Goal: Information Seeking & Learning: Get advice/opinions

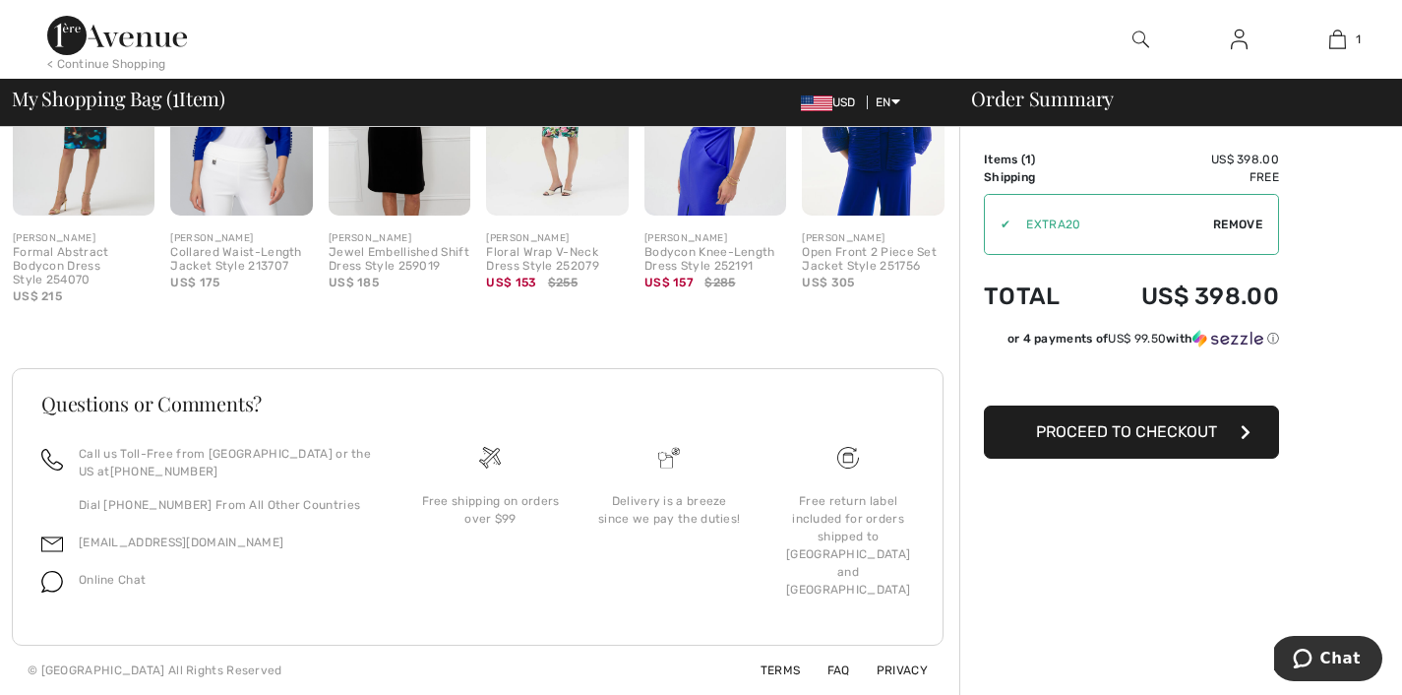
scroll to position [632, 0]
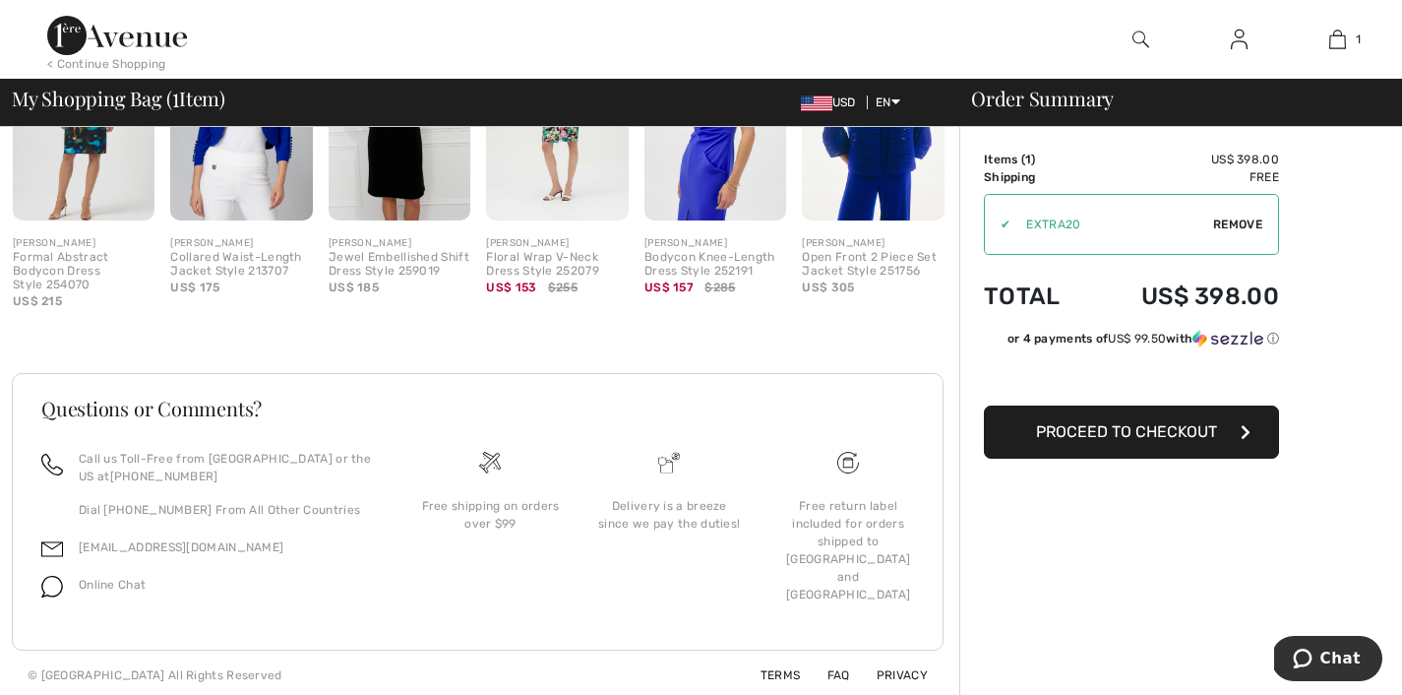
click at [1127, 441] on span "Proceed to Checkout" at bounding box center [1126, 431] width 181 height 19
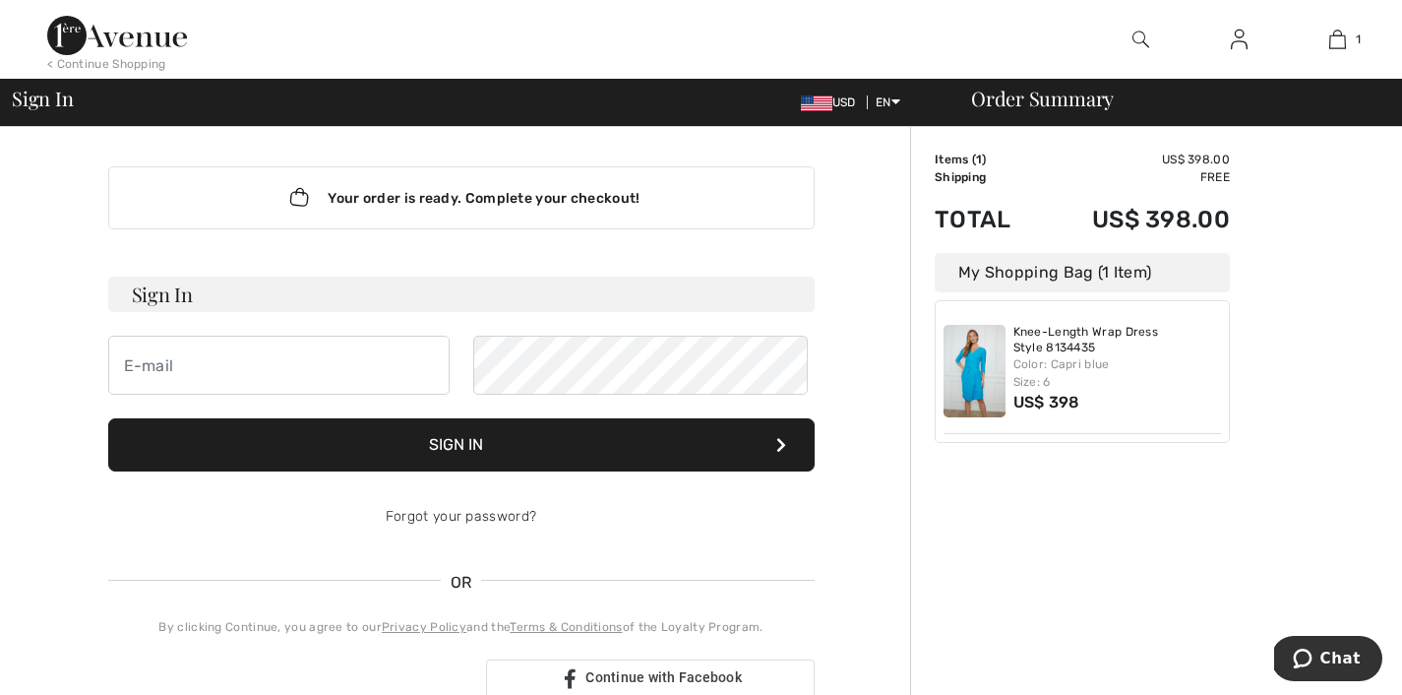
click at [116, 32] on img at bounding box center [117, 35] width 140 height 39
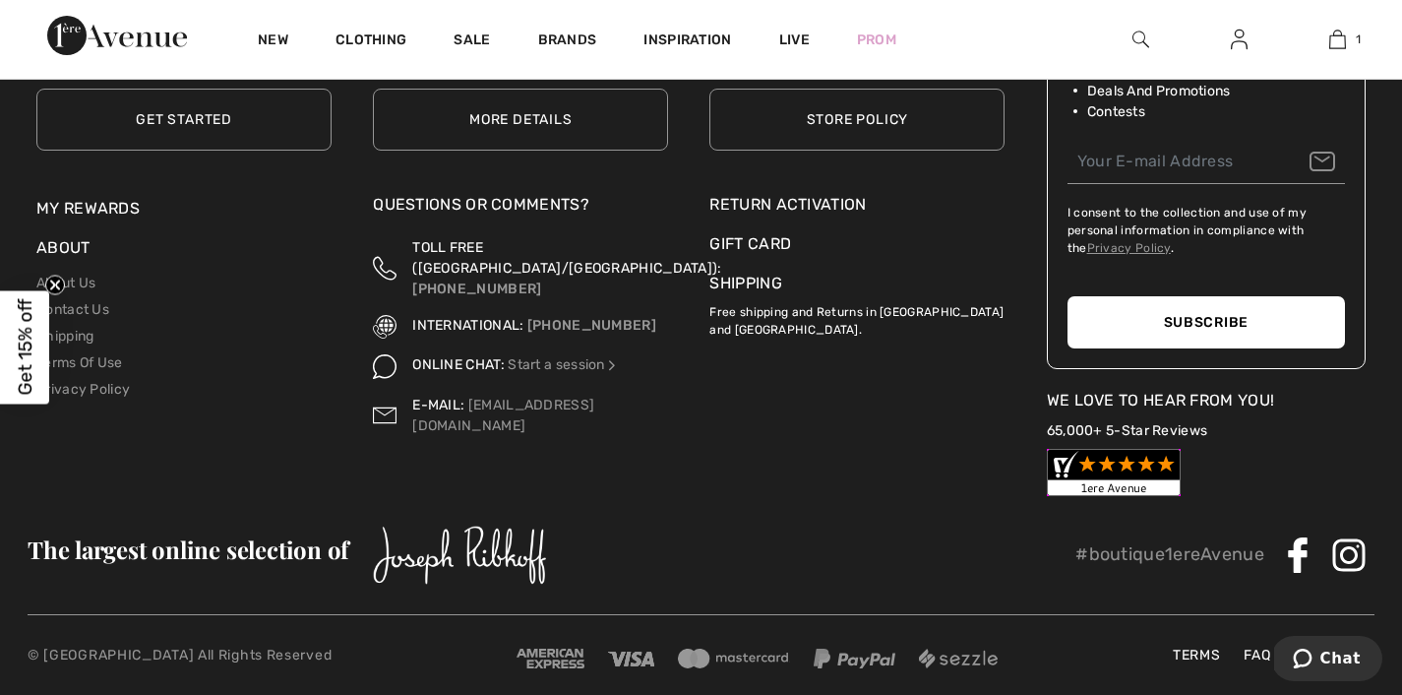
scroll to position [7824, 0]
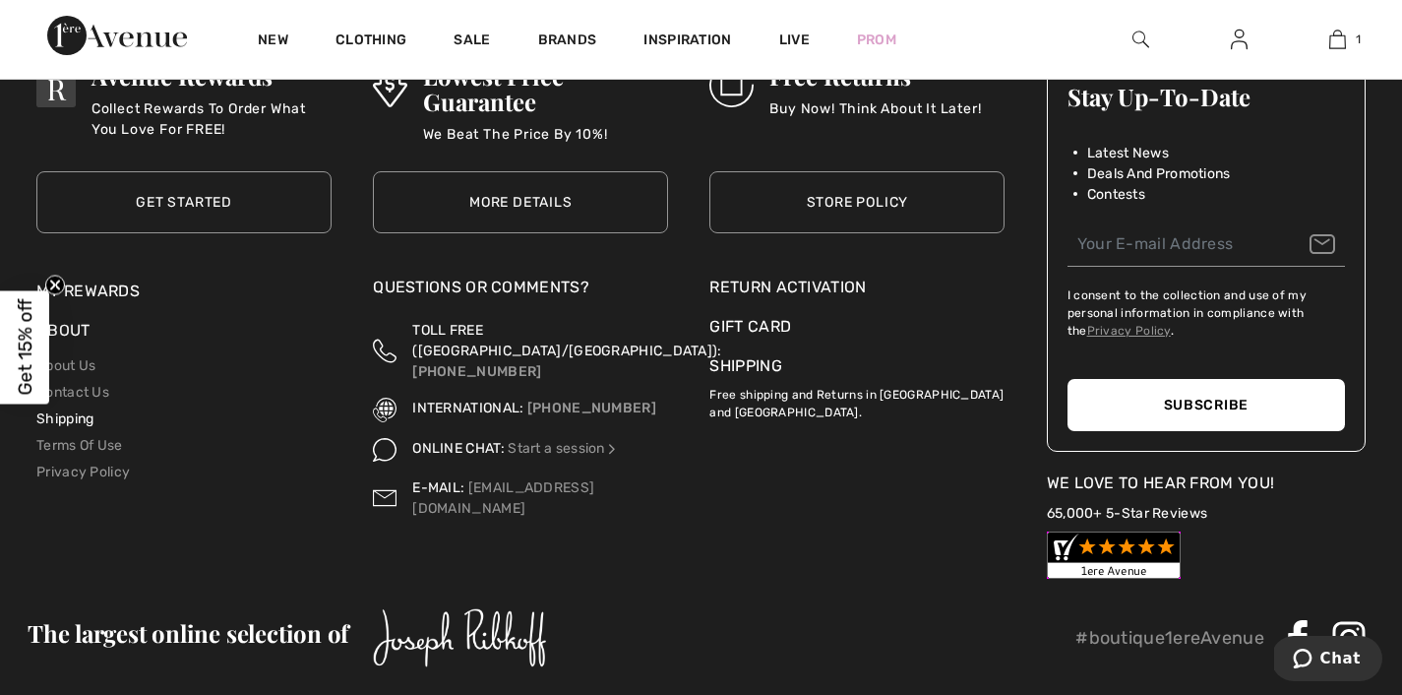
click at [69, 427] on link "Shipping" at bounding box center [64, 418] width 57 height 17
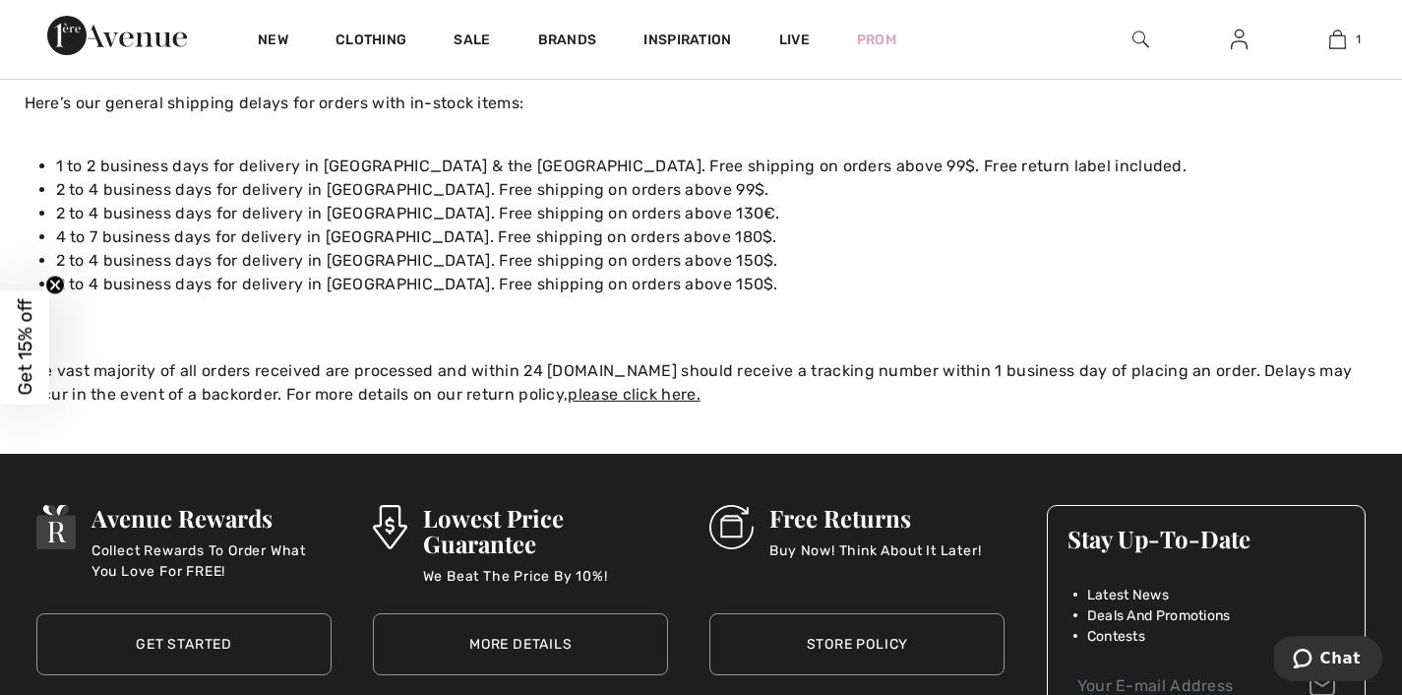
scroll to position [302, 0]
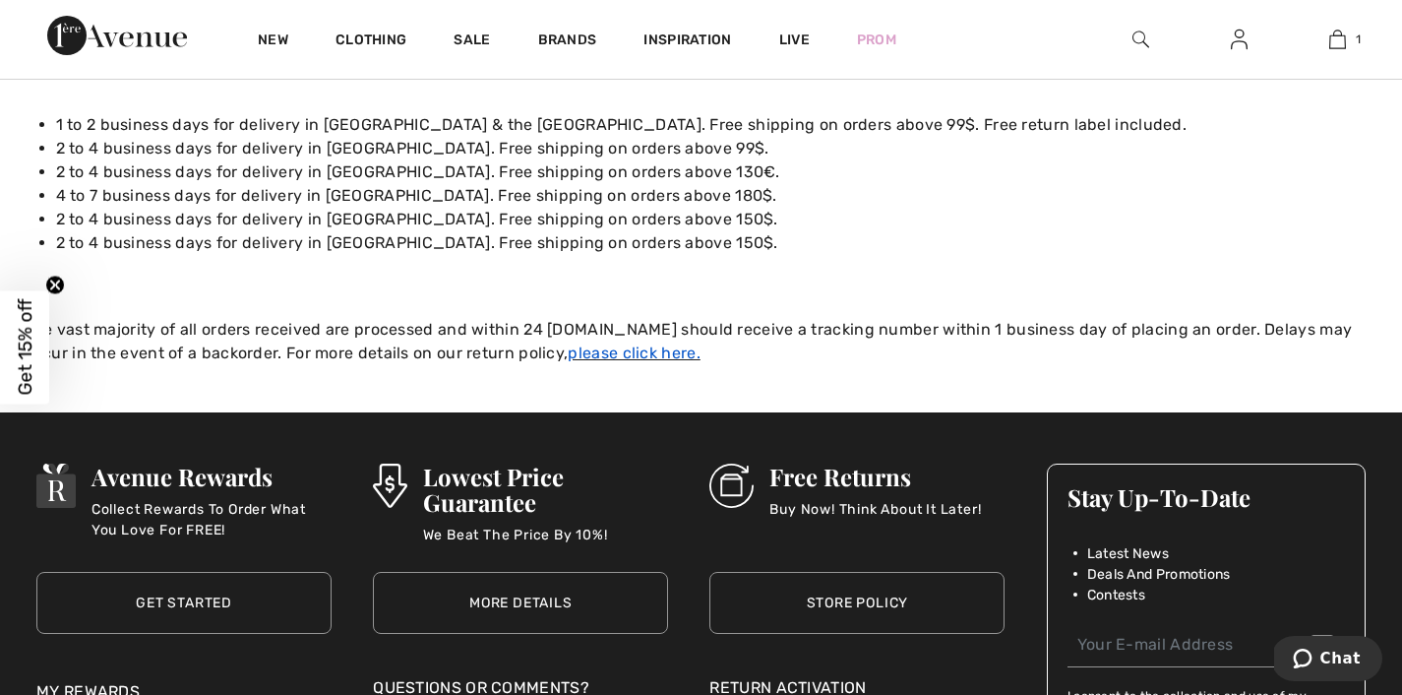
click at [568, 362] on link "please click here." at bounding box center [634, 352] width 132 height 19
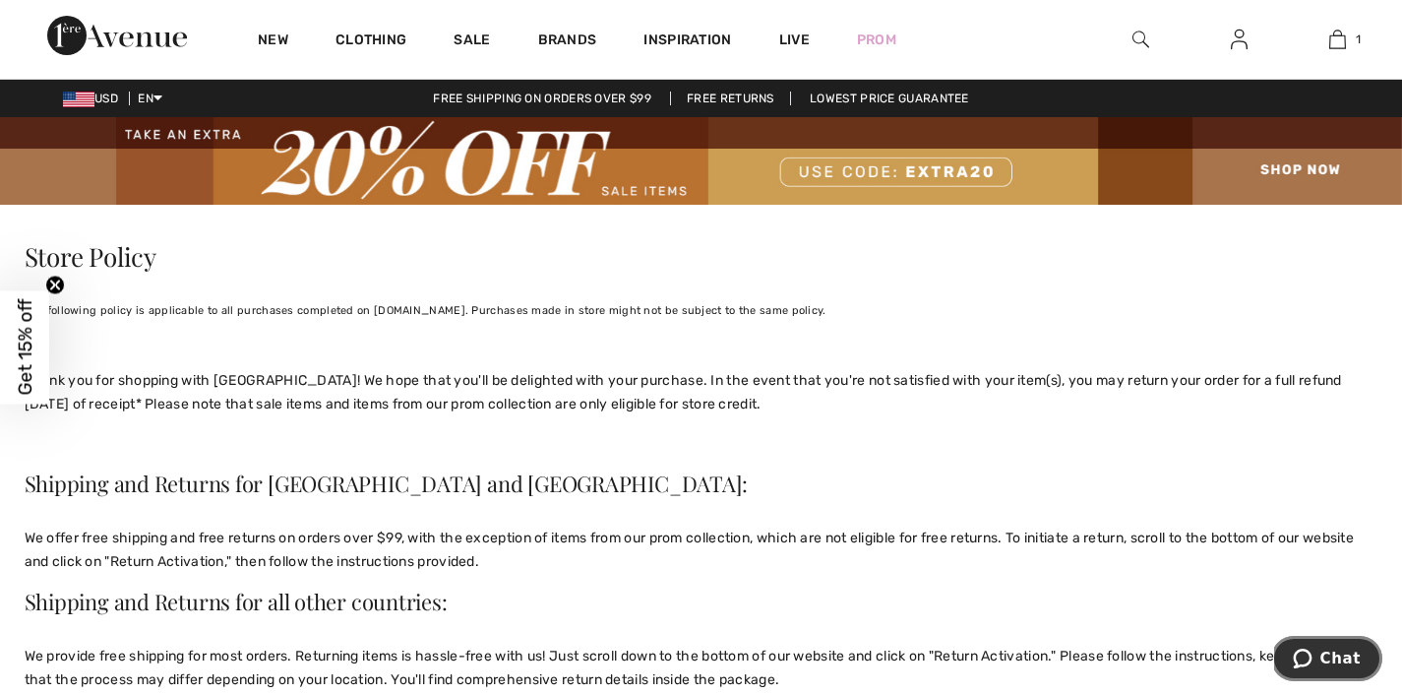
click at [1336, 660] on span "Chat" at bounding box center [1341, 658] width 40 height 18
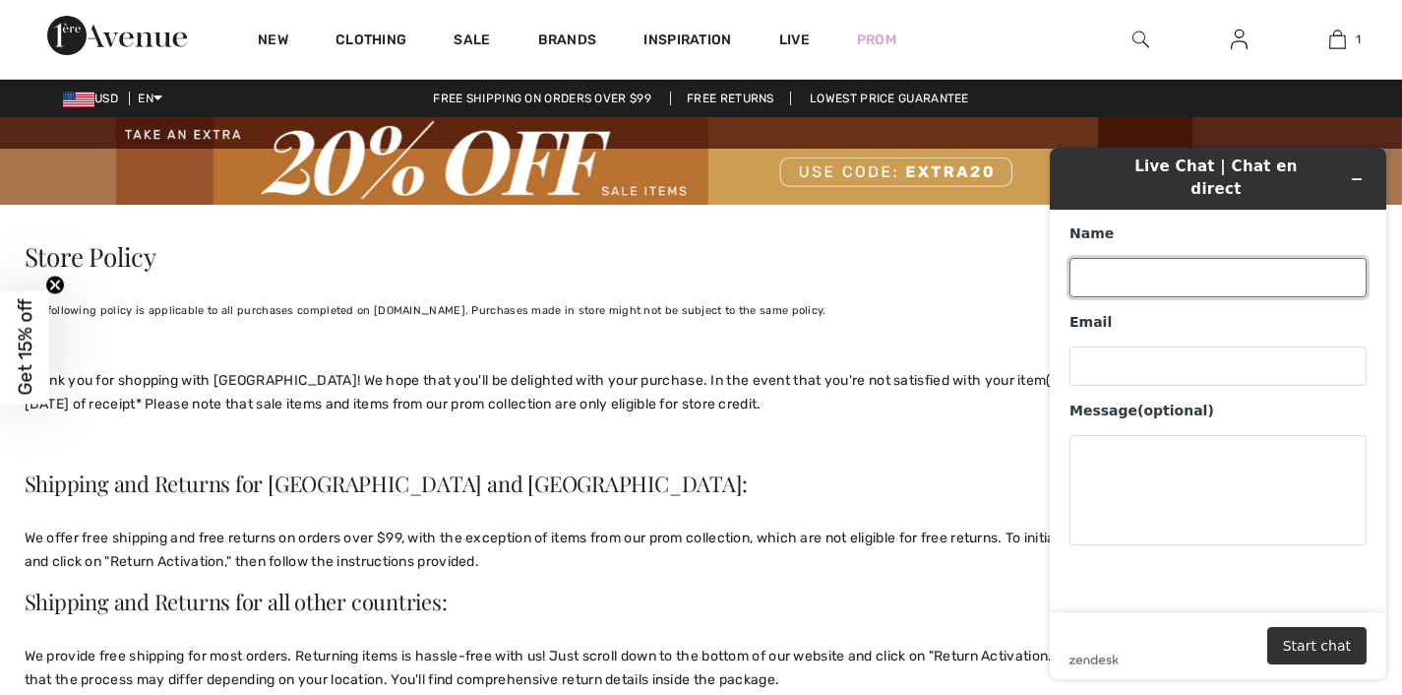
click at [1155, 265] on input "Name" at bounding box center [1218, 277] width 297 height 39
type input "Kathleen"
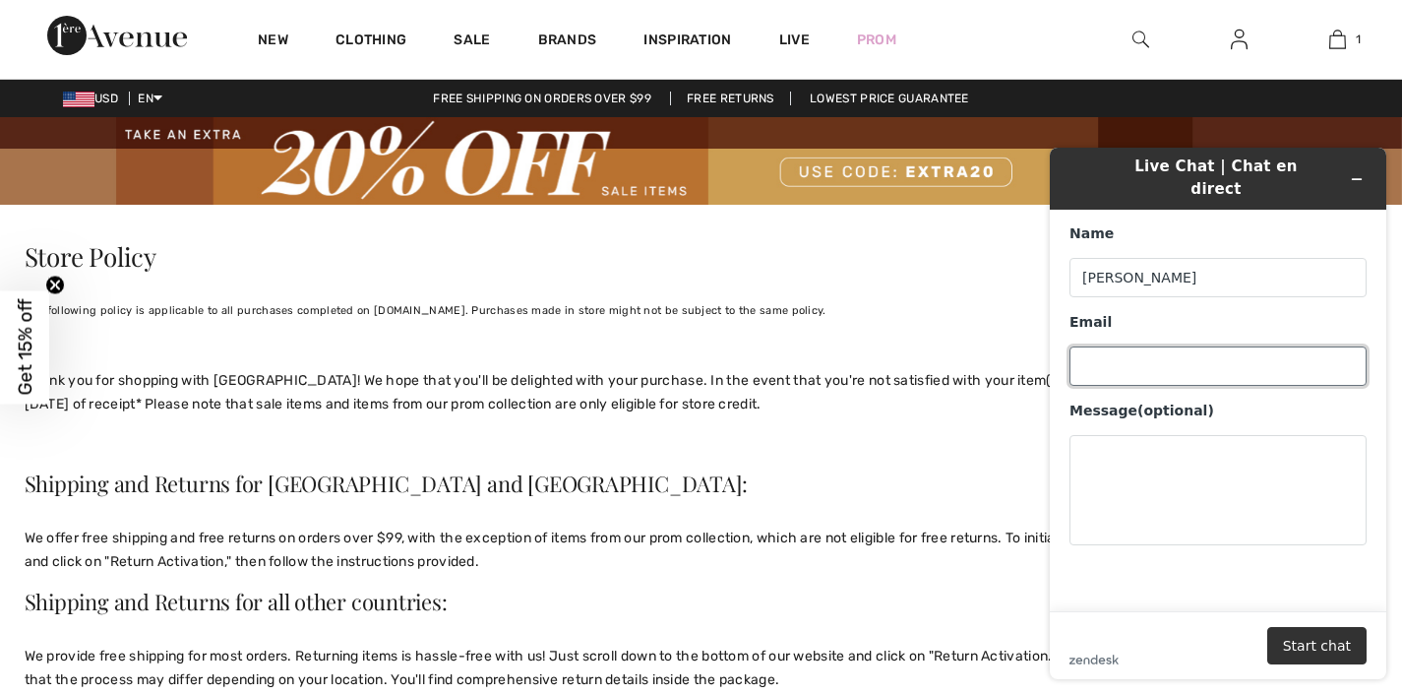
drag, startPoint x: 1155, startPoint y: 360, endPoint x: 1162, endPoint y: 337, distance: 24.6
click at [1156, 358] on input "Email" at bounding box center [1218, 365] width 297 height 39
type input "katwhy139@mac.com"
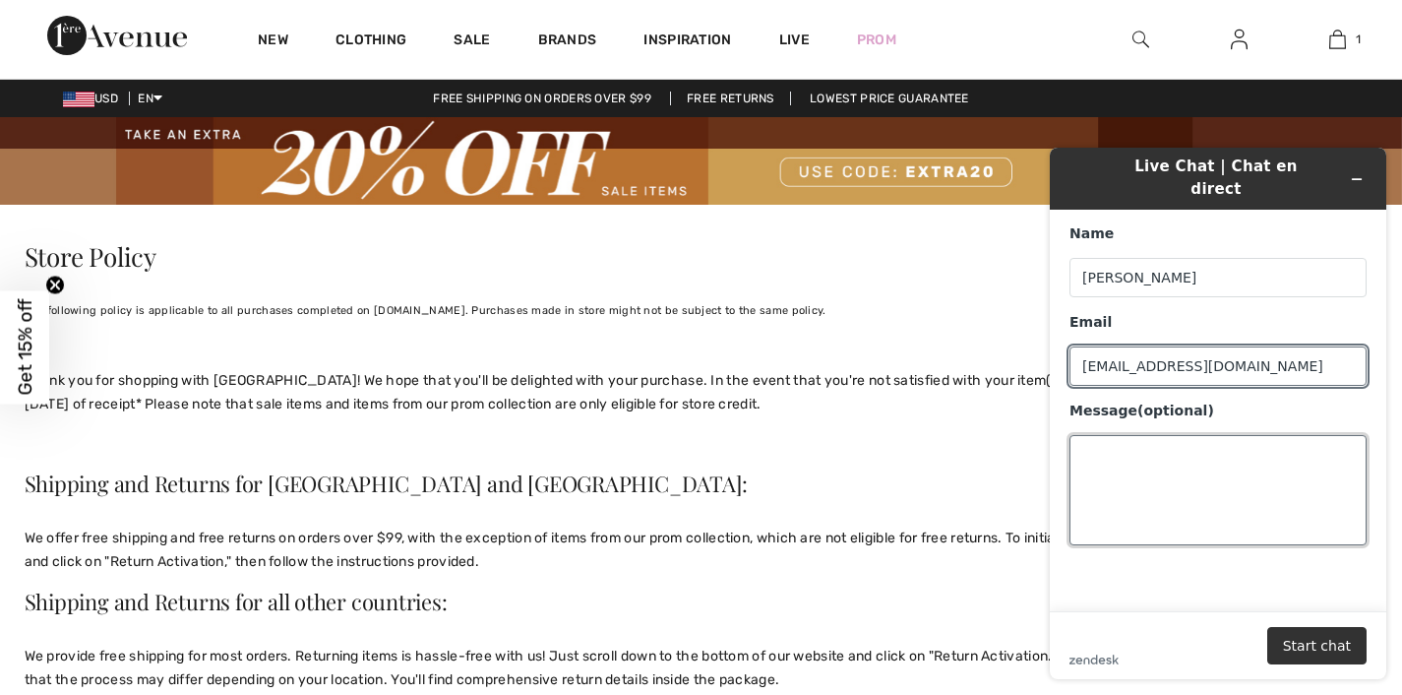
click at [1133, 453] on textarea "Message (optional)" at bounding box center [1218, 490] width 297 height 110
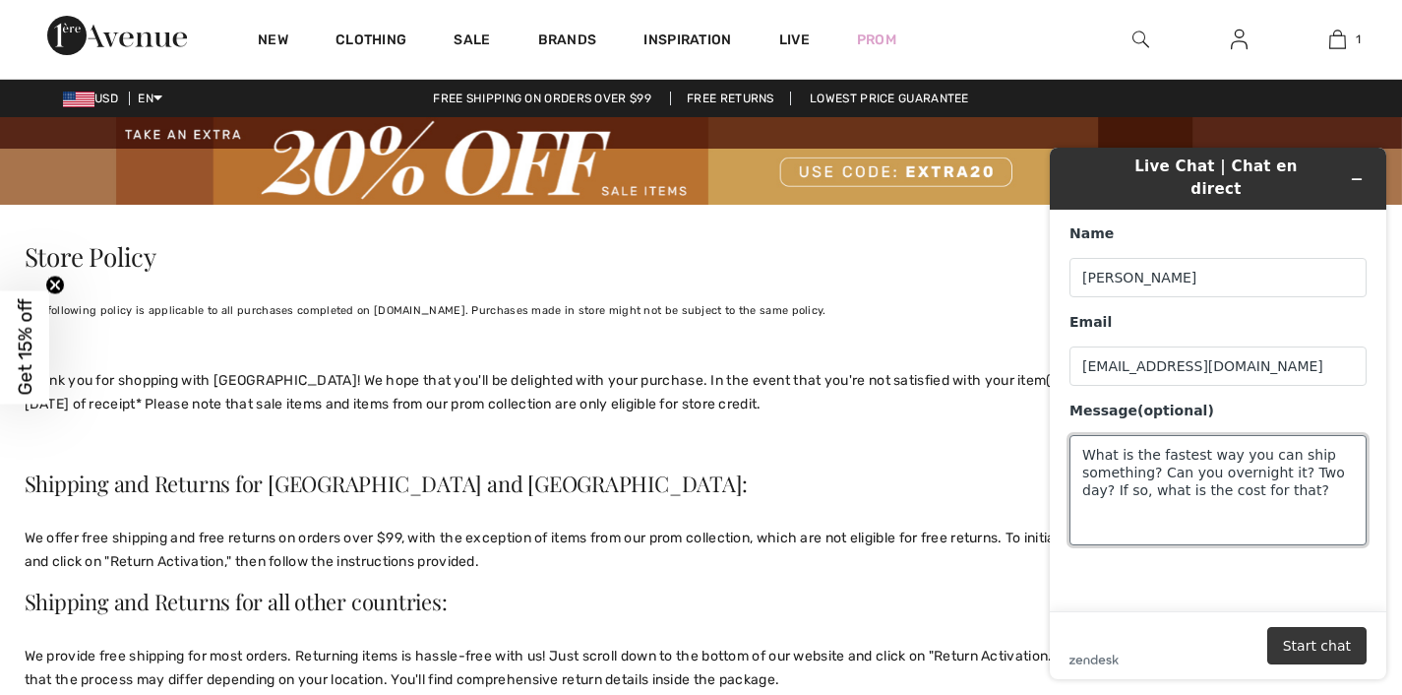
type textarea "What is the fastest way you can ship something? Can you overnight it? Two day? …"
click at [1303, 640] on button "Start chat" at bounding box center [1316, 645] width 99 height 37
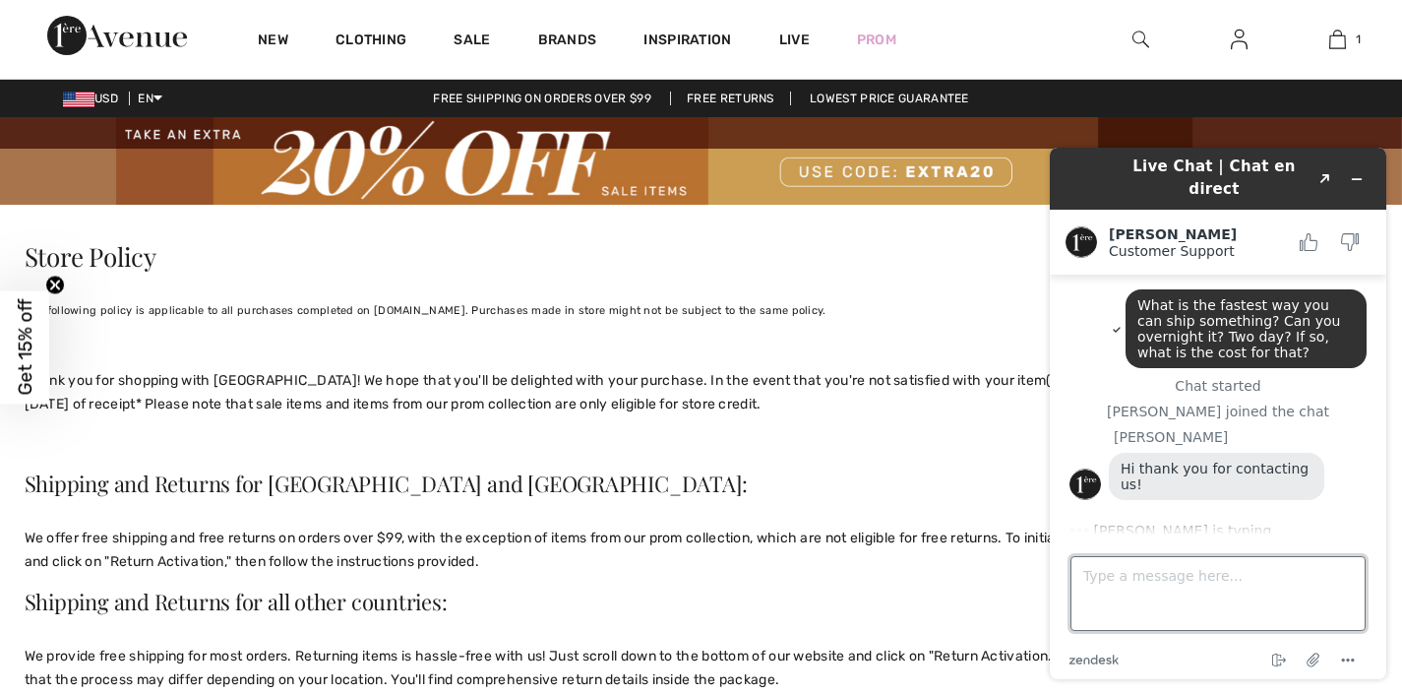
click at [1217, 597] on textarea "Type a message here..." at bounding box center [1218, 593] width 295 height 75
type textarea "Good morning"
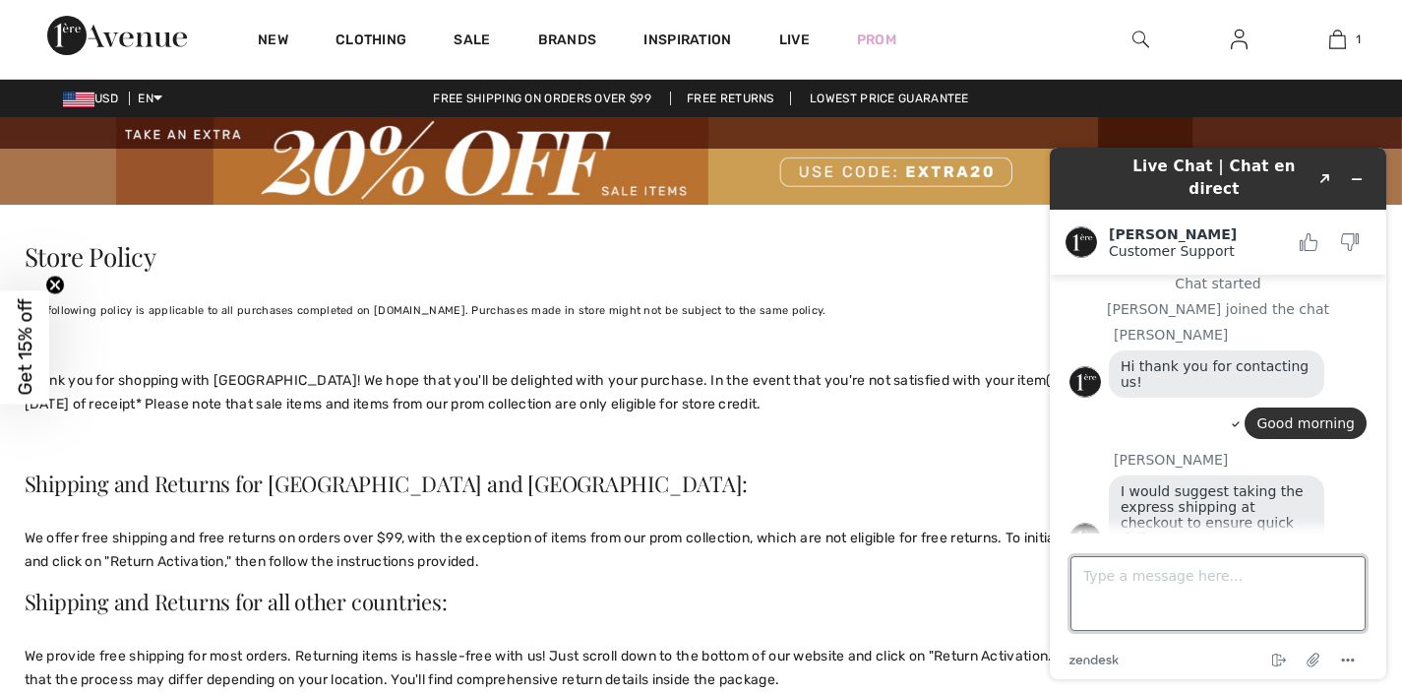
scroll to position [107, 0]
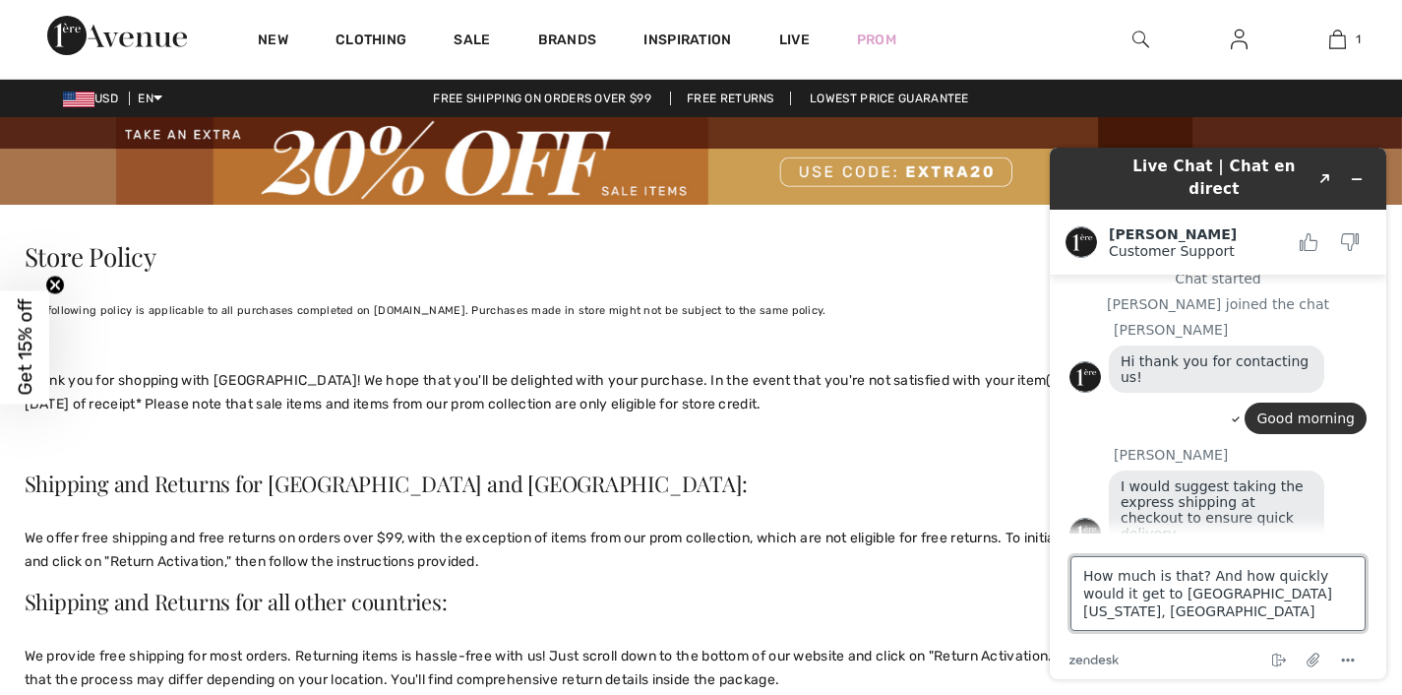
type textarea "How much is that? And how quickly would it get to Carson City Nevada, United St…"
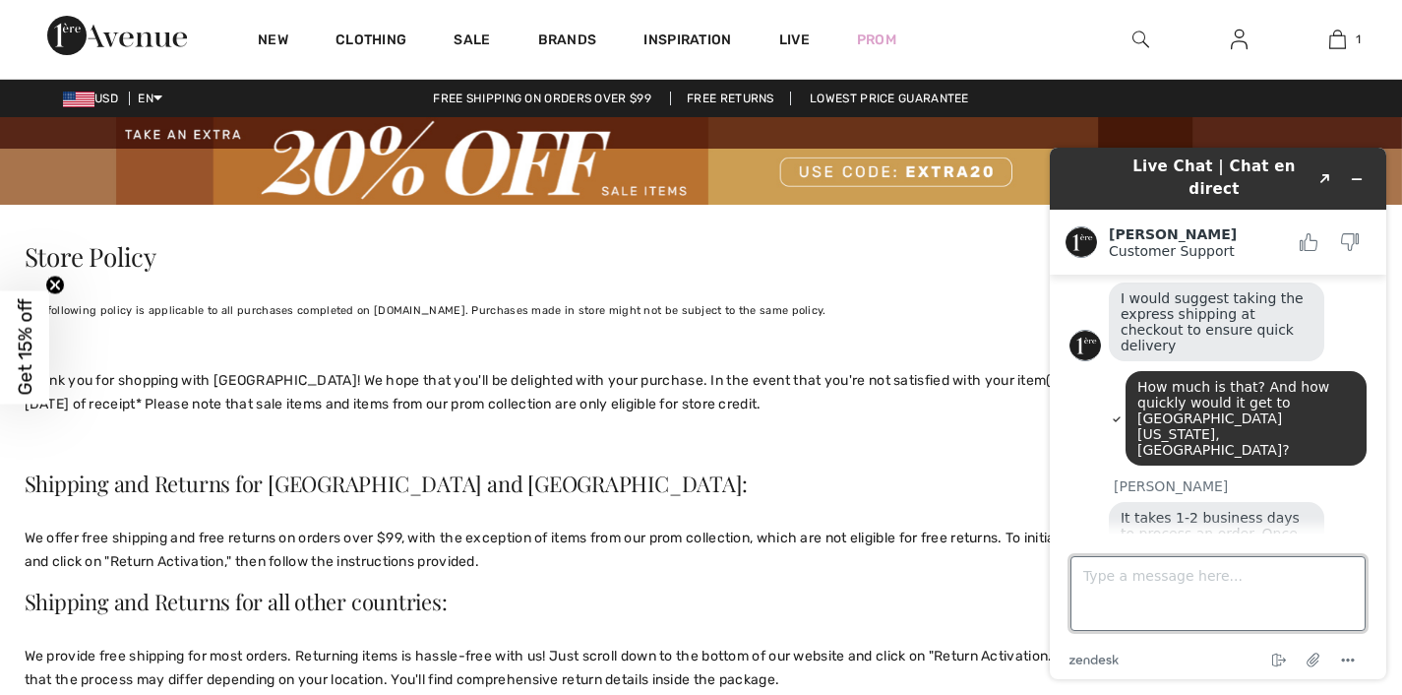
scroll to position [291, 0]
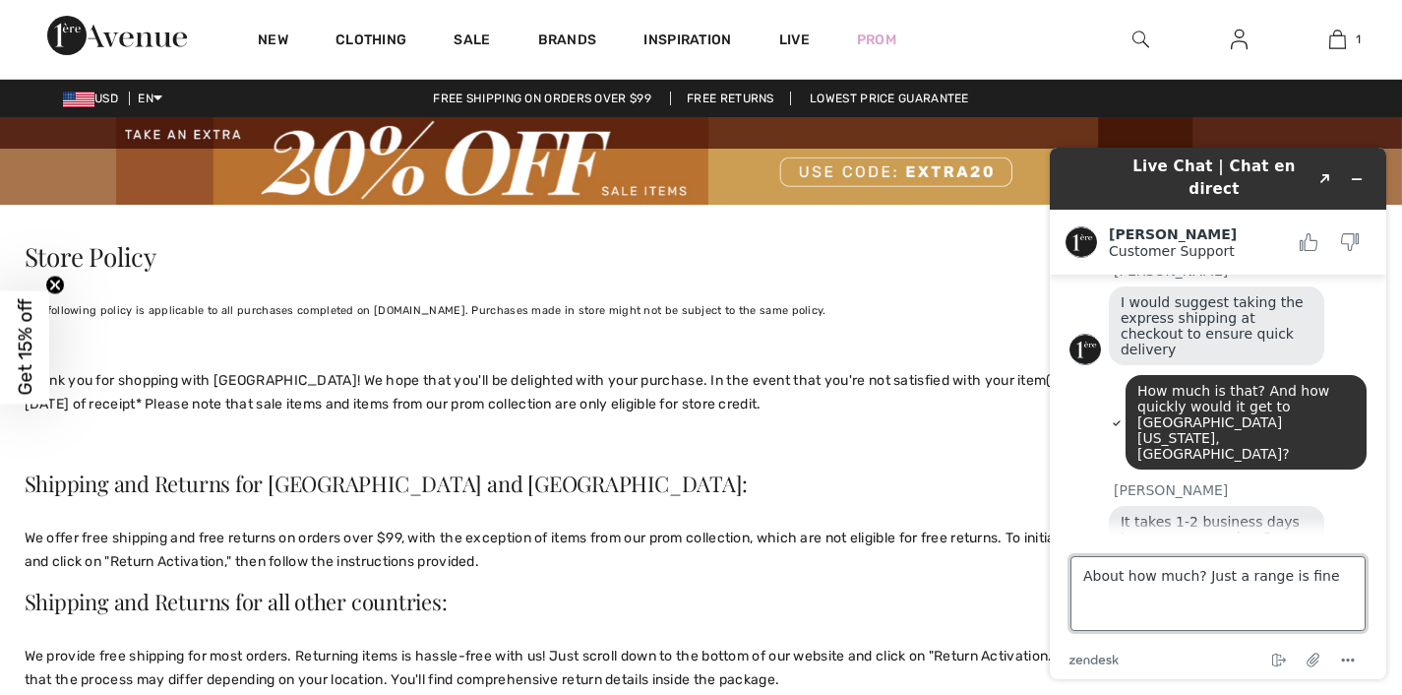
type textarea "About how much? Just a range is fine."
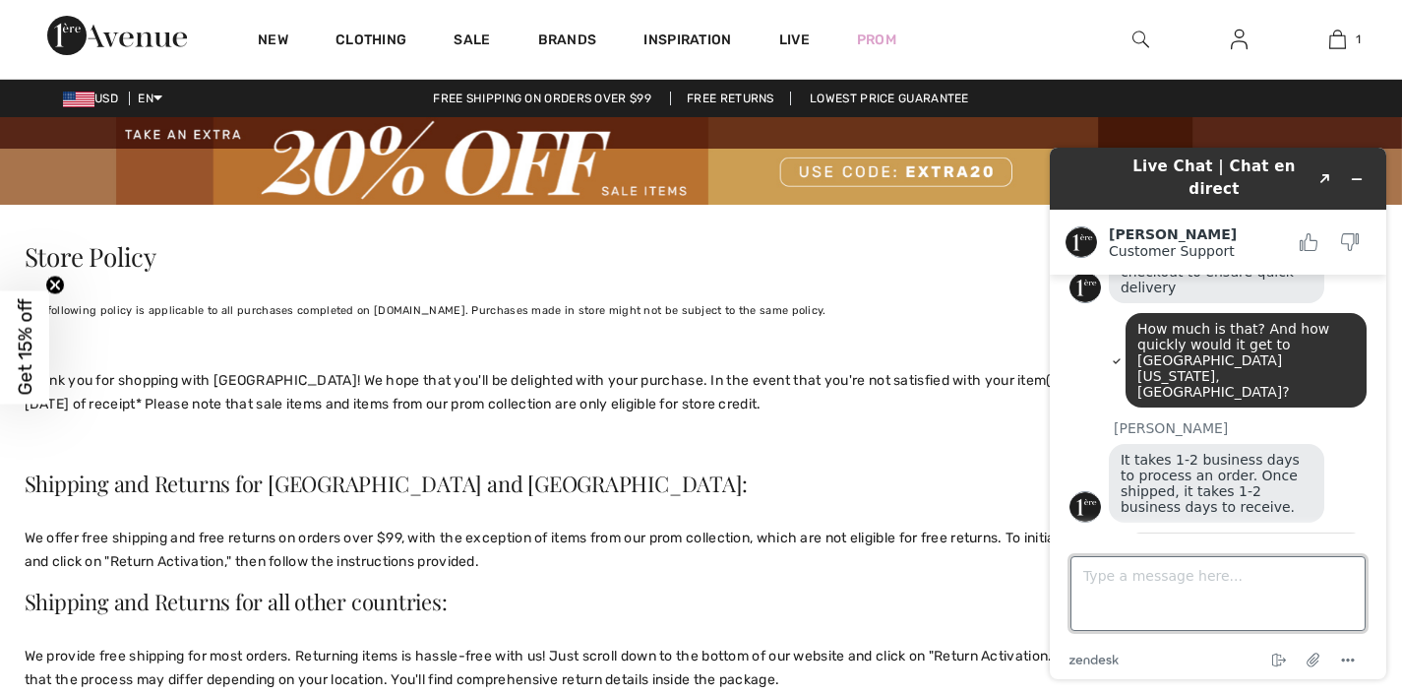
scroll to position [417, 0]
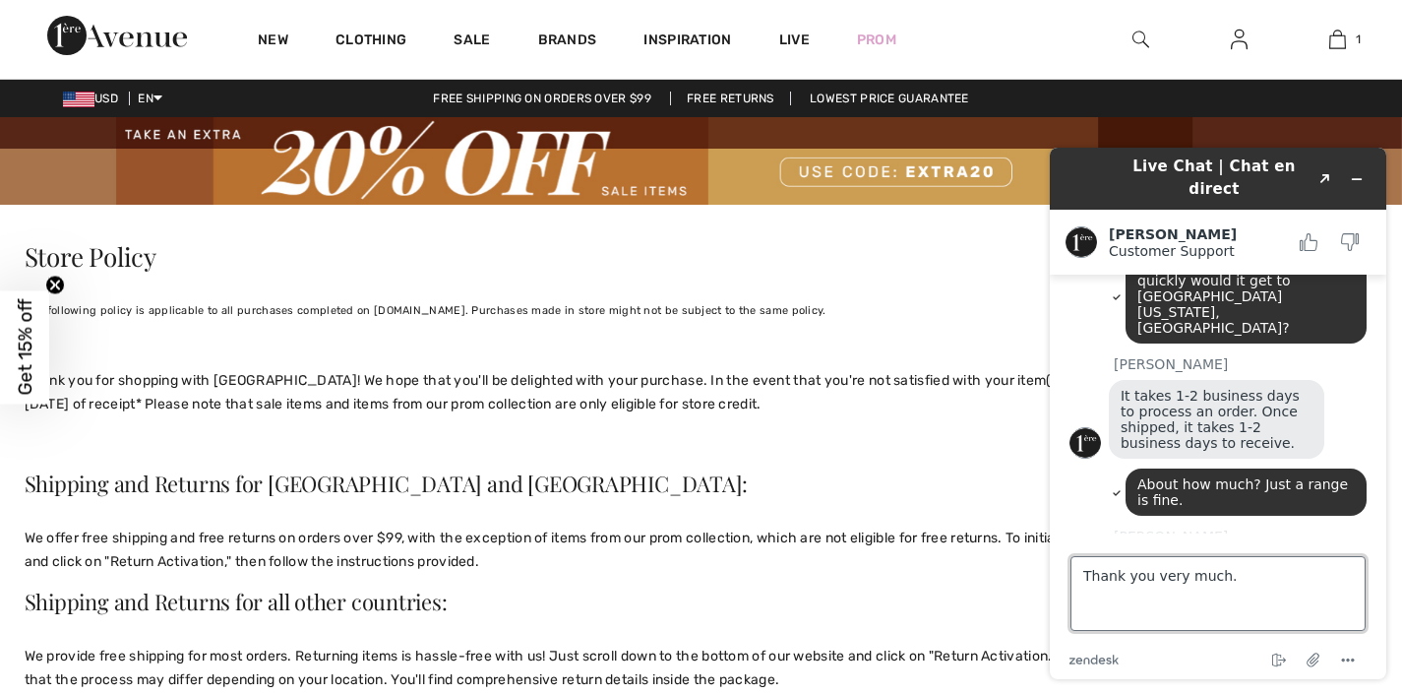
type textarea "Thank you very much."
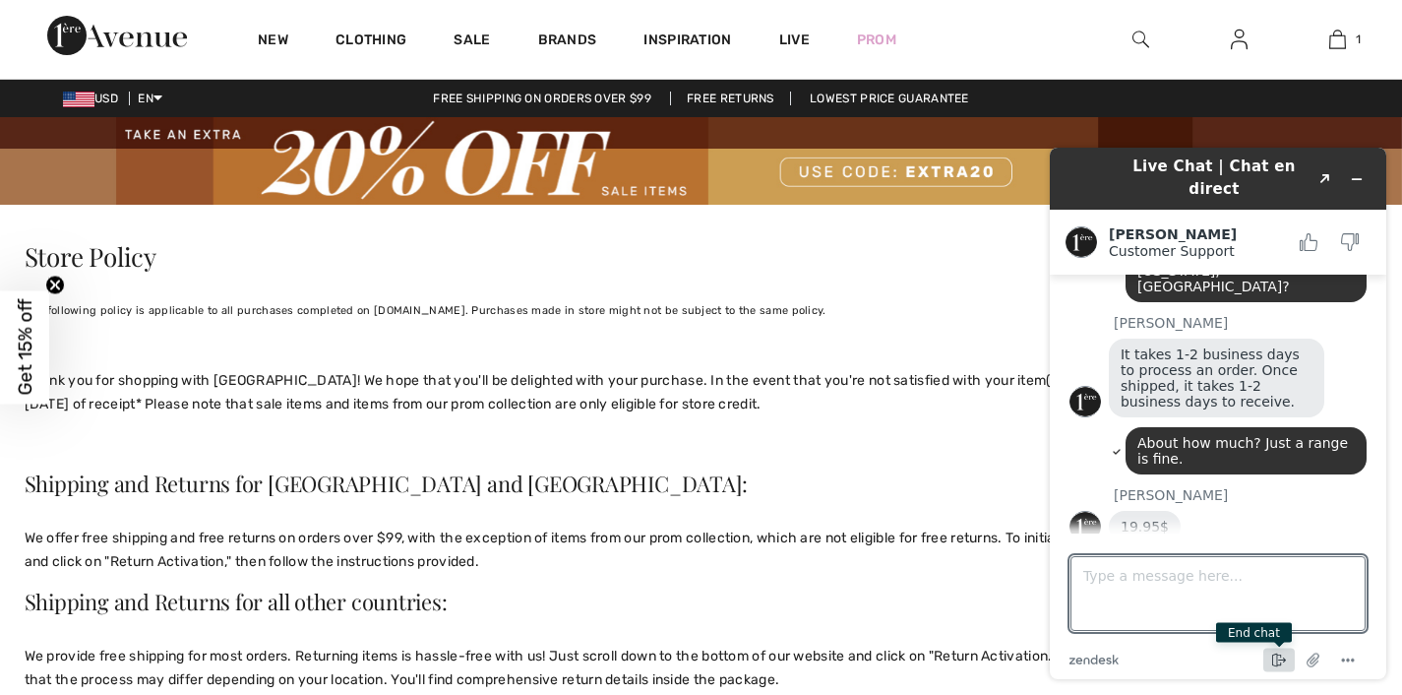
click at [1278, 660] on icon "End chat" at bounding box center [1279, 661] width 24 height 24
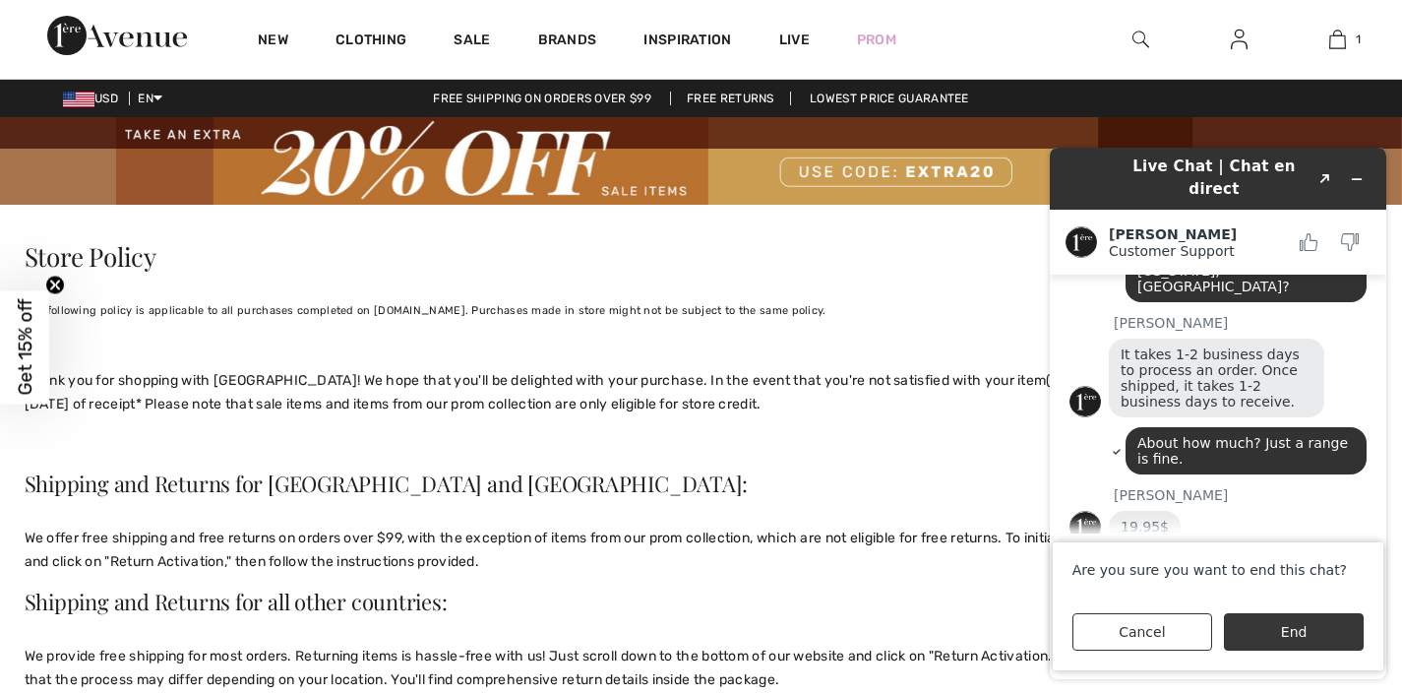
click at [1277, 630] on button "End" at bounding box center [1294, 631] width 140 height 37
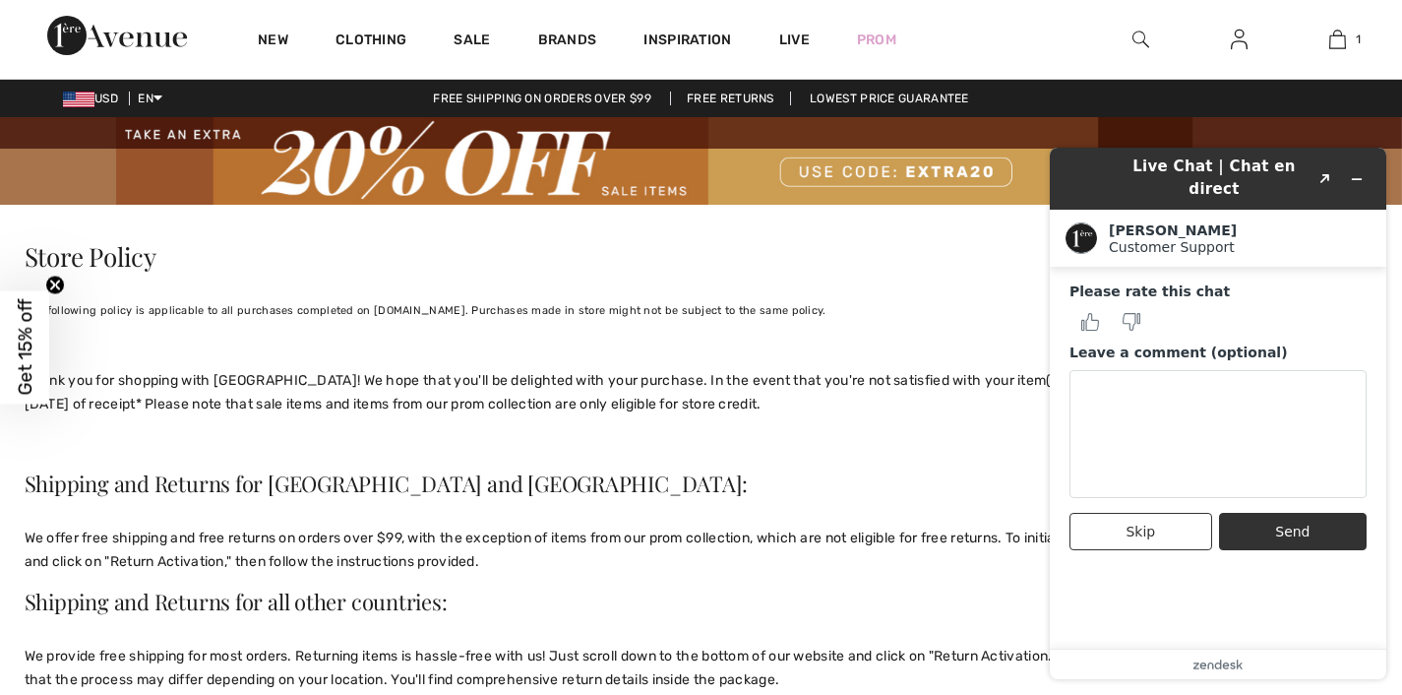
drag, startPoint x: 591, startPoint y: 448, endPoint x: 642, endPoint y: 296, distance: 159.6
click at [592, 446] on p at bounding box center [702, 443] width 1354 height 24
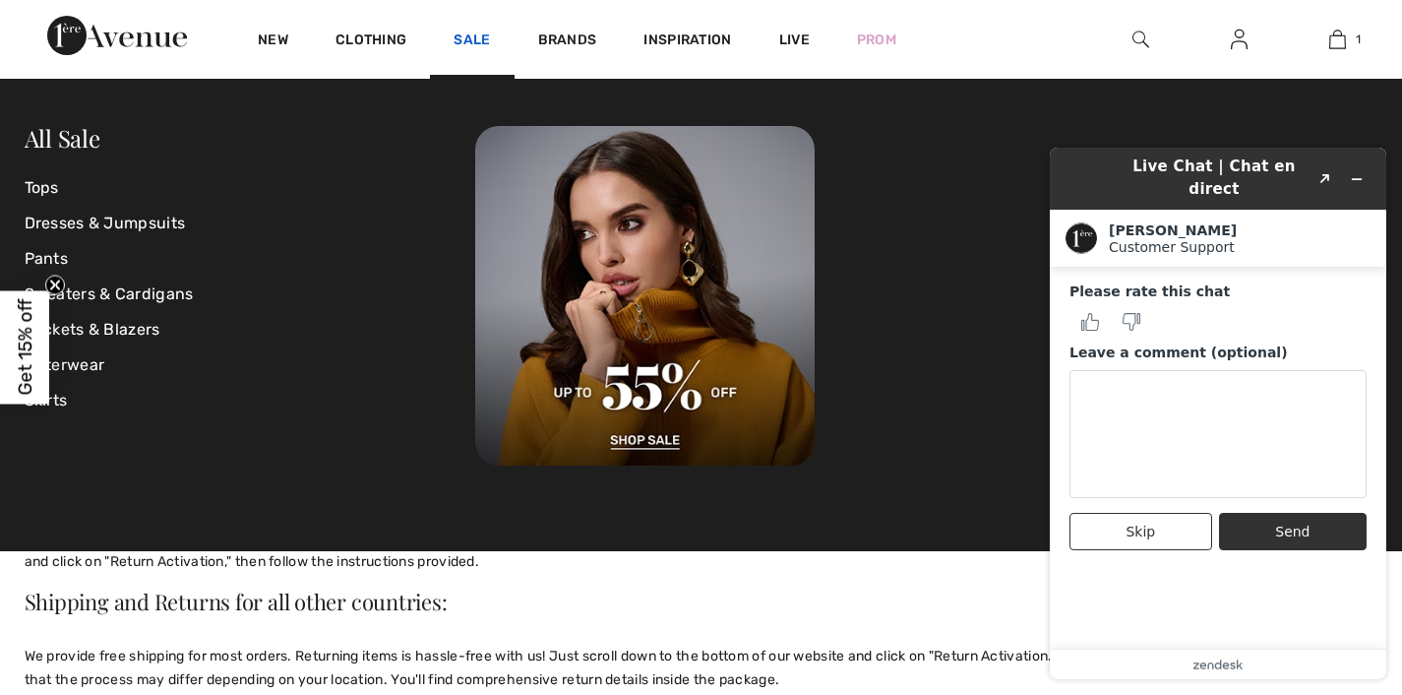
click at [490, 39] on link "Sale" at bounding box center [472, 41] width 36 height 21
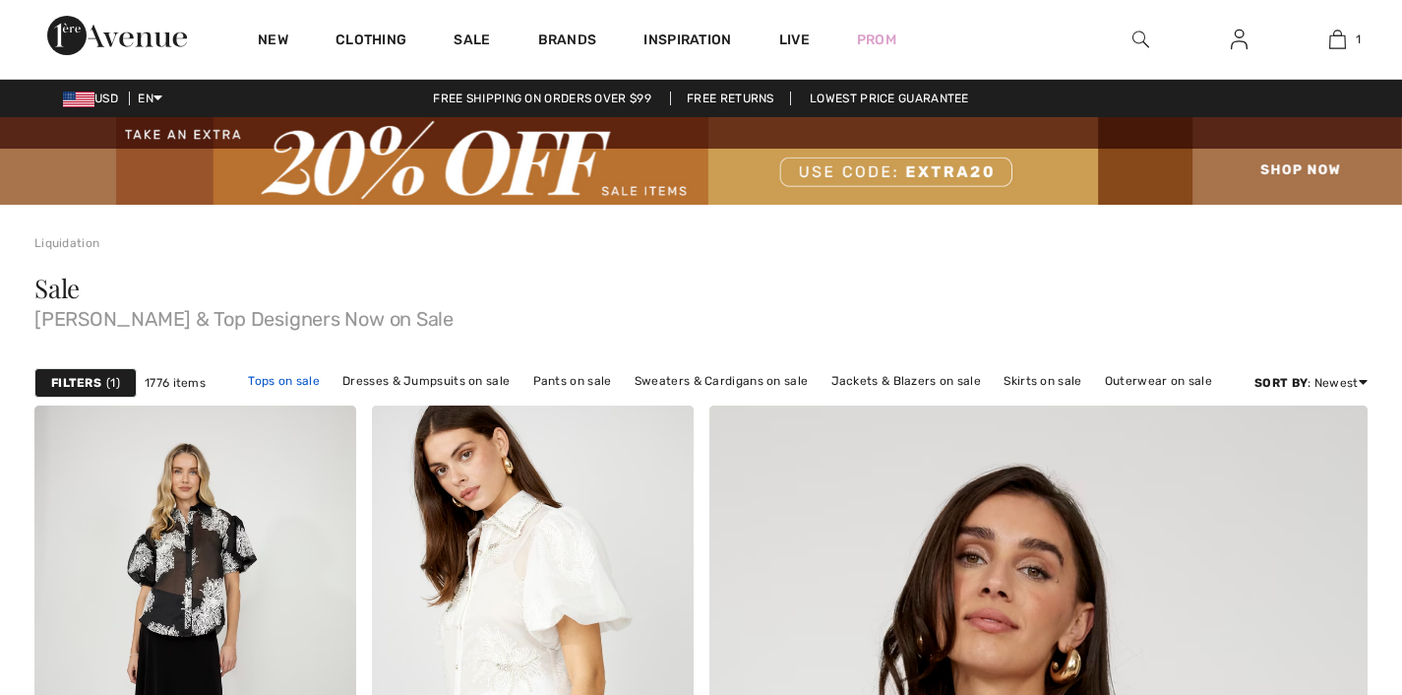
checkbox input "true"
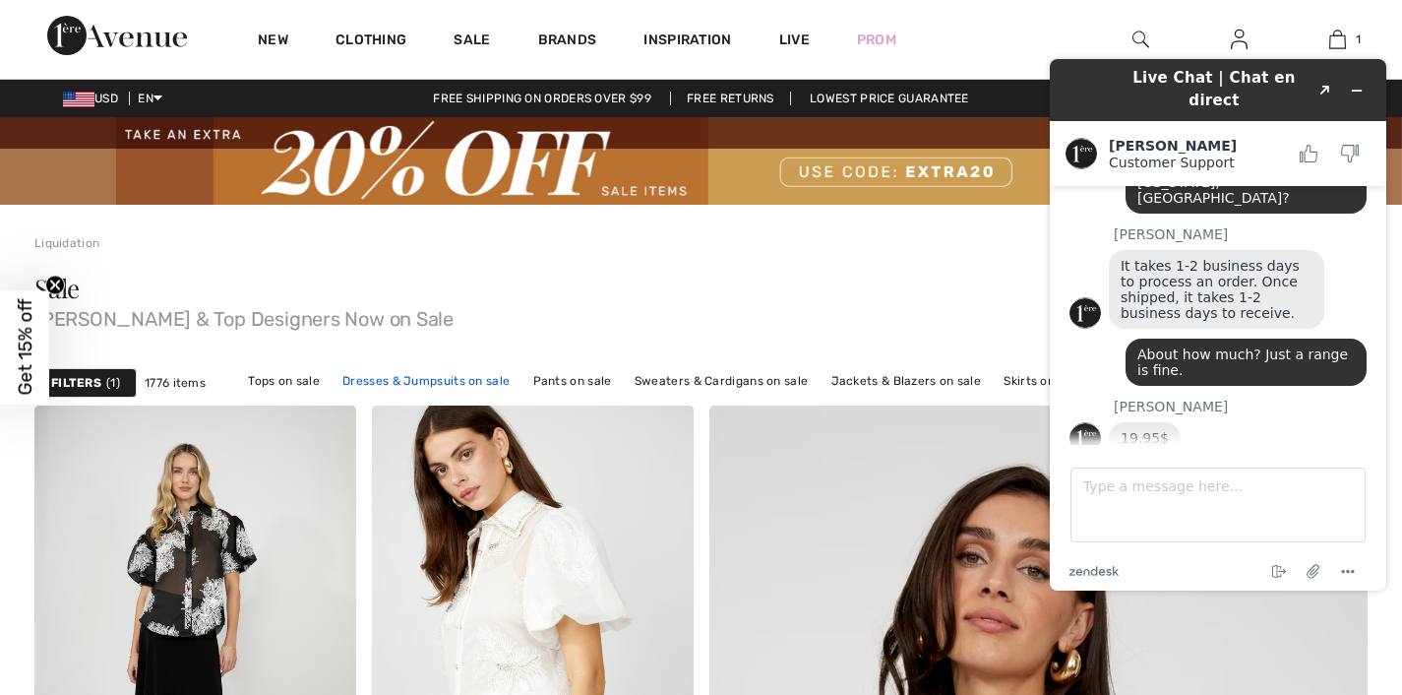
click at [443, 394] on link "Dresses & Jumpsuits on sale" at bounding box center [426, 381] width 187 height 26
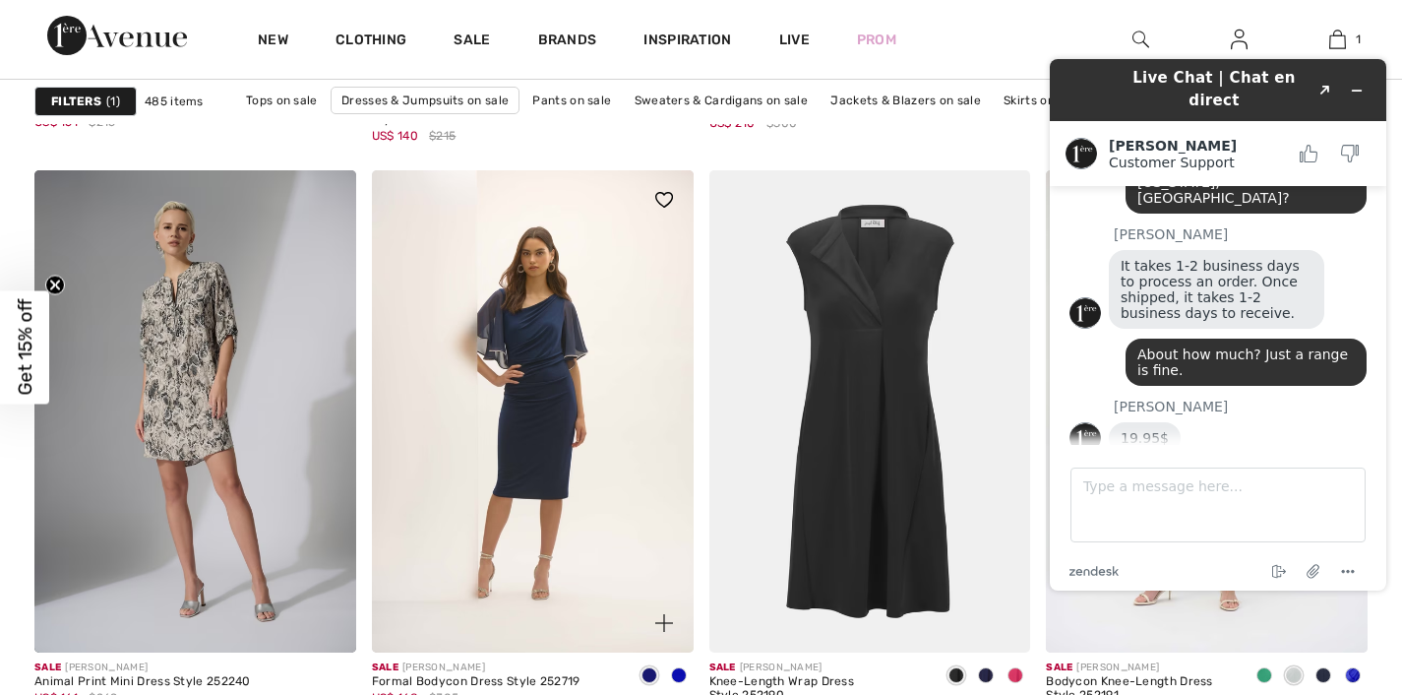
scroll to position [1362, 0]
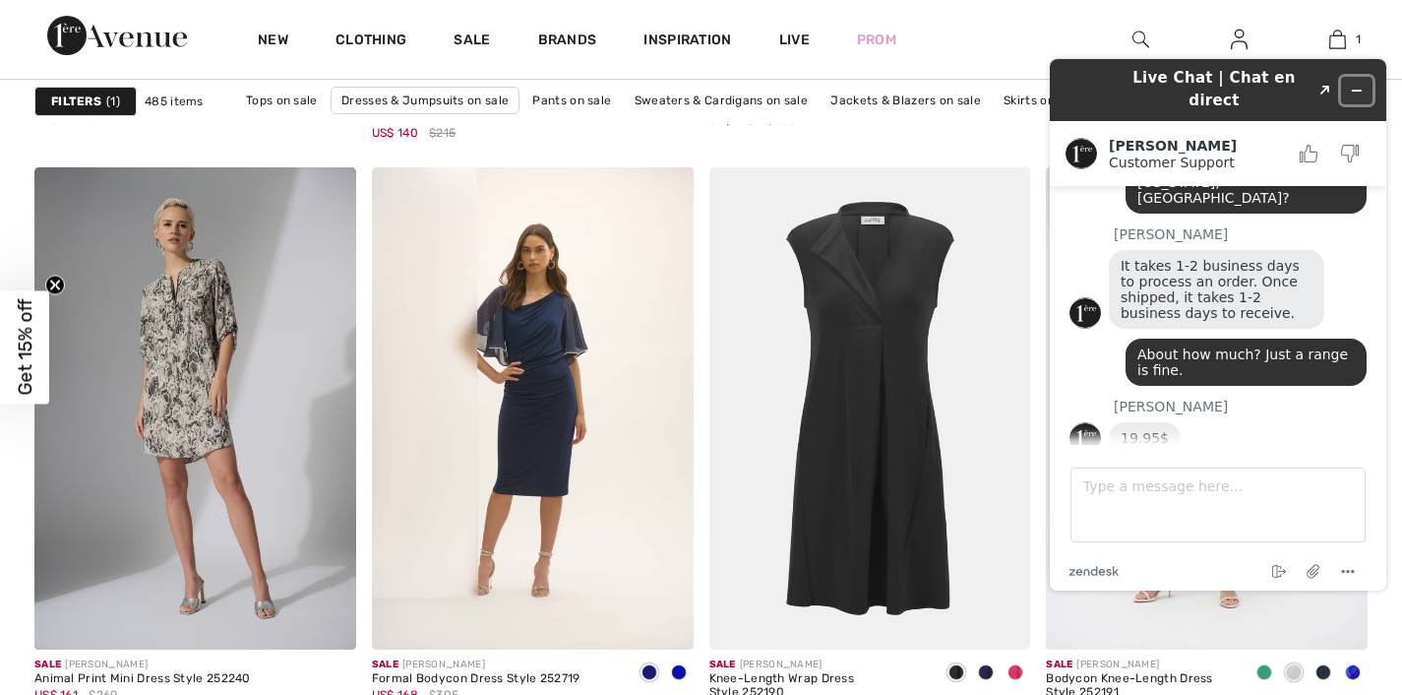
click at [1354, 84] on icon "Minimize widget" at bounding box center [1357, 91] width 14 height 14
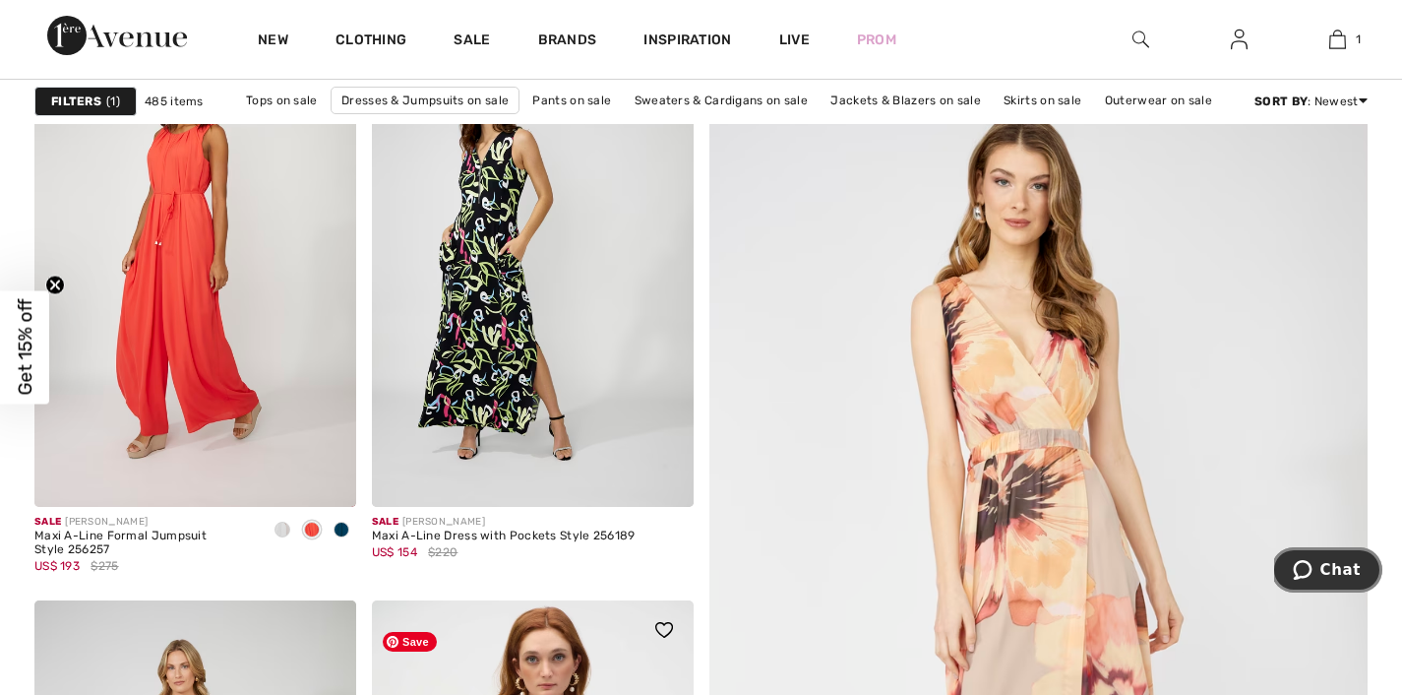
scroll to position [309, 0]
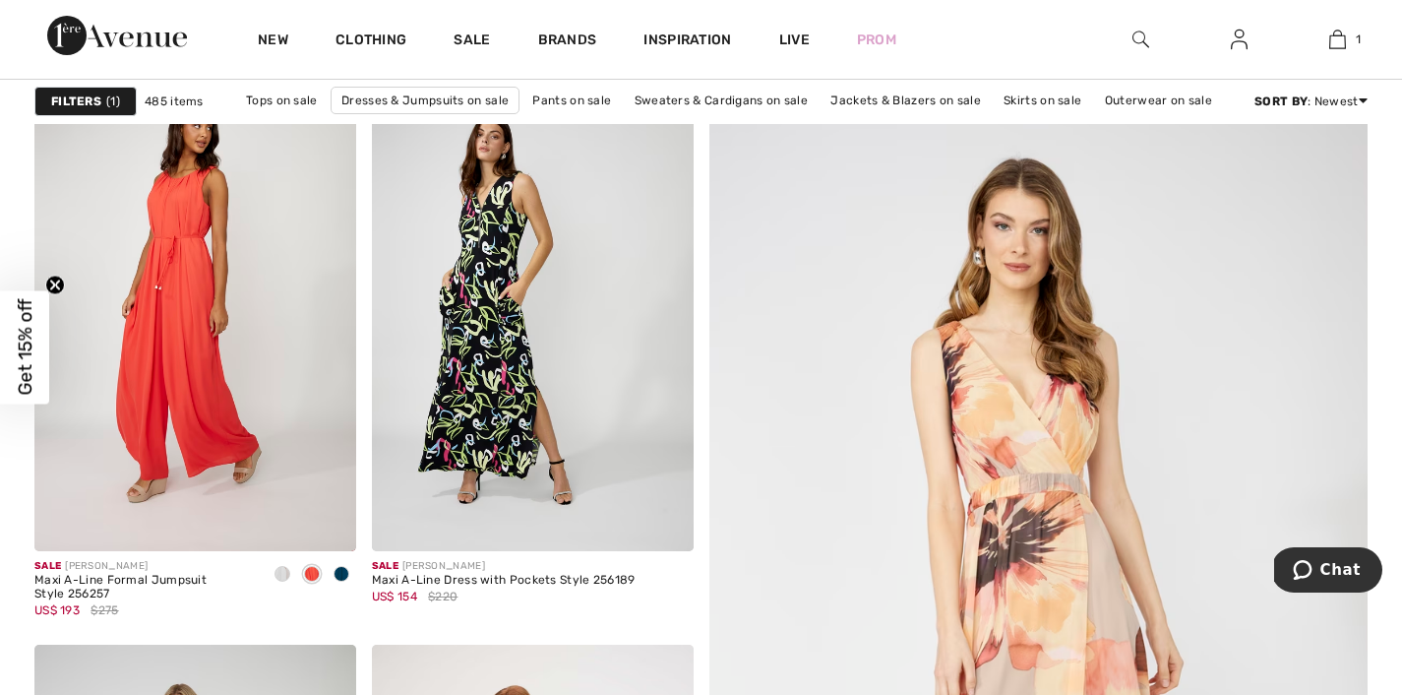
click at [89, 100] on strong "Filters" at bounding box center [76, 102] width 50 height 18
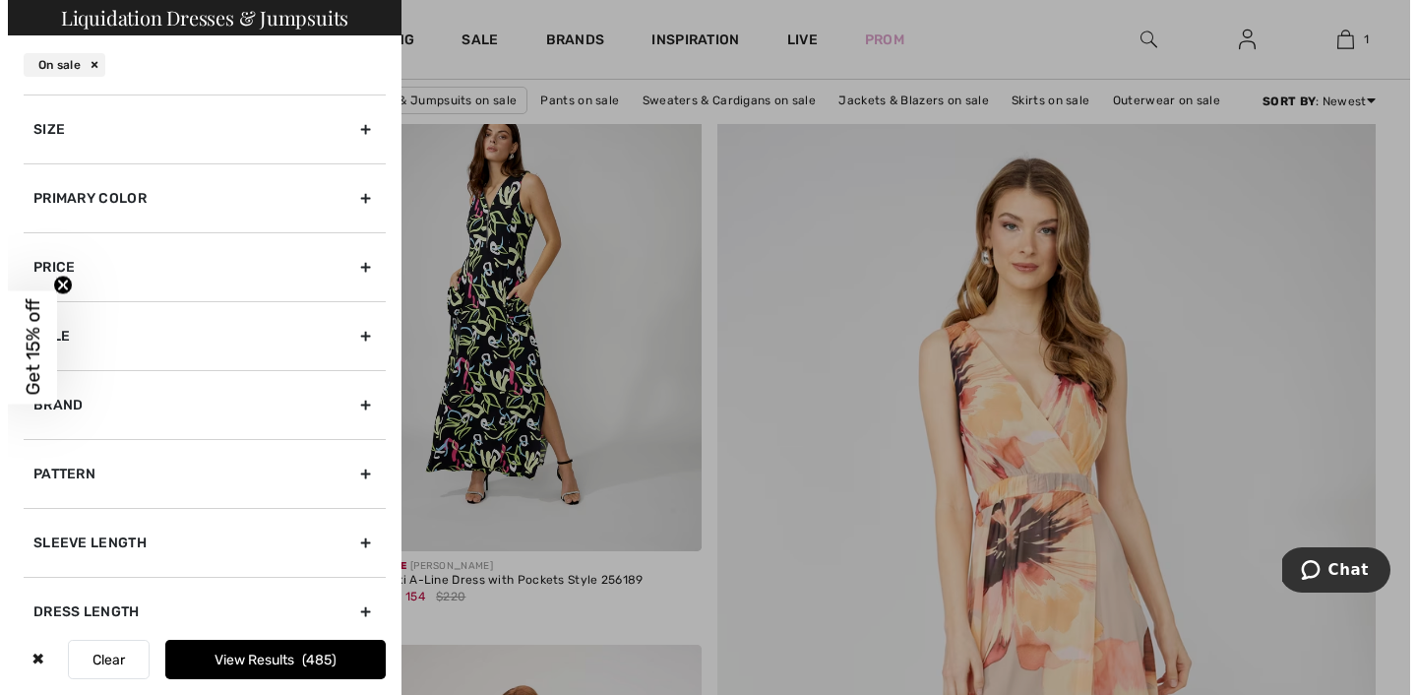
scroll to position [310, 0]
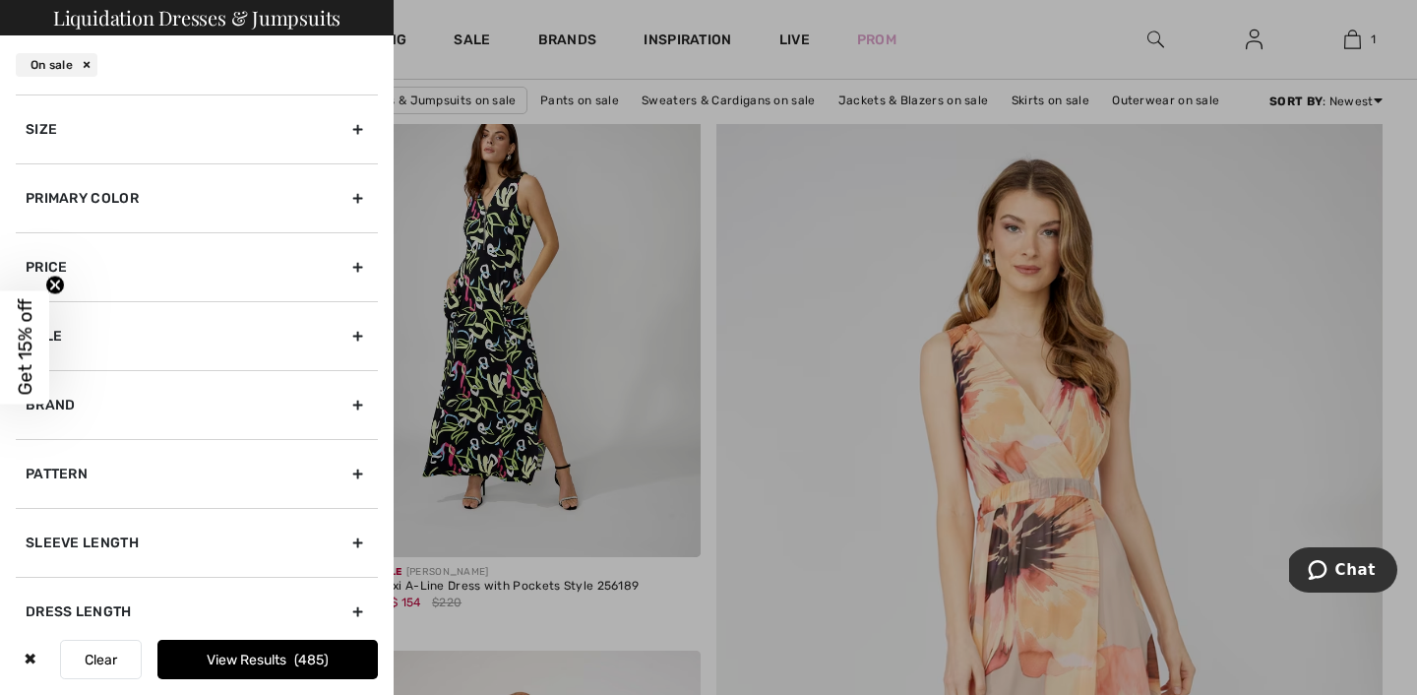
click at [340, 147] on div "Size" at bounding box center [197, 128] width 362 height 69
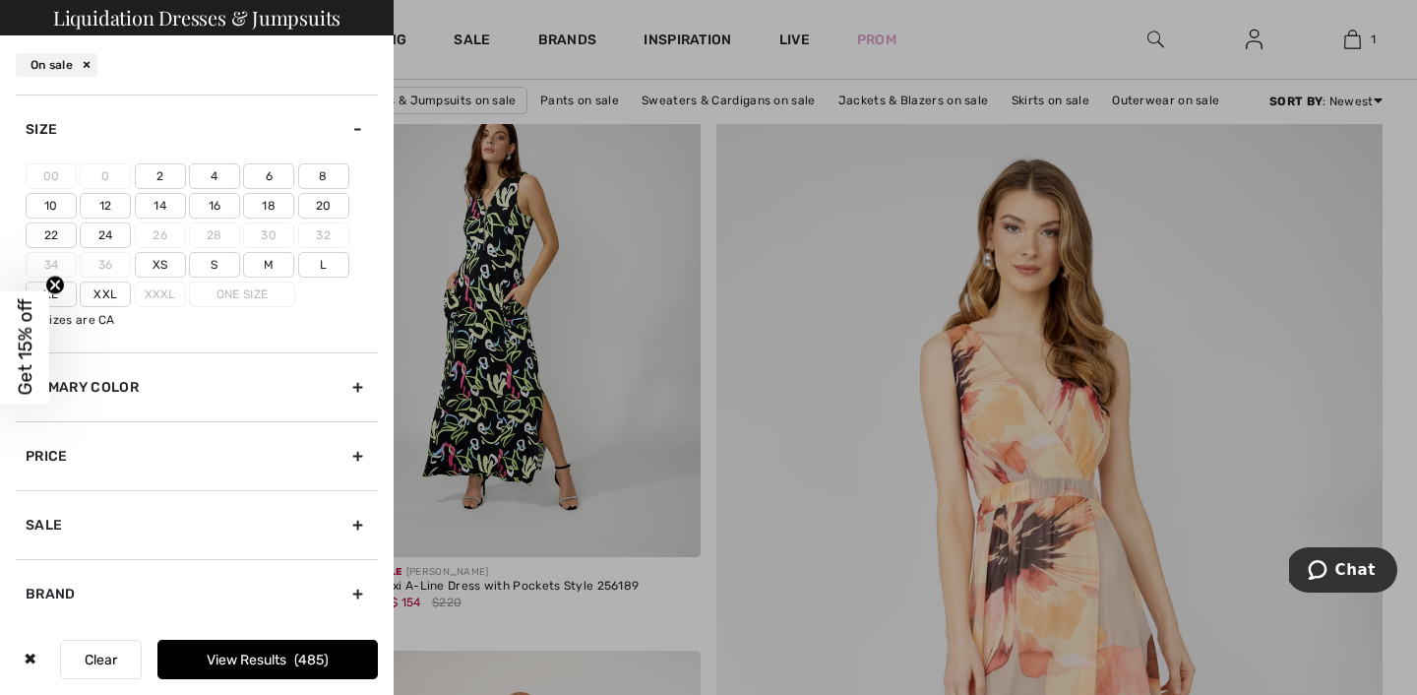
click at [281, 189] on label "6" at bounding box center [268, 176] width 51 height 26
click at [0, 0] on input"] "6" at bounding box center [0, 0] width 0 height 0
click at [327, 189] on label "8" at bounding box center [323, 176] width 51 height 26
click at [0, 0] on input"] "8" at bounding box center [0, 0] width 0 height 0
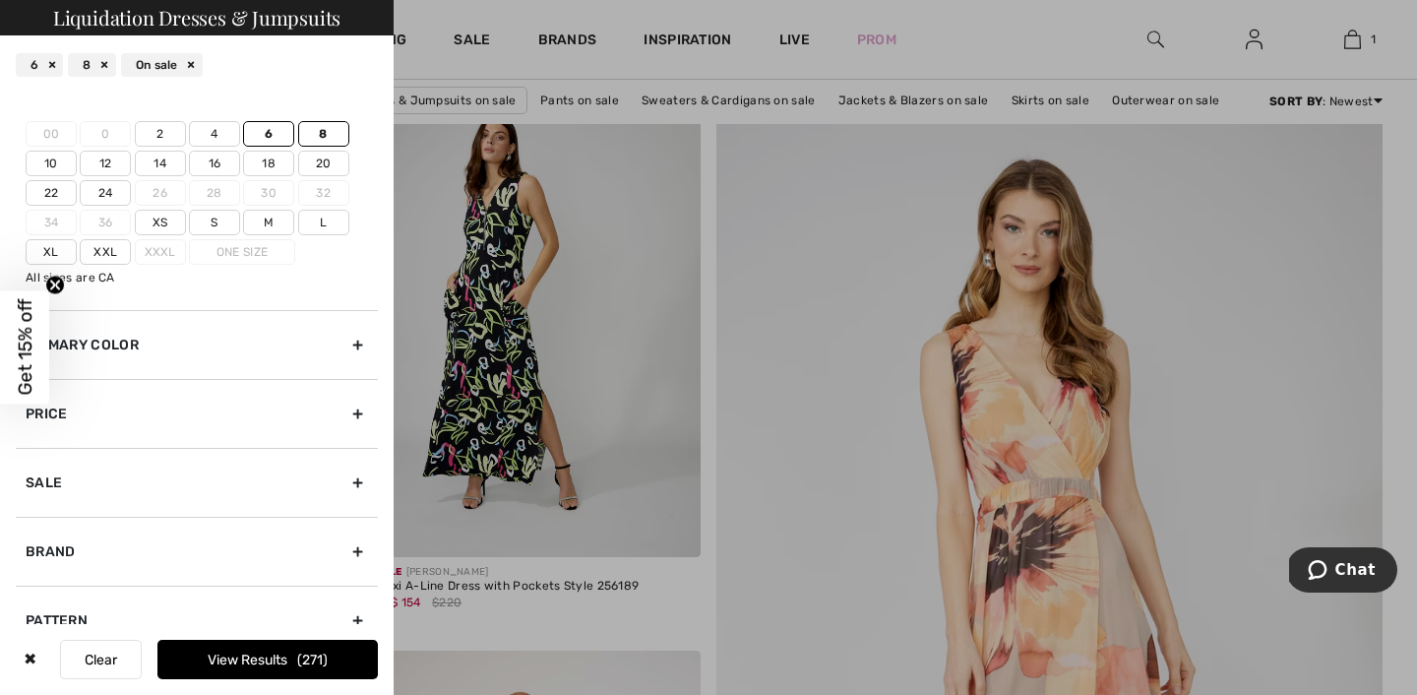
scroll to position [65, 0]
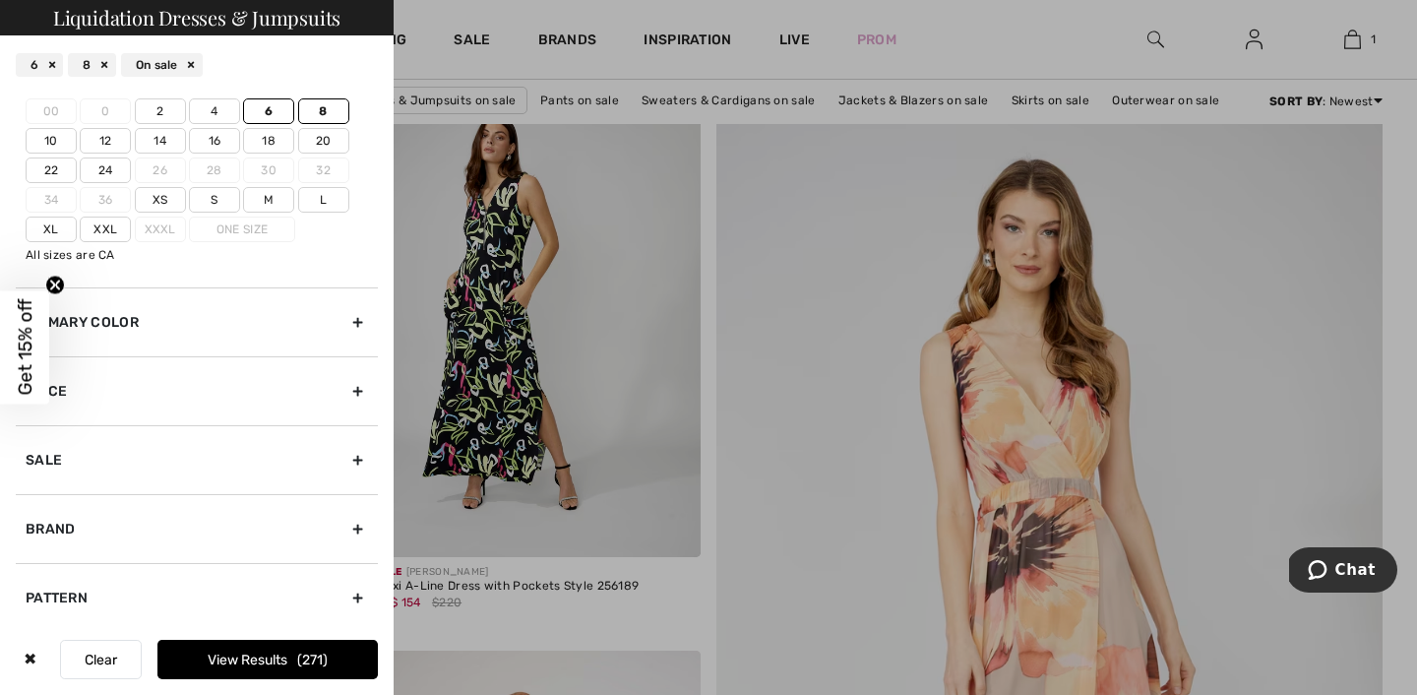
click at [226, 356] on div "Primary Color" at bounding box center [197, 321] width 362 height 69
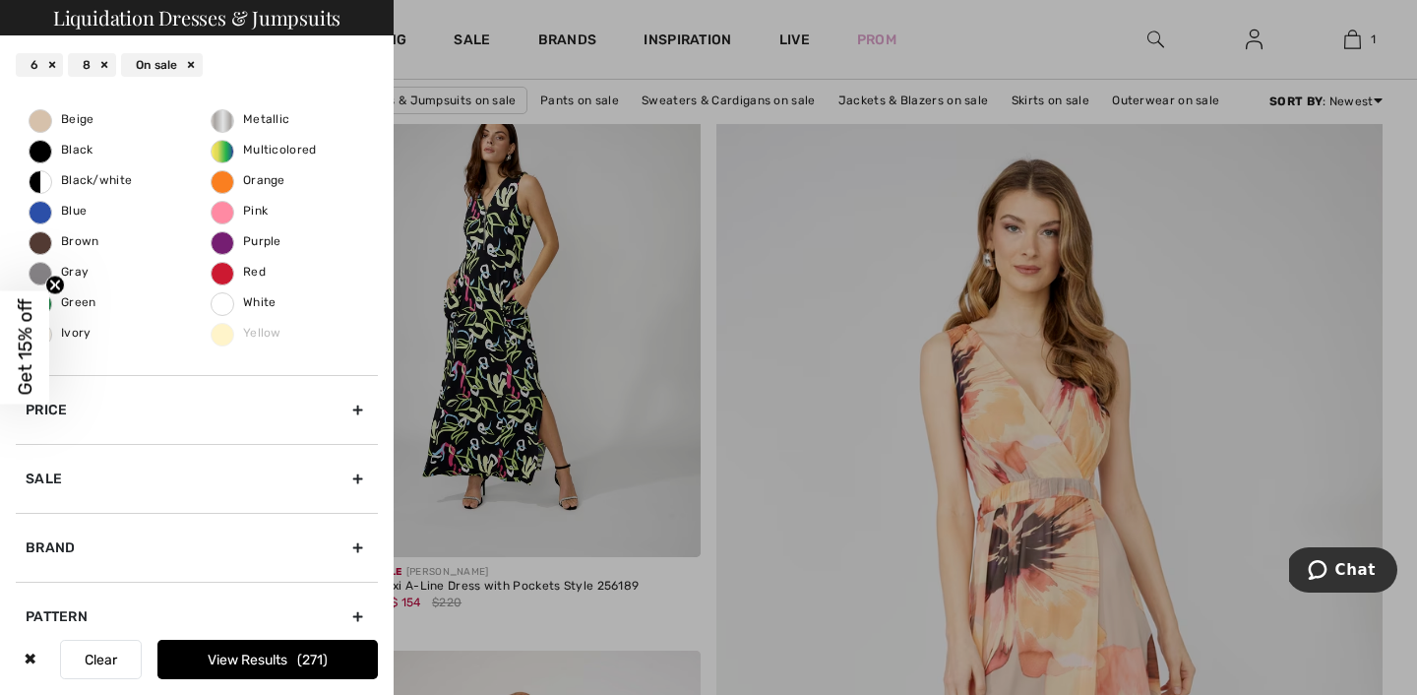
scroll to position [207, 0]
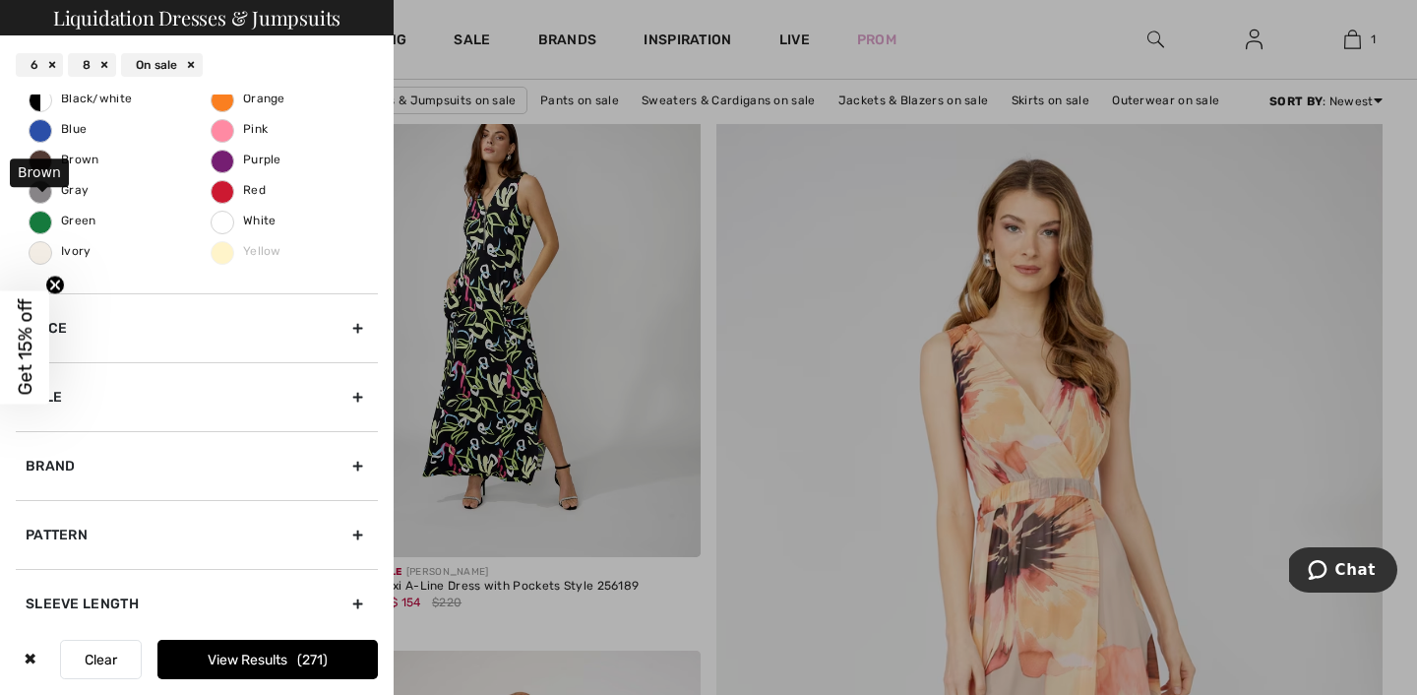
click at [45, 166] on span "Brown" at bounding box center [65, 160] width 70 height 14
click at [0, 0] on input "Brown" at bounding box center [0, 0] width 0 height 0
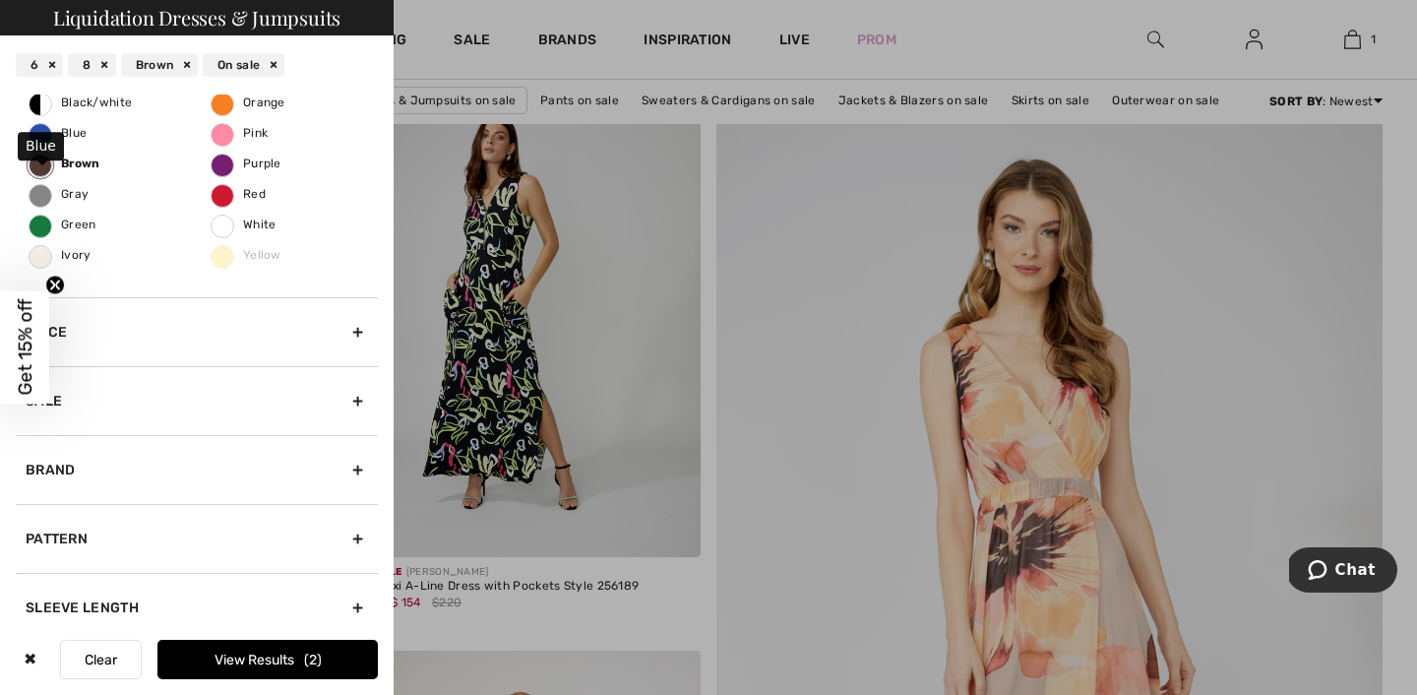
click at [49, 140] on span "Blue" at bounding box center [58, 133] width 57 height 14
click at [0, 0] on input "Blue" at bounding box center [0, 0] width 0 height 0
click at [216, 109] on span "Orange" at bounding box center [249, 102] width 74 height 14
click at [0, 0] on input "Orange" at bounding box center [0, 0] width 0 height 0
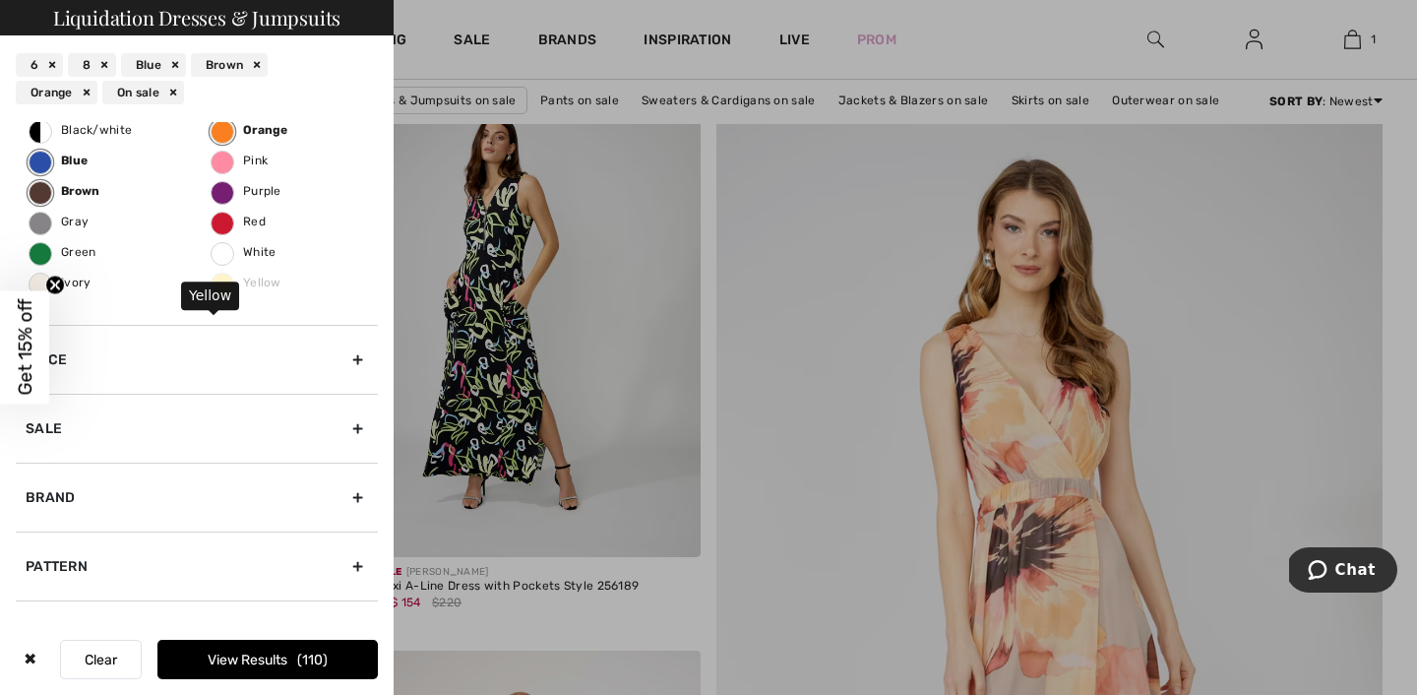
click at [219, 289] on span "Yellow" at bounding box center [247, 283] width 70 height 14
click at [58, 289] on span "Ivory" at bounding box center [61, 283] width 62 height 14
click at [0, 0] on input "Ivory" at bounding box center [0, 0] width 0 height 0
click at [268, 646] on button "View Results 111" at bounding box center [267, 659] width 220 height 39
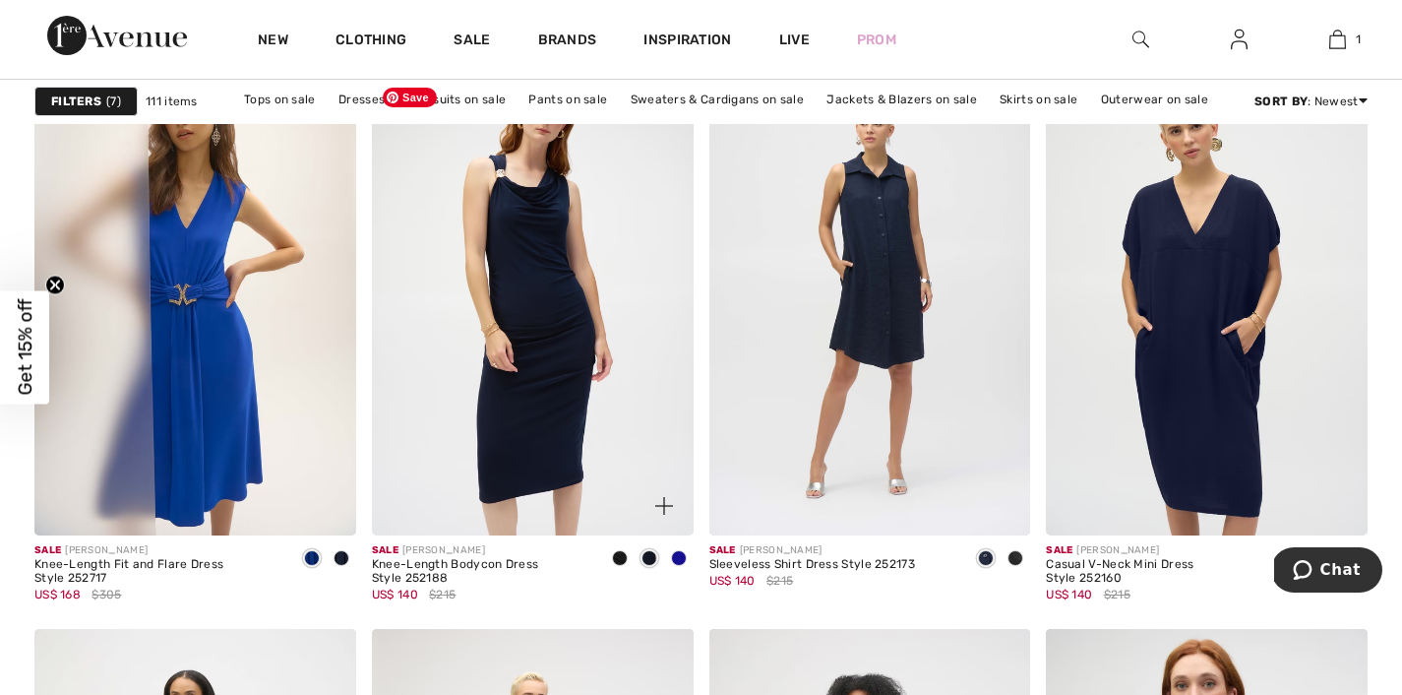
scroll to position [1477, 0]
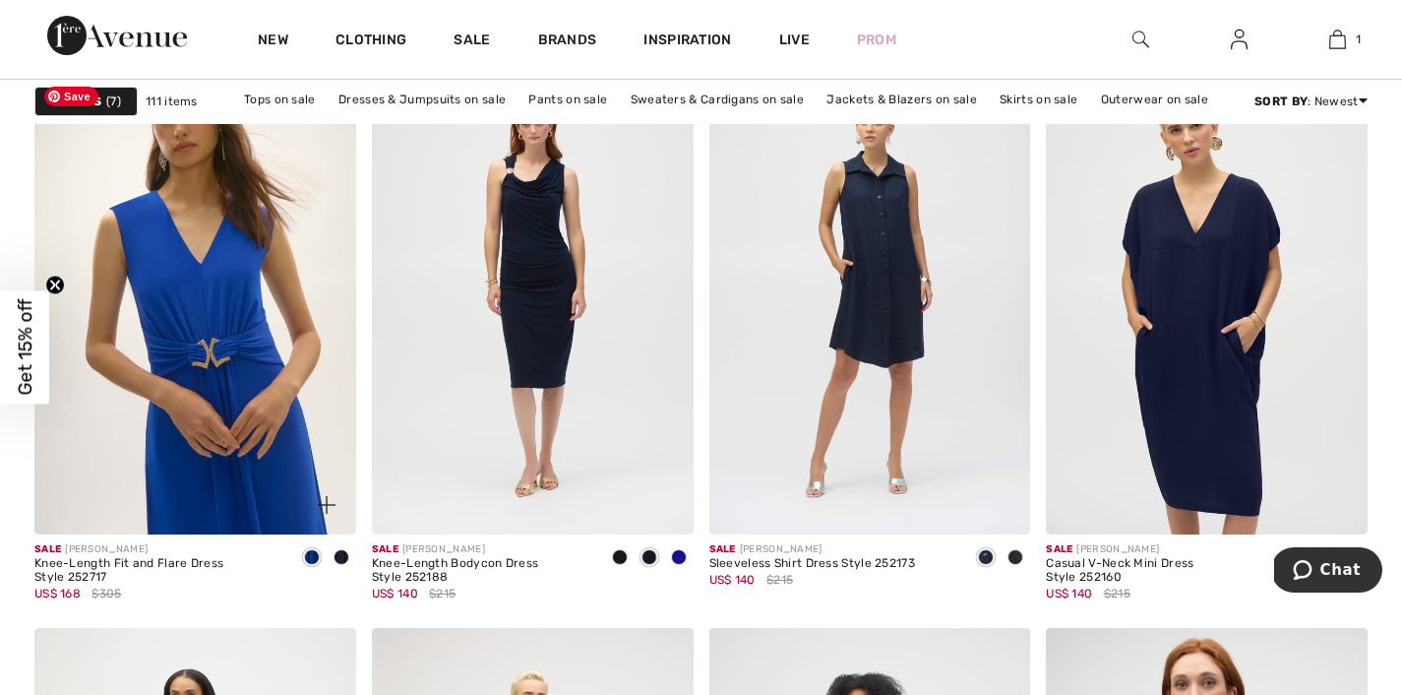
click at [223, 381] on img at bounding box center [195, 293] width 322 height 482
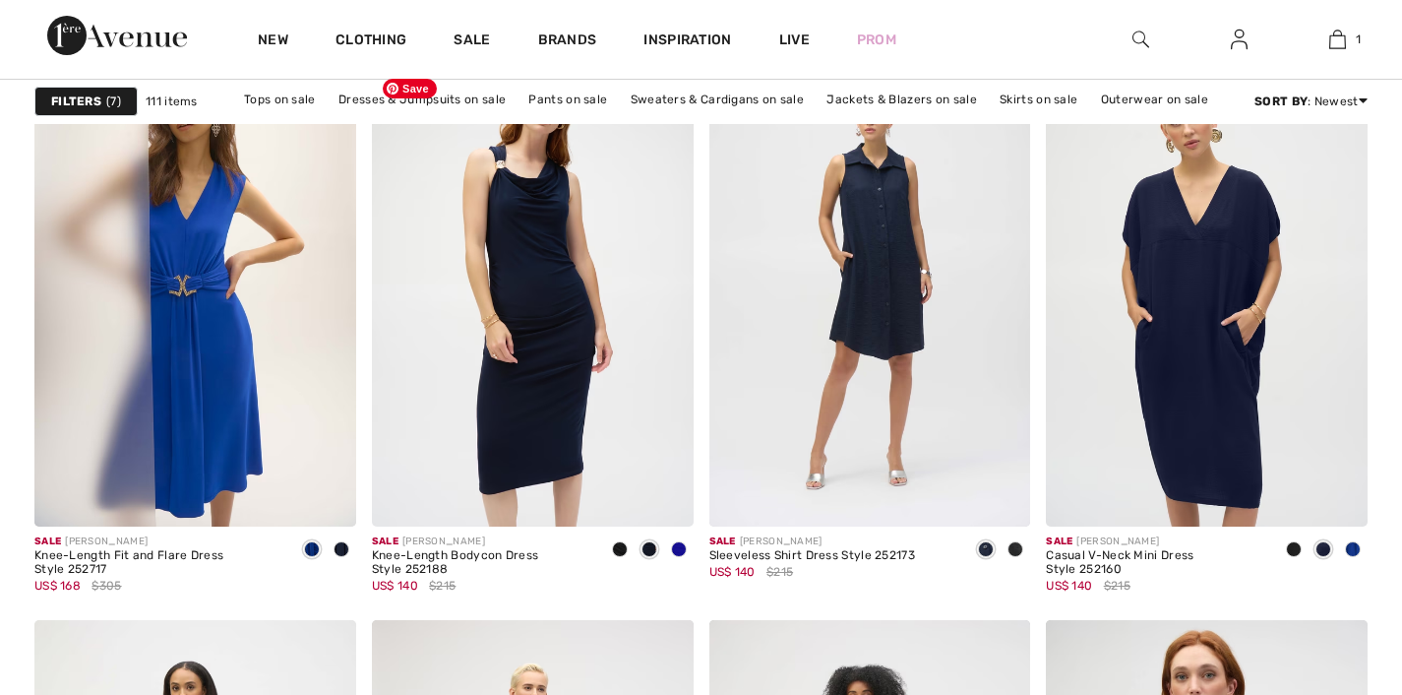
checkbox input "true"
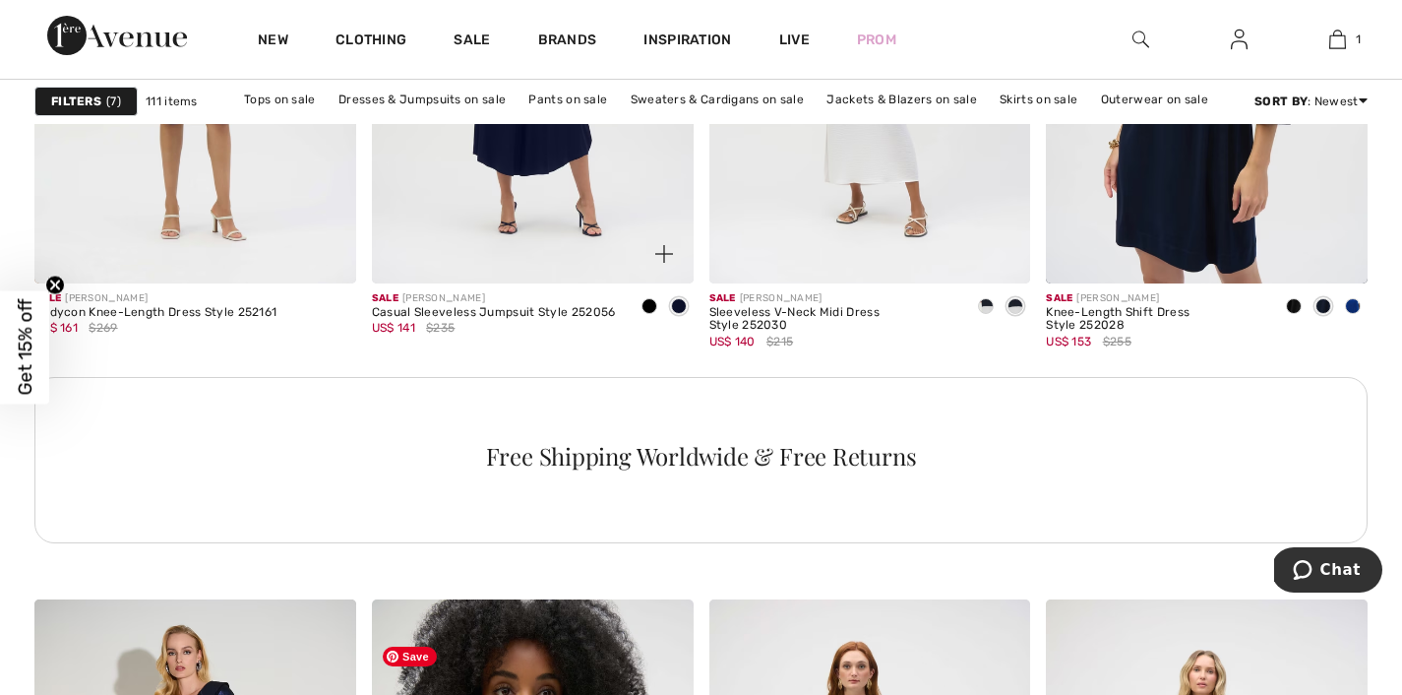
scroll to position [2035, 0]
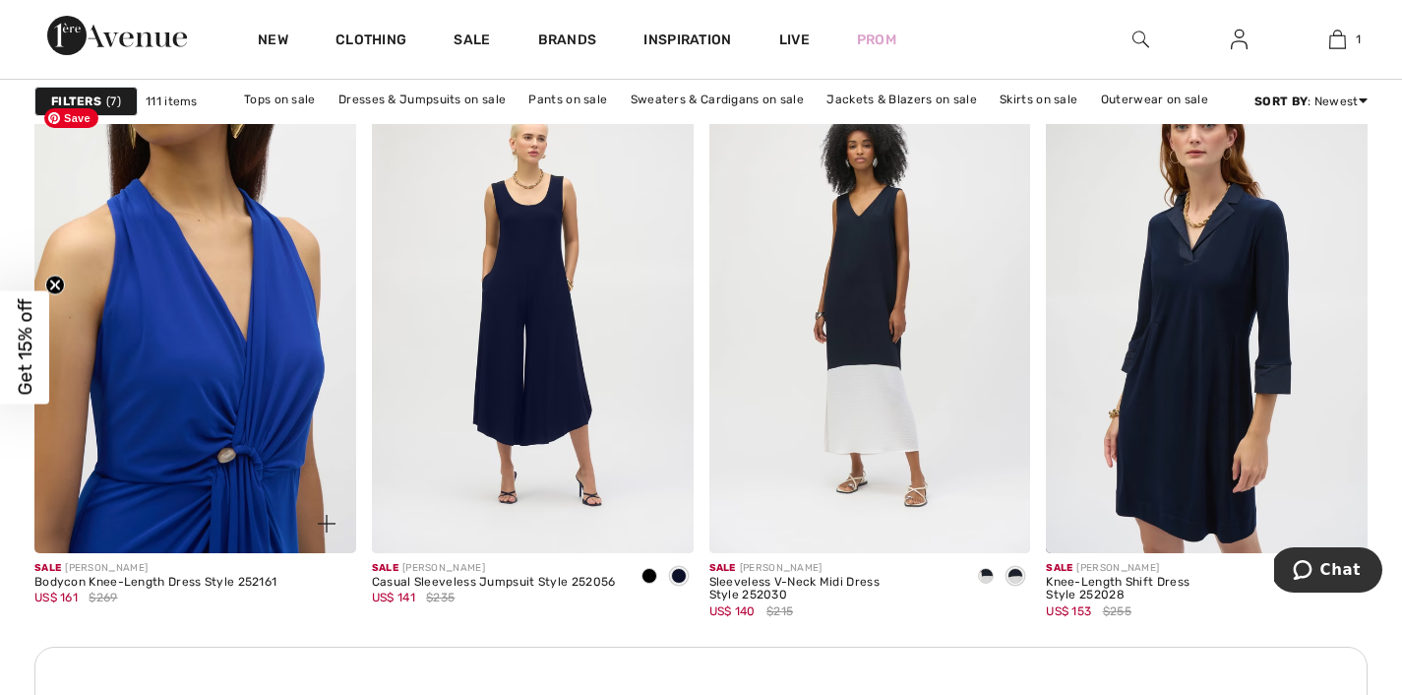
click at [228, 371] on img at bounding box center [195, 311] width 322 height 482
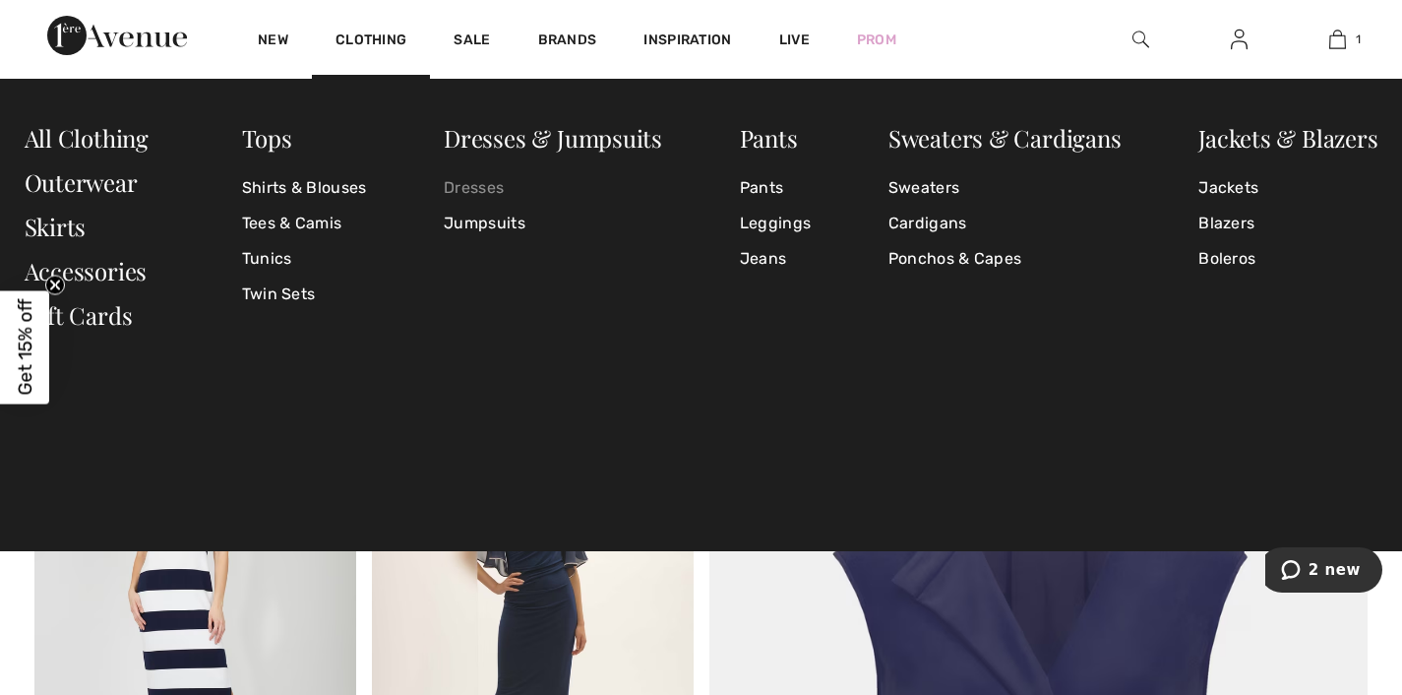
click at [471, 191] on link "Dresses" at bounding box center [553, 187] width 218 height 35
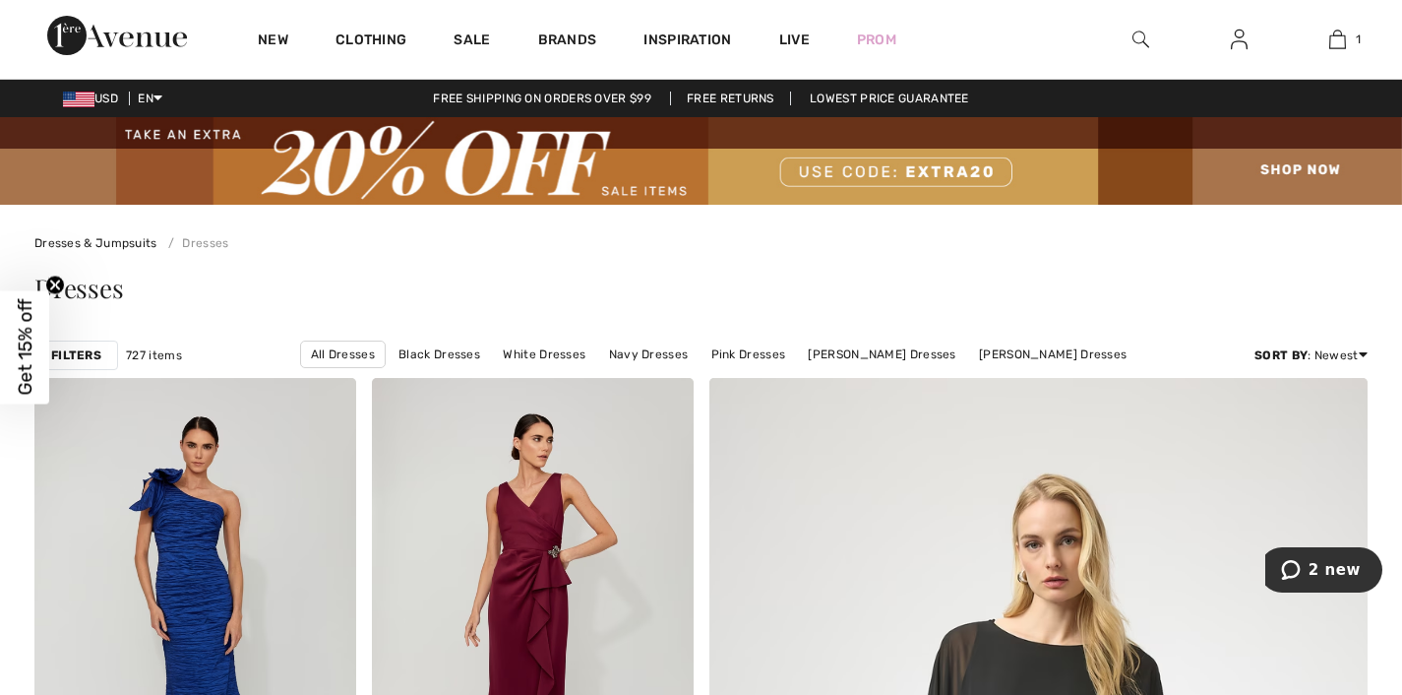
click at [90, 364] on strong "Filters" at bounding box center [76, 355] width 50 height 18
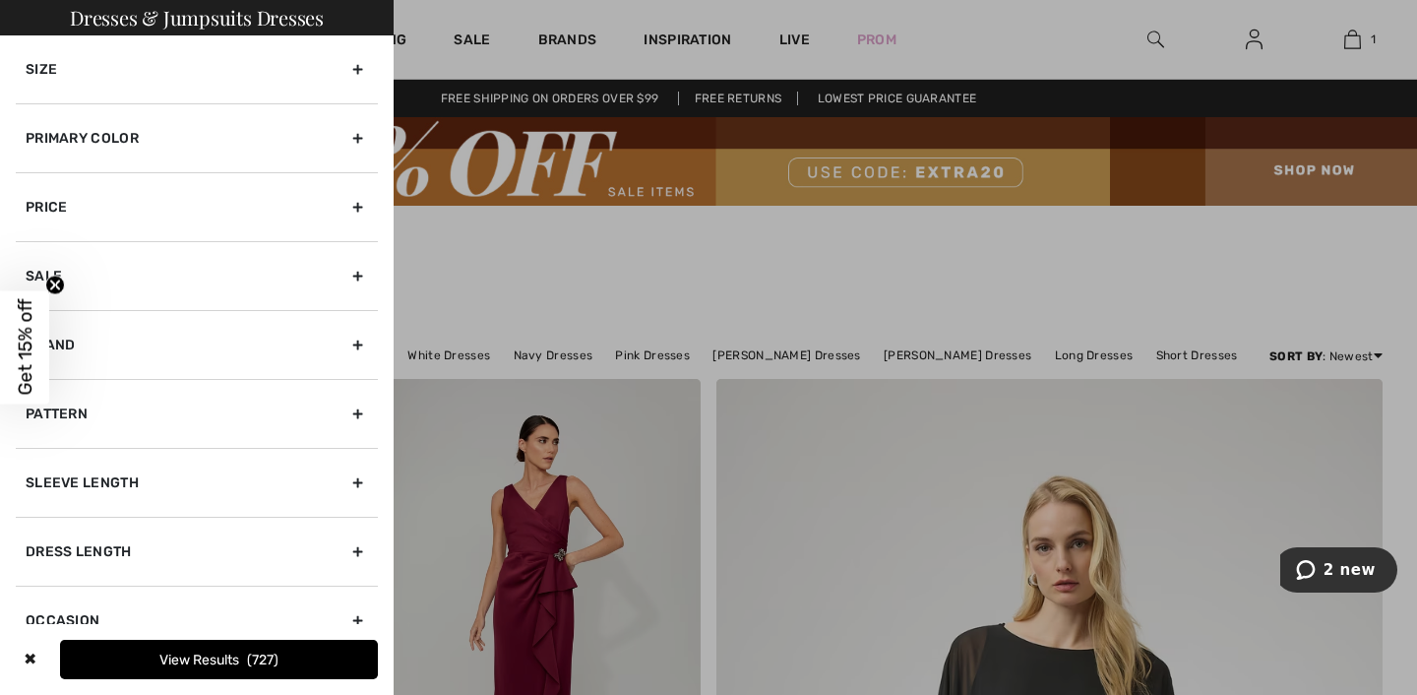
click at [116, 89] on div "Size" at bounding box center [197, 69] width 362 height 68
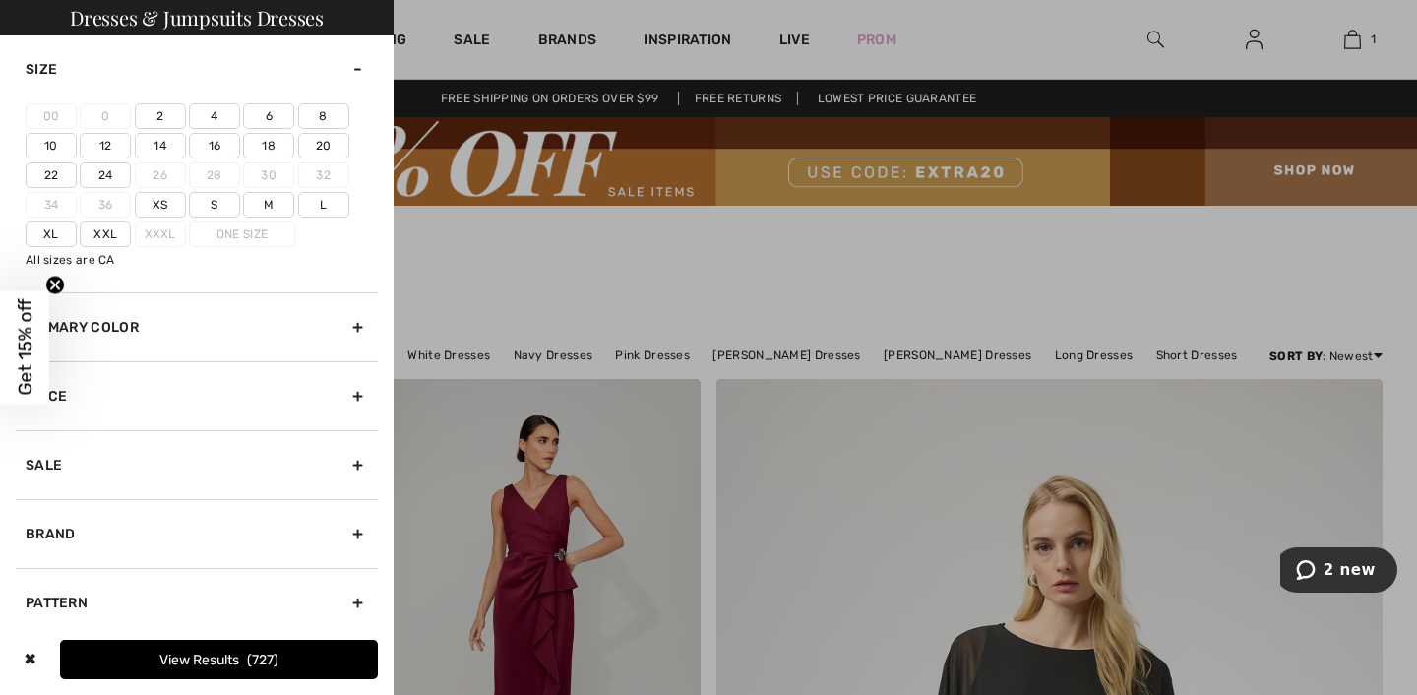
click at [276, 129] on label "6" at bounding box center [268, 116] width 51 height 26
click at [0, 0] on input"] "6" at bounding box center [0, 0] width 0 height 0
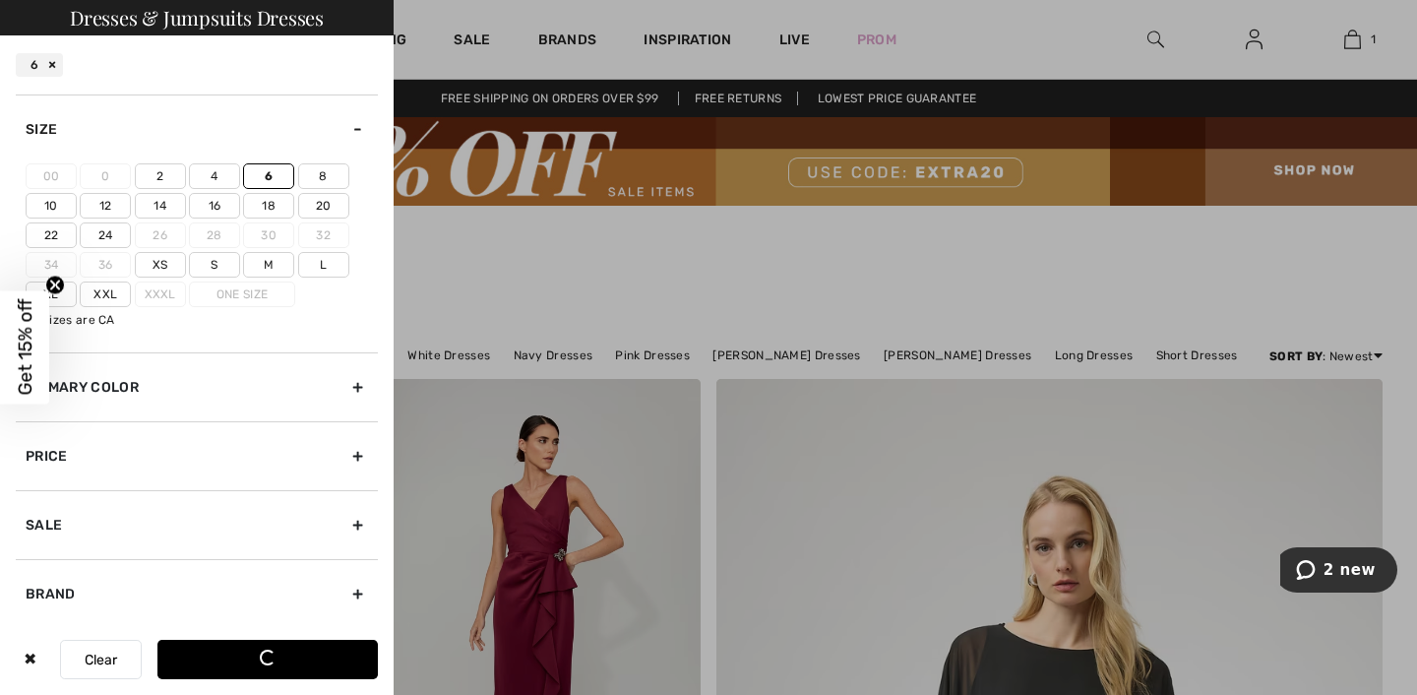
click at [329, 189] on label "8" at bounding box center [323, 176] width 51 height 26
click at [0, 0] on input"] "8" at bounding box center [0, 0] width 0 height 0
click at [165, 421] on div "Primary Color" at bounding box center [197, 386] width 362 height 69
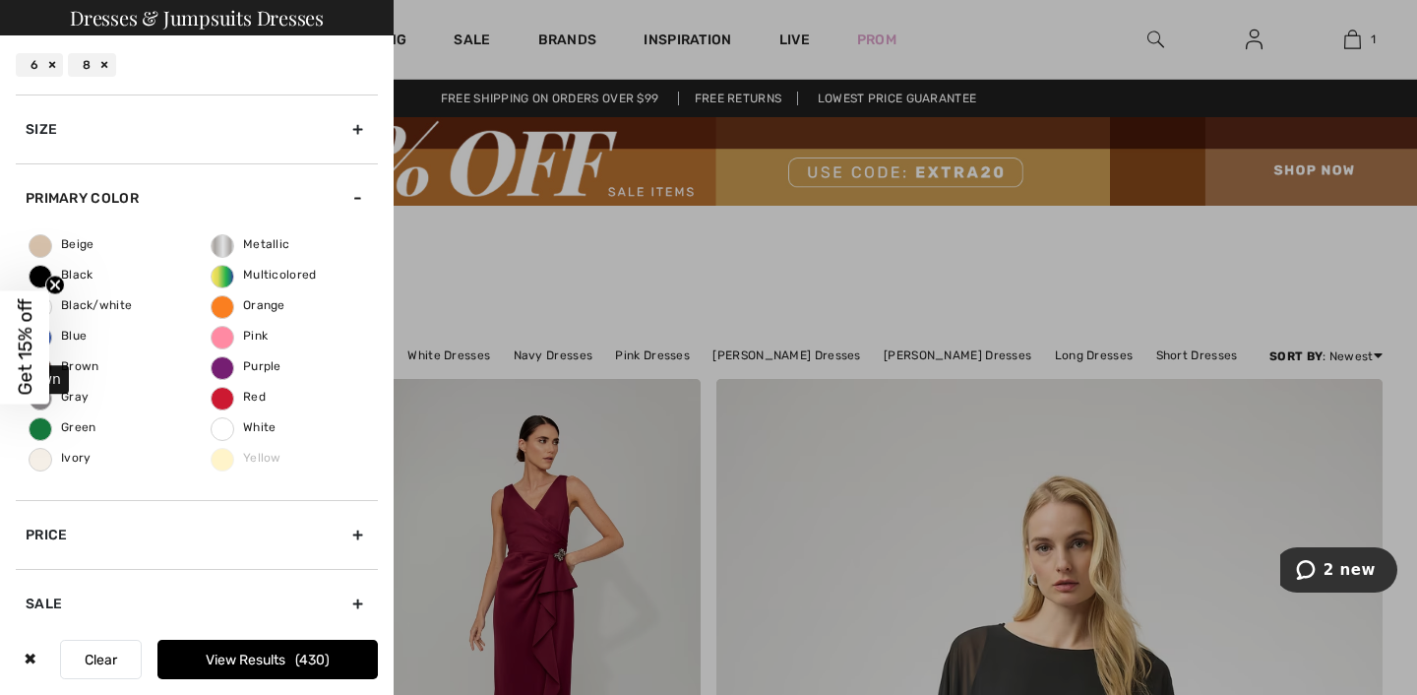
click at [72, 373] on span "Brown" at bounding box center [65, 366] width 70 height 14
click at [0, 0] on input "Brown" at bounding box center [0, 0] width 0 height 0
click at [80, 434] on span "Green" at bounding box center [63, 427] width 67 height 14
click at [0, 0] on input "Green" at bounding box center [0, 0] width 0 height 0
click at [219, 312] on span "Orange" at bounding box center [249, 305] width 74 height 14
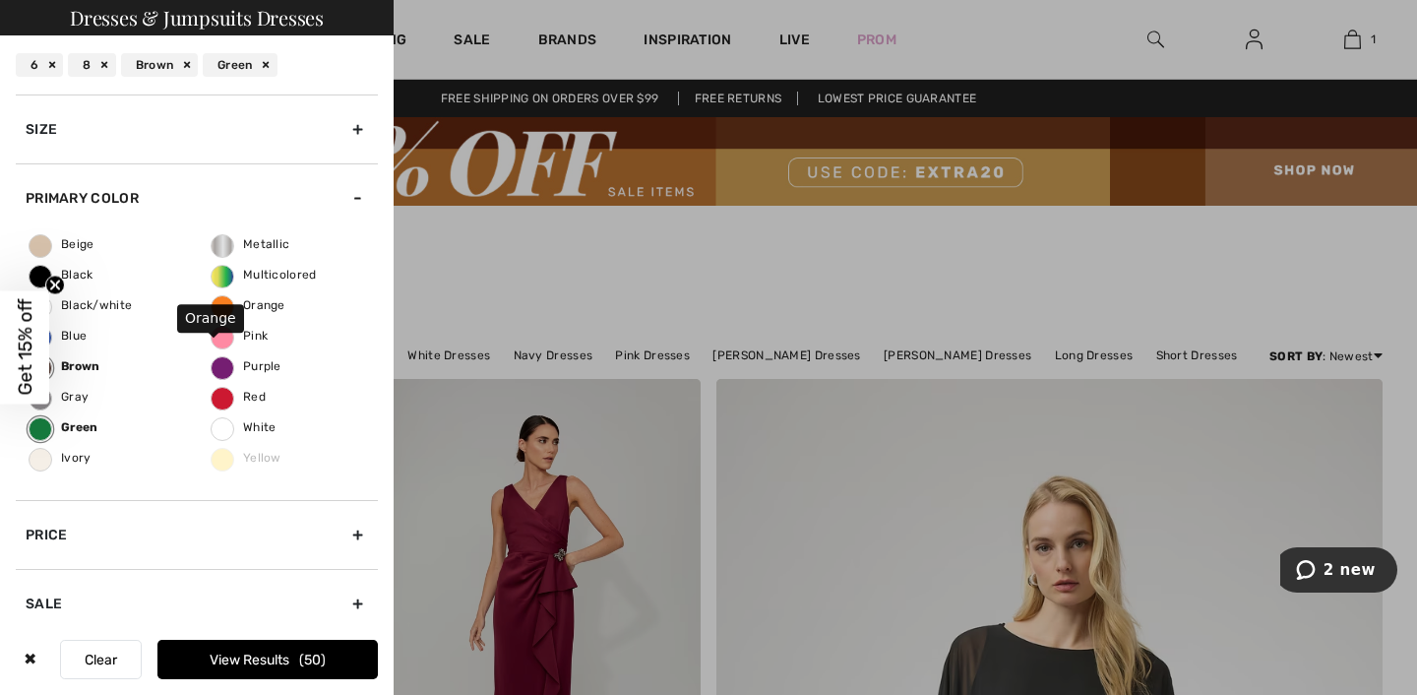
click at [0, 0] on input "Orange" at bounding box center [0, 0] width 0 height 0
click at [217, 464] on span "Yellow" at bounding box center [247, 458] width 70 height 14
click at [51, 464] on span "Ivory" at bounding box center [61, 458] width 62 height 14
click at [0, 0] on input "Ivory" at bounding box center [0, 0] width 0 height 0
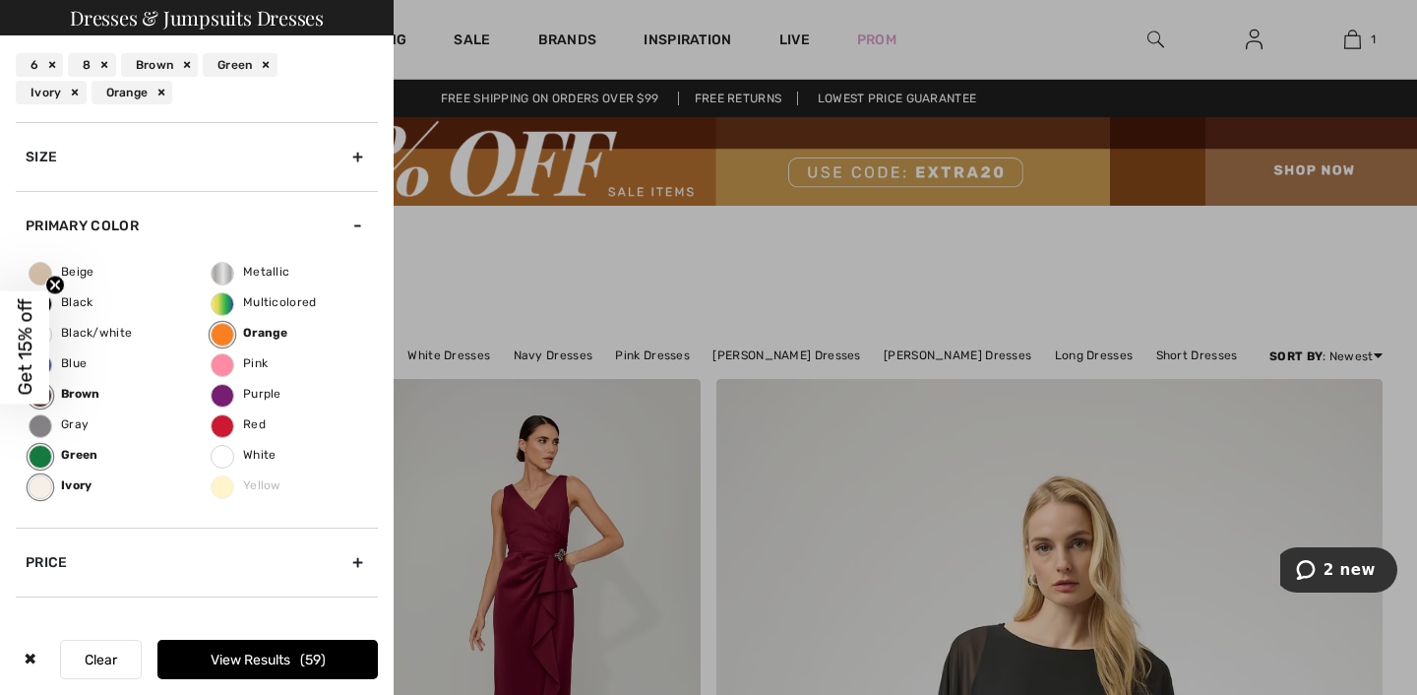
click at [255, 648] on button "View Results 59" at bounding box center [267, 659] width 220 height 39
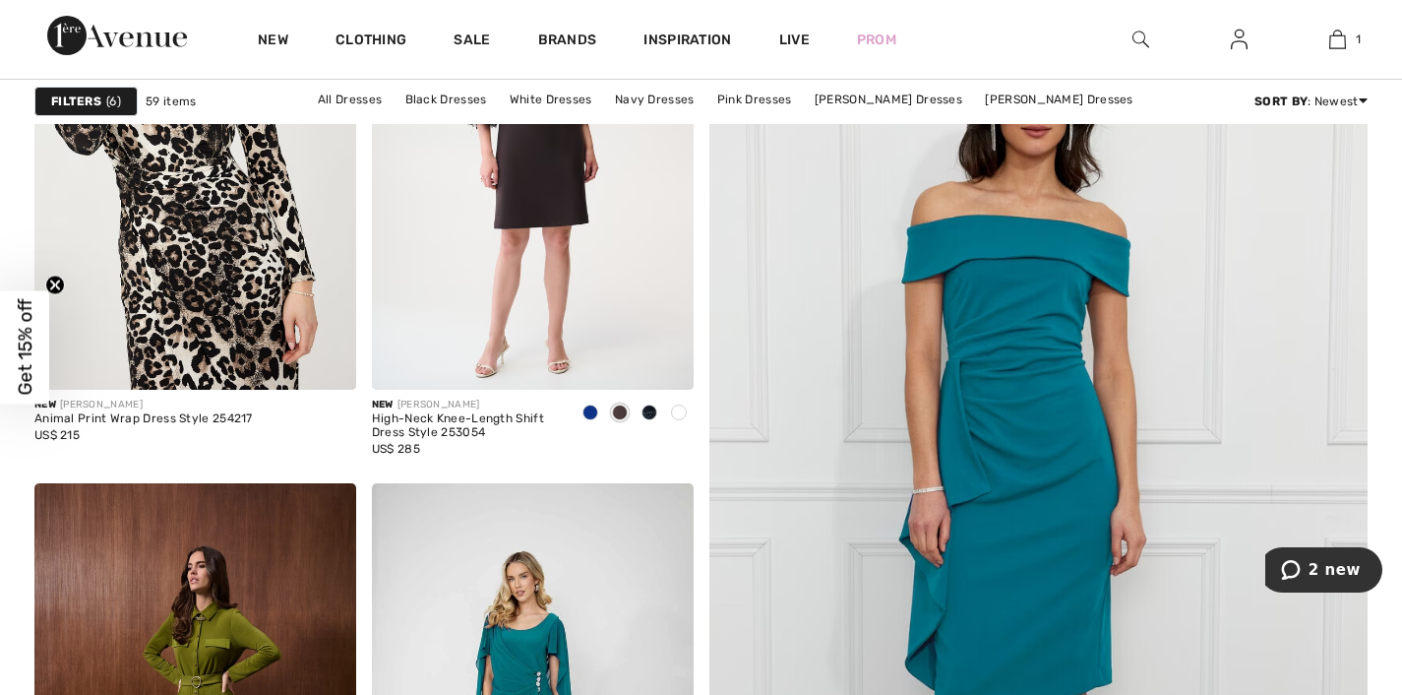
click at [101, 99] on strong "Filters" at bounding box center [76, 102] width 50 height 18
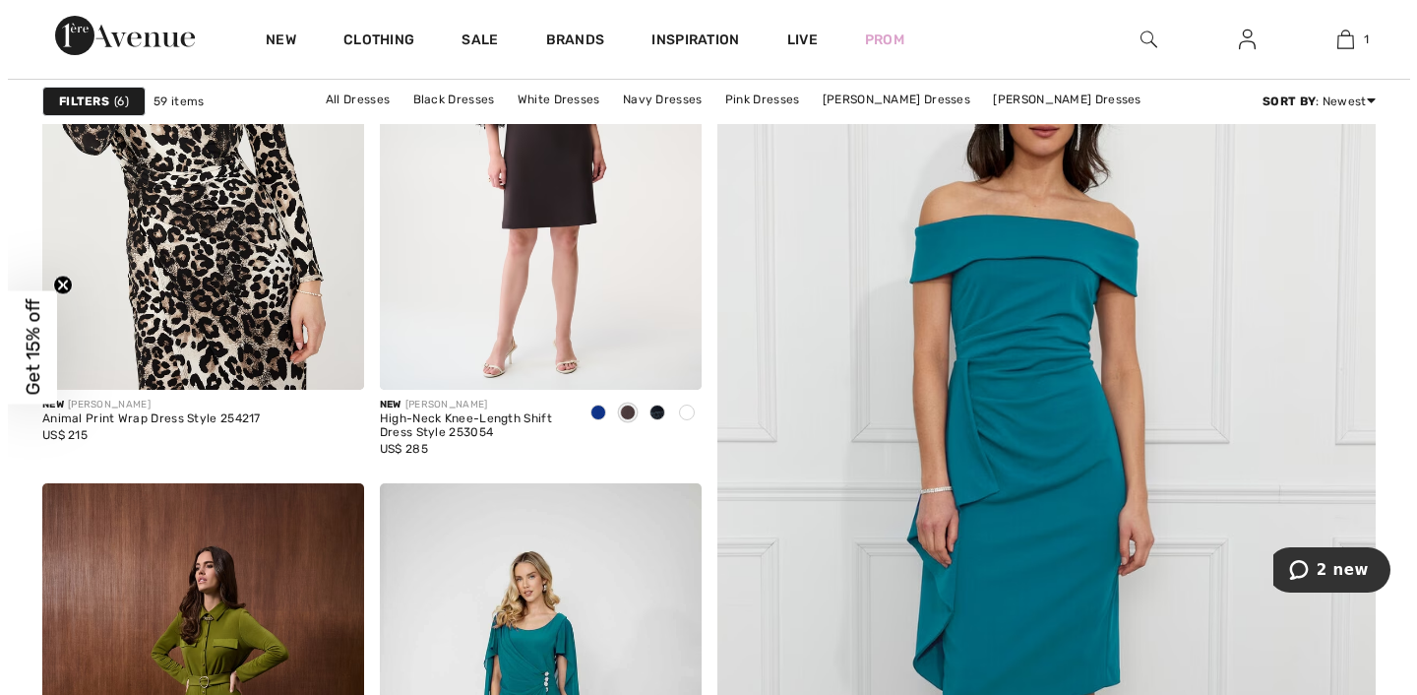
scroll to position [471, 0]
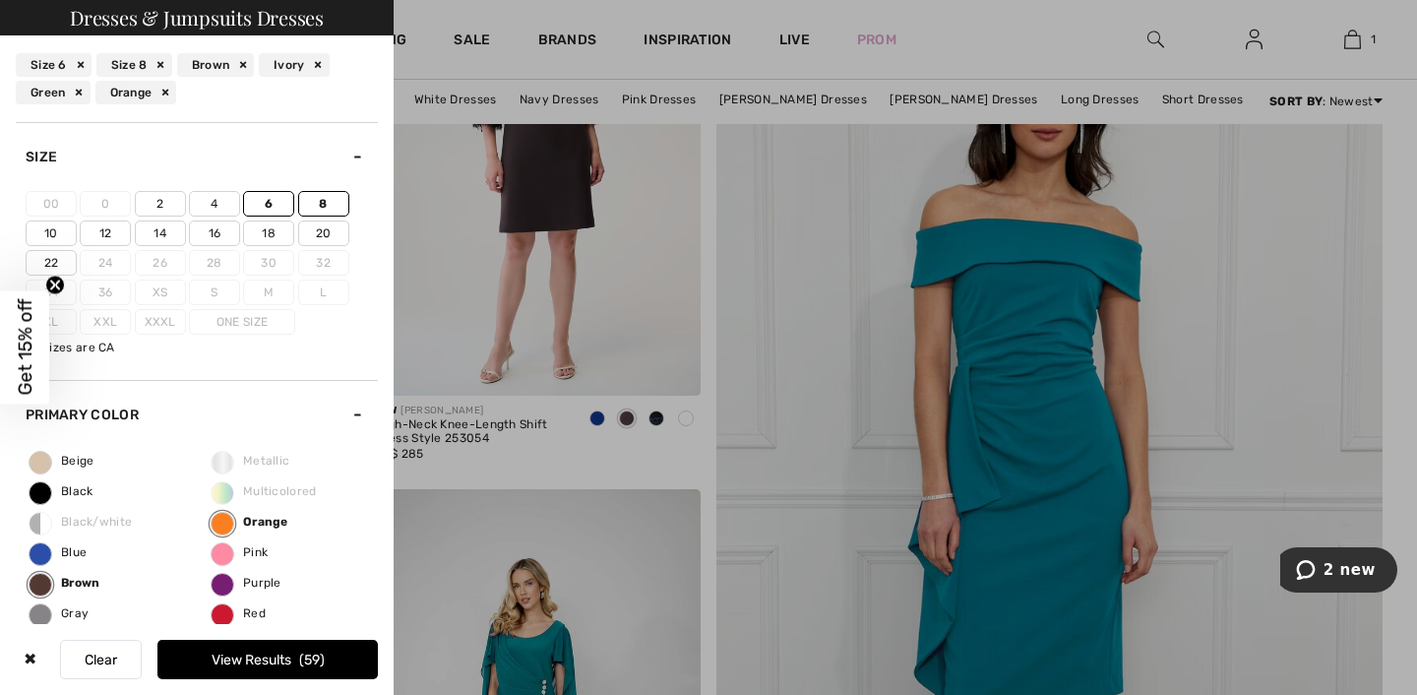
drag, startPoint x: 286, startPoint y: 645, endPoint x: 303, endPoint y: 627, distance: 24.4
click at [286, 644] on button "View Results 59" at bounding box center [267, 659] width 220 height 39
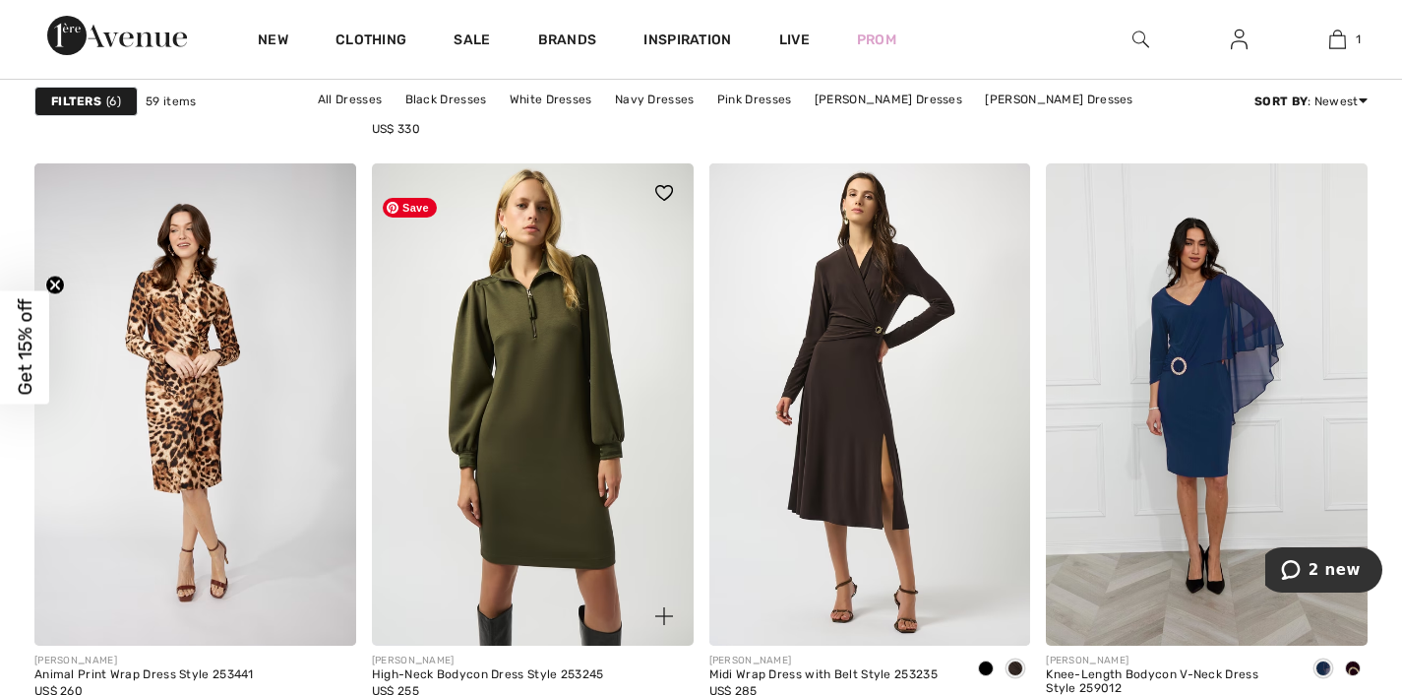
scroll to position [1370, 0]
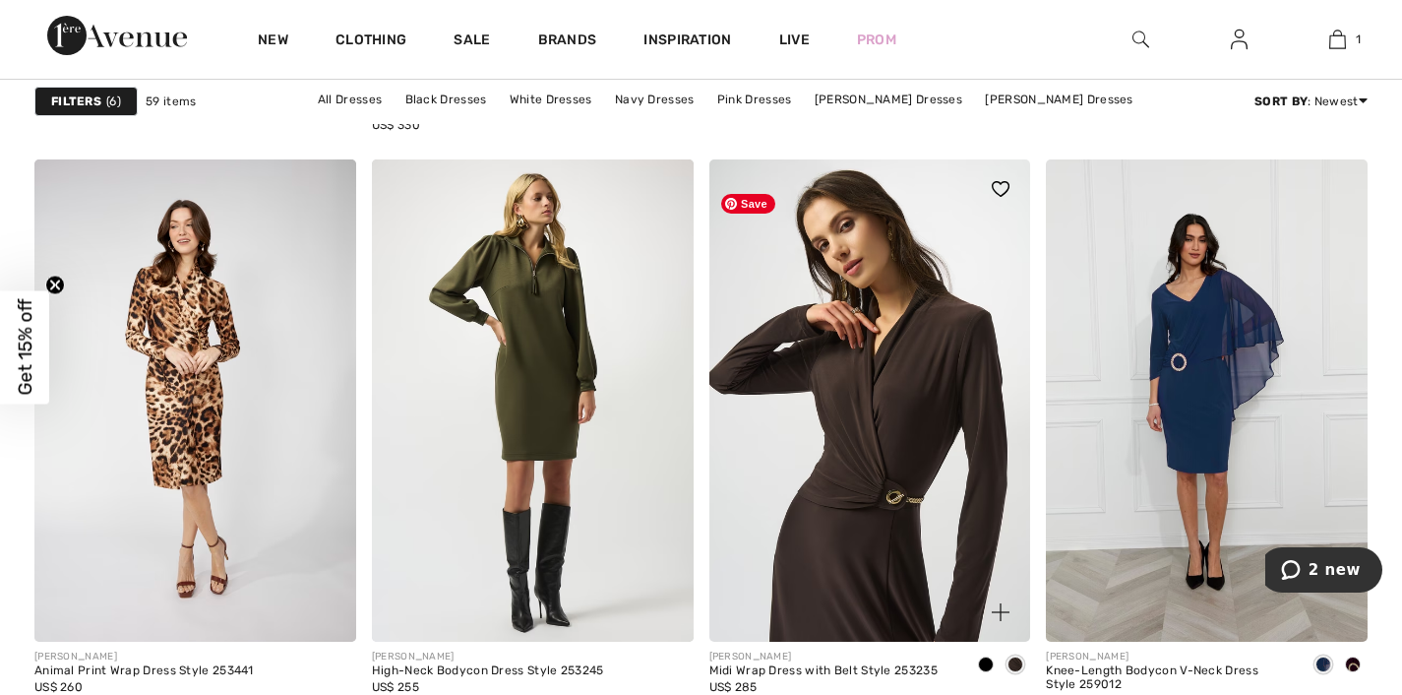
click at [876, 414] on img at bounding box center [871, 400] width 322 height 482
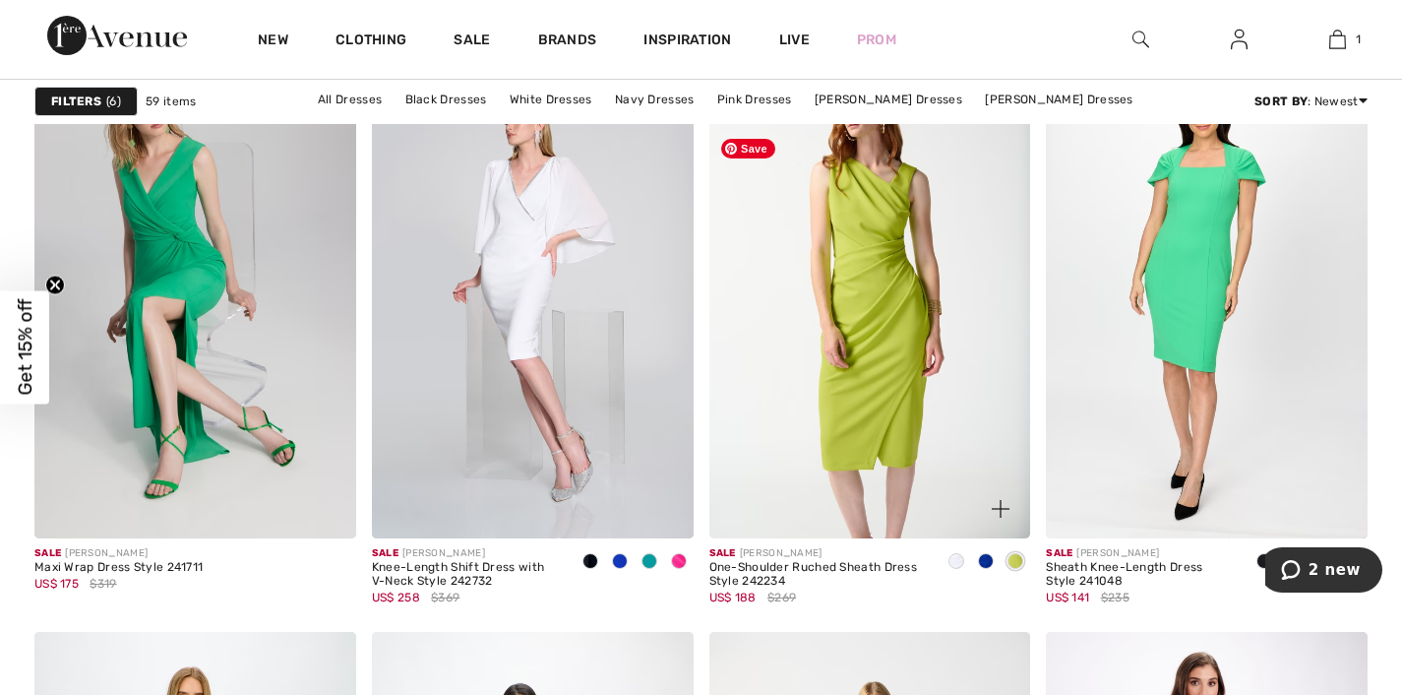
scroll to position [7457, 0]
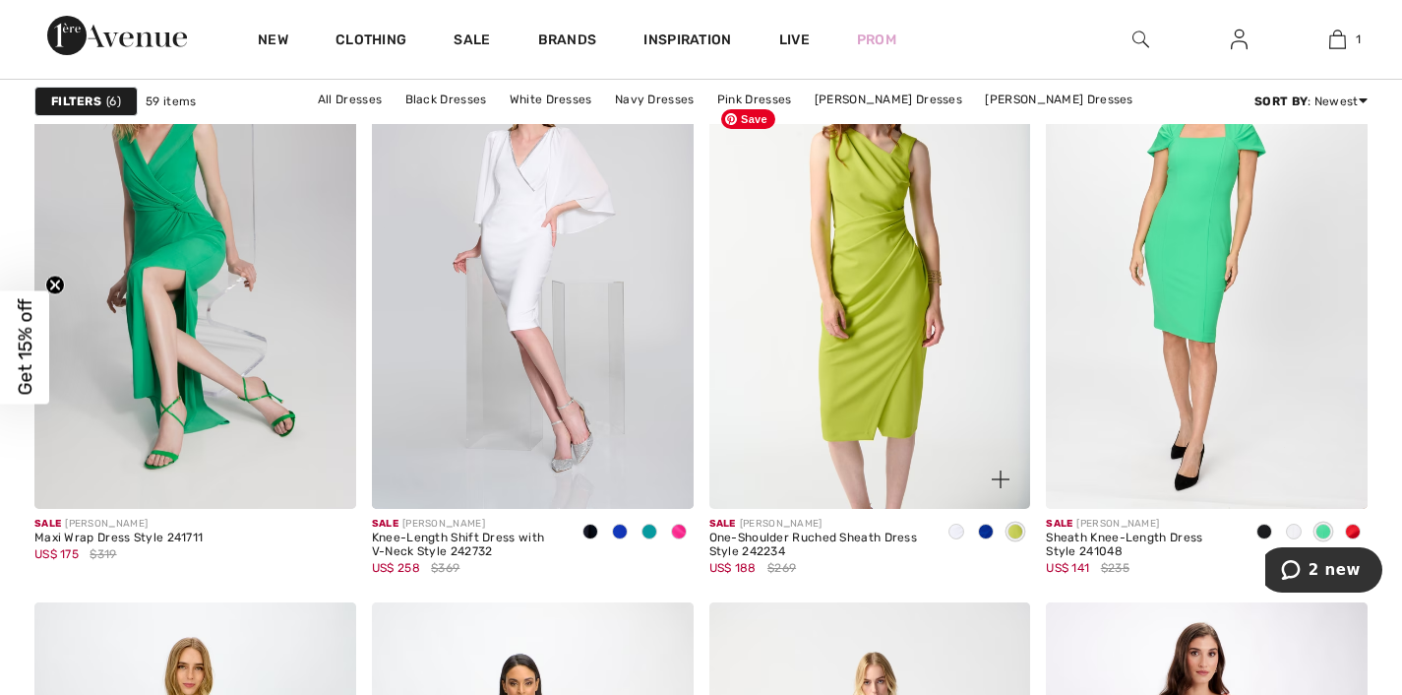
click at [856, 338] on img at bounding box center [871, 268] width 322 height 482
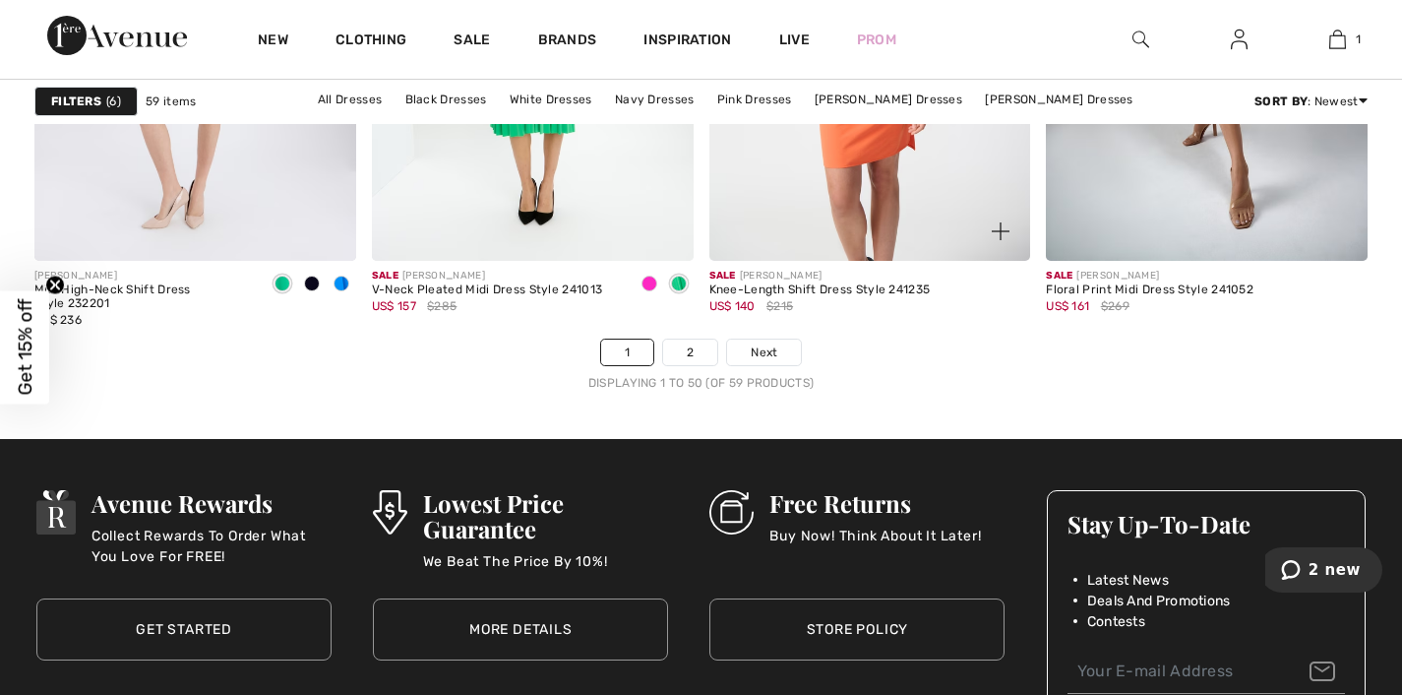
scroll to position [8935, 0]
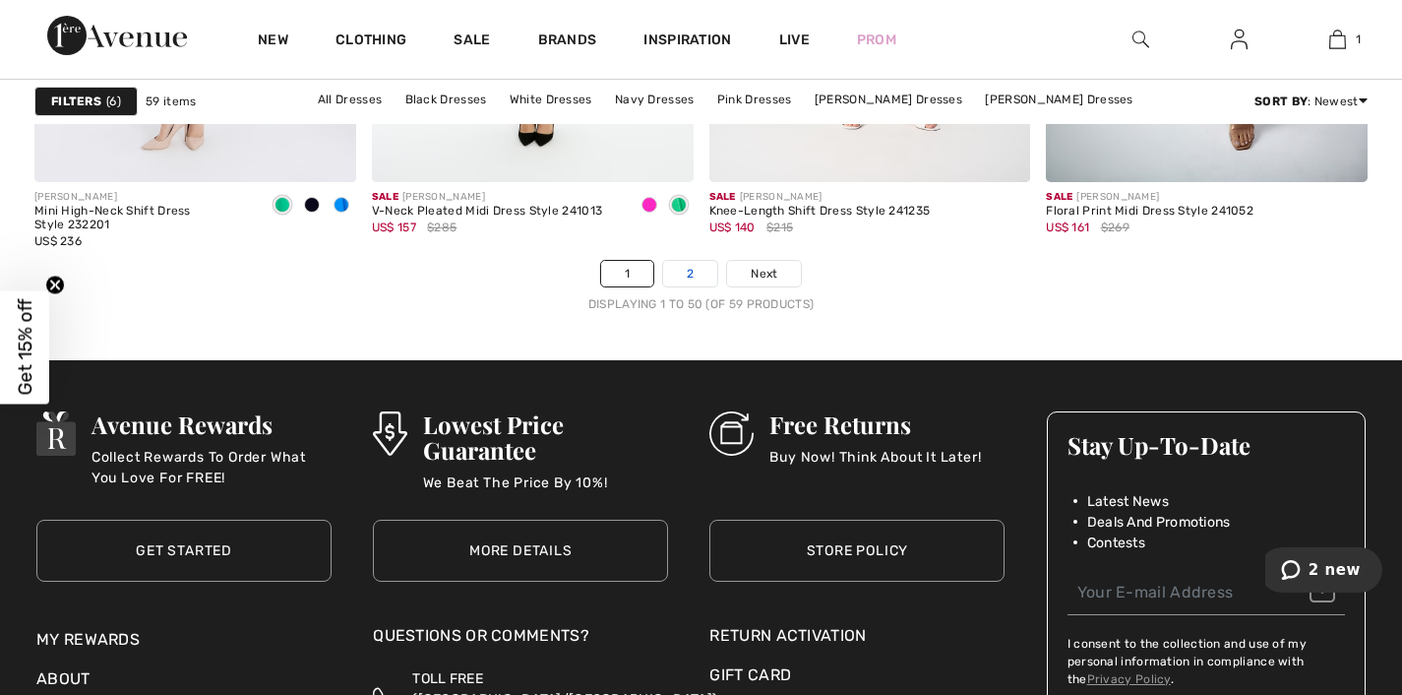
click at [701, 286] on link "2" at bounding box center [690, 274] width 54 height 26
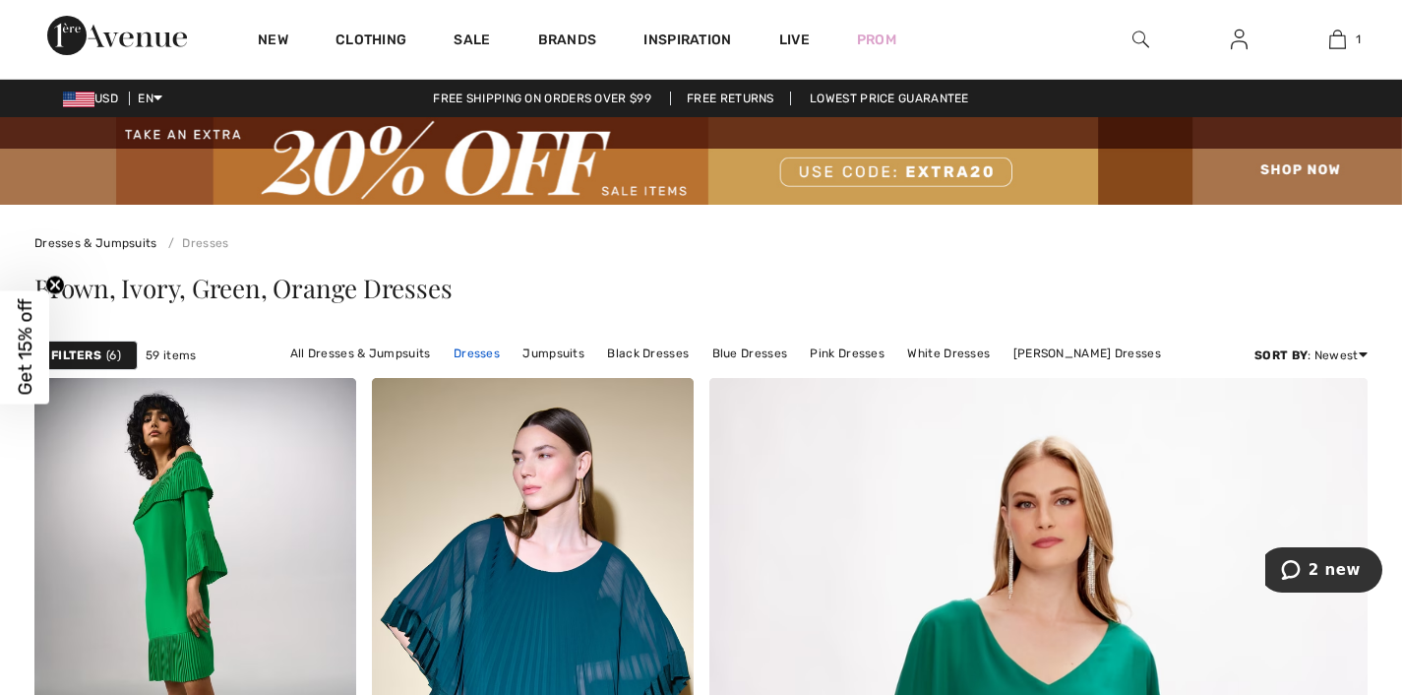
click at [485, 366] on link "Dresses" at bounding box center [477, 353] width 66 height 26
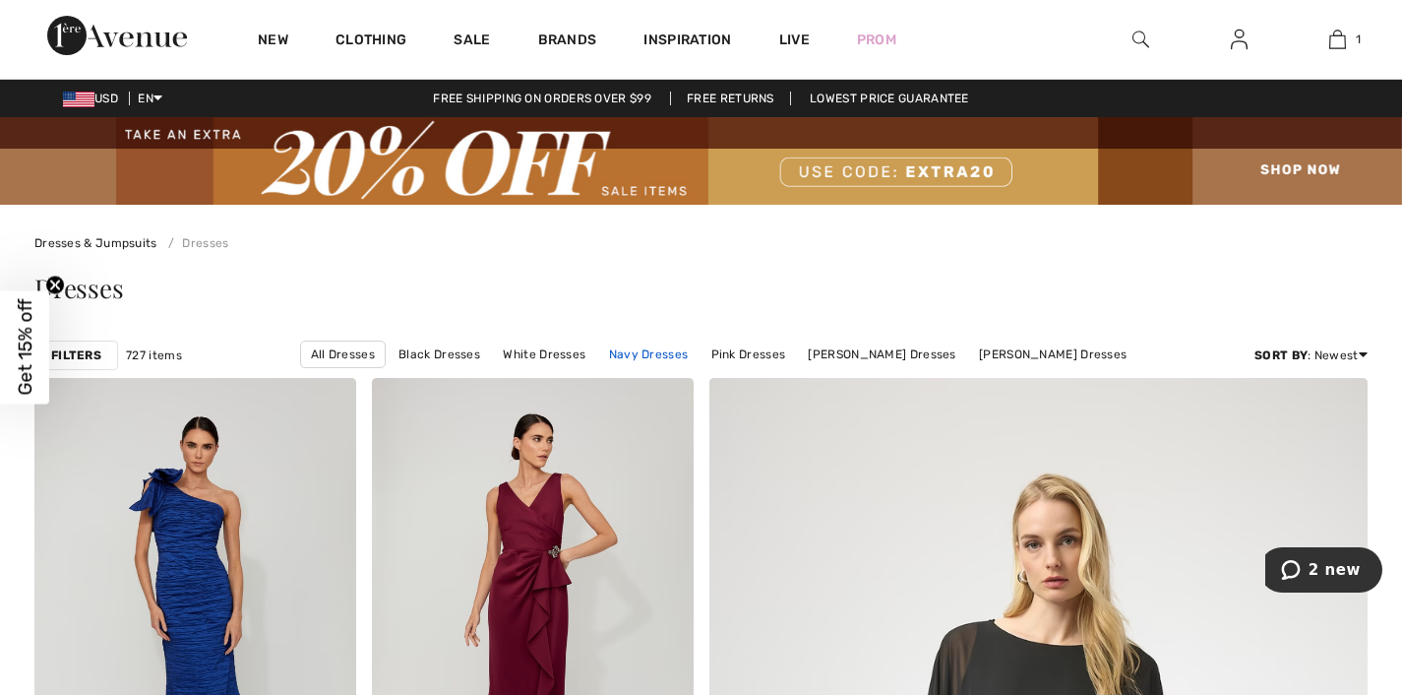
click at [599, 367] on link "Navy Dresses" at bounding box center [648, 354] width 99 height 26
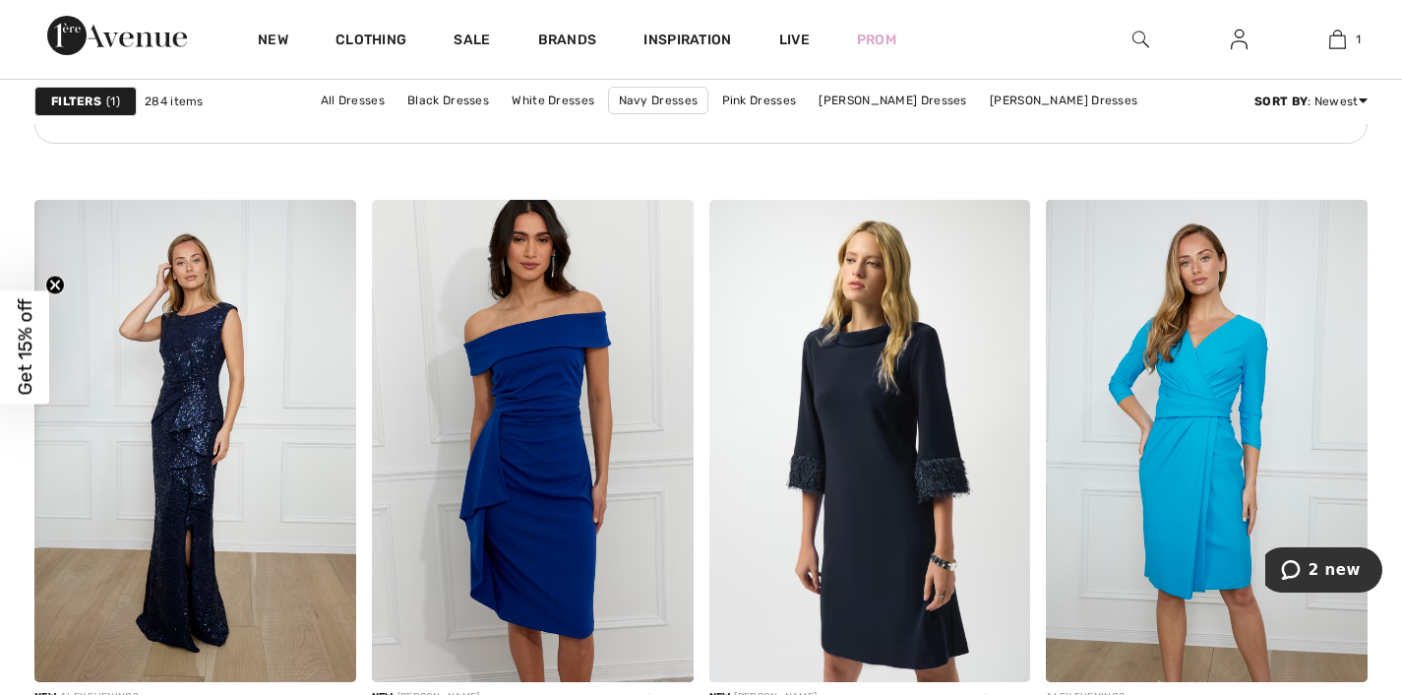
scroll to position [2750, 0]
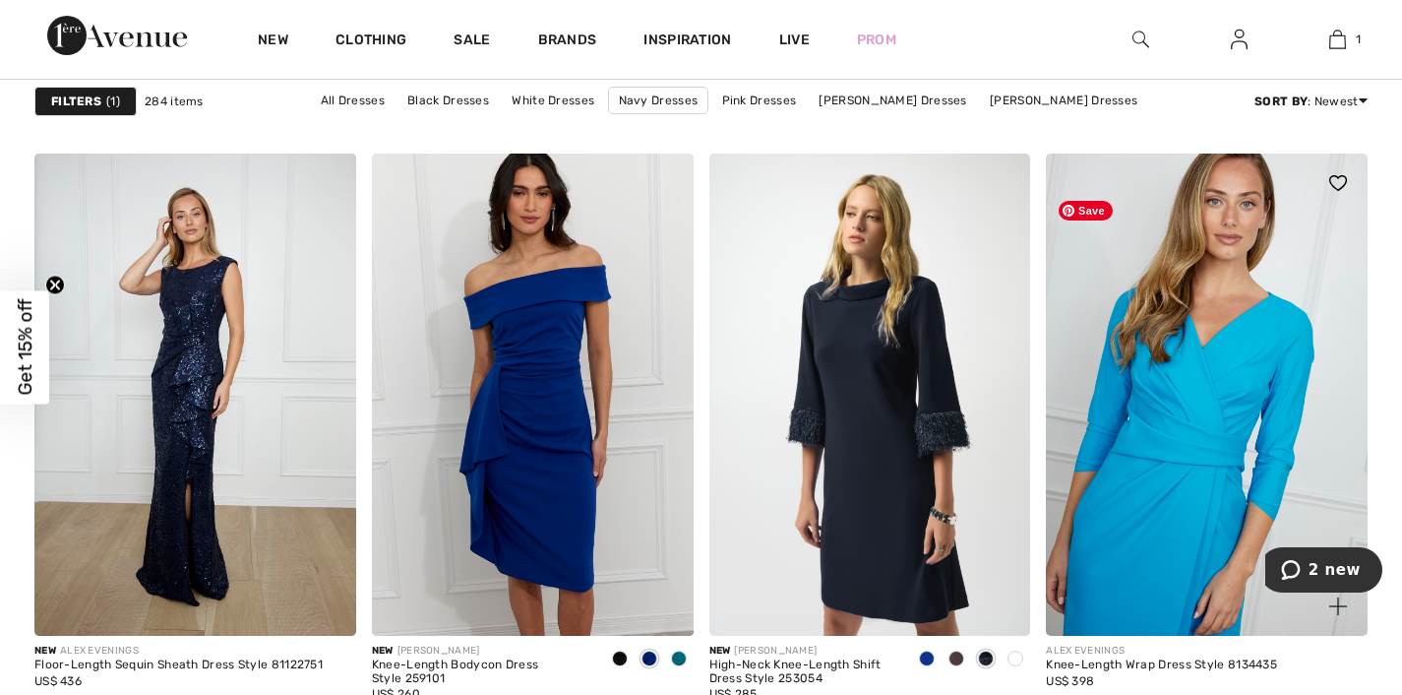
click at [1171, 424] on img at bounding box center [1207, 395] width 322 height 482
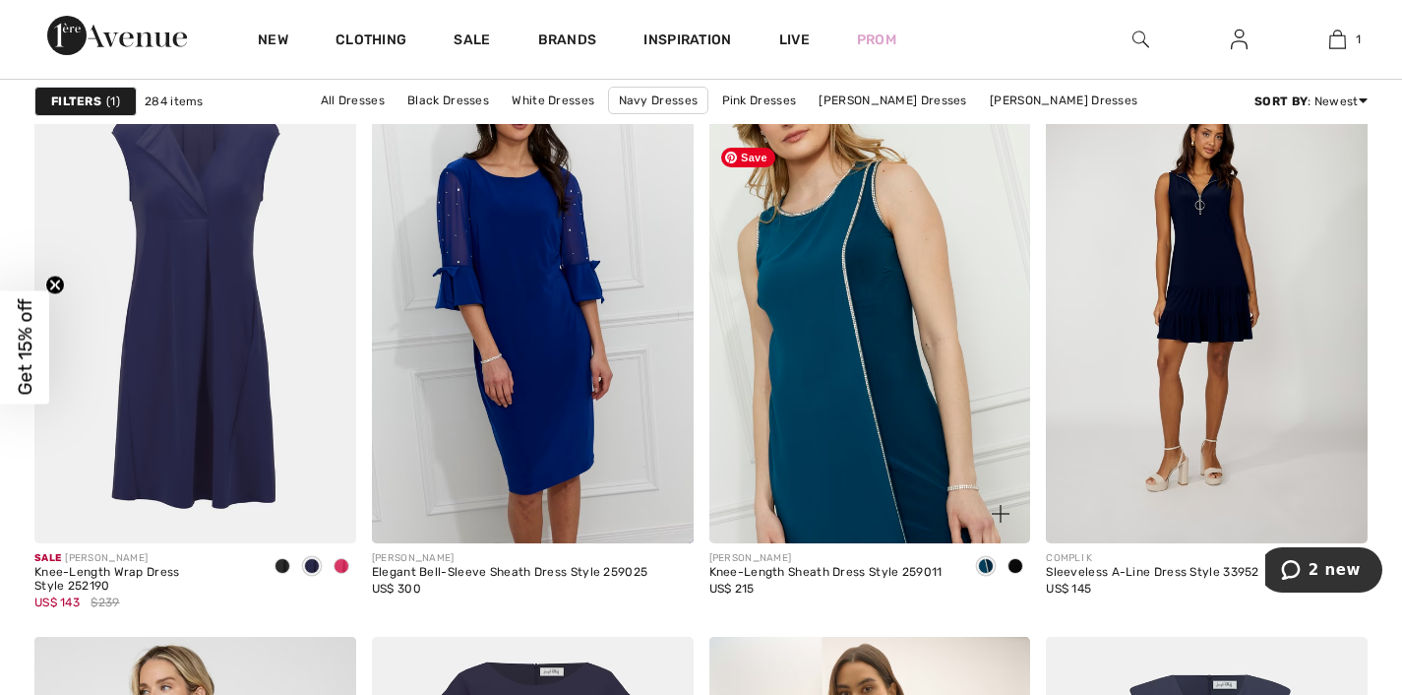
scroll to position [7996, 0]
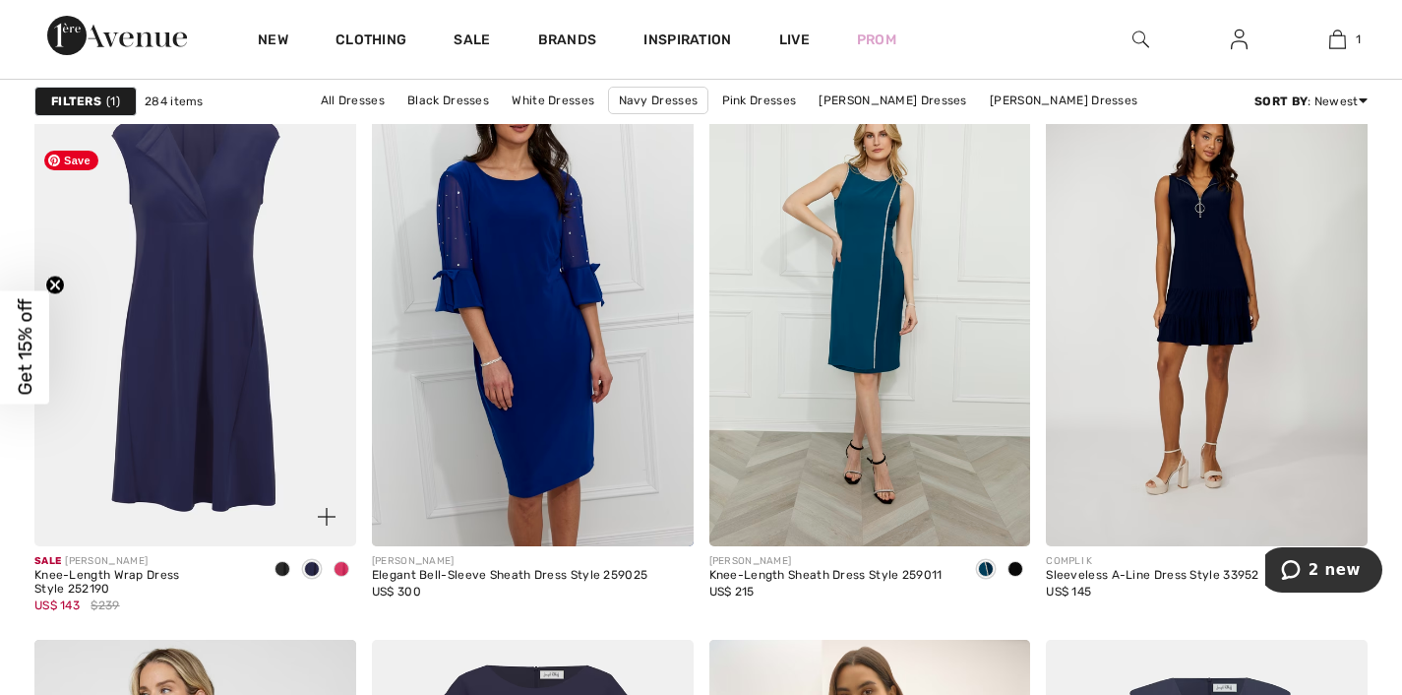
click at [167, 362] on img at bounding box center [195, 305] width 322 height 482
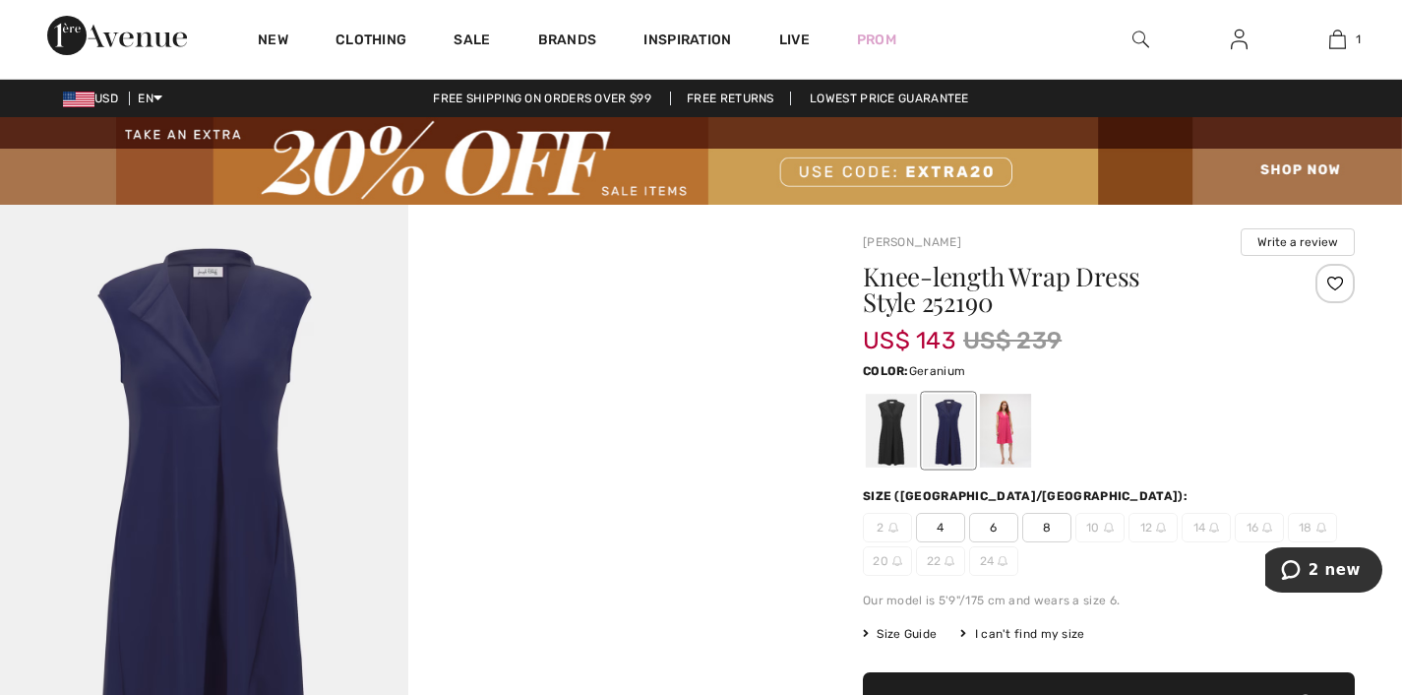
click at [1029, 435] on div at bounding box center [1005, 431] width 51 height 74
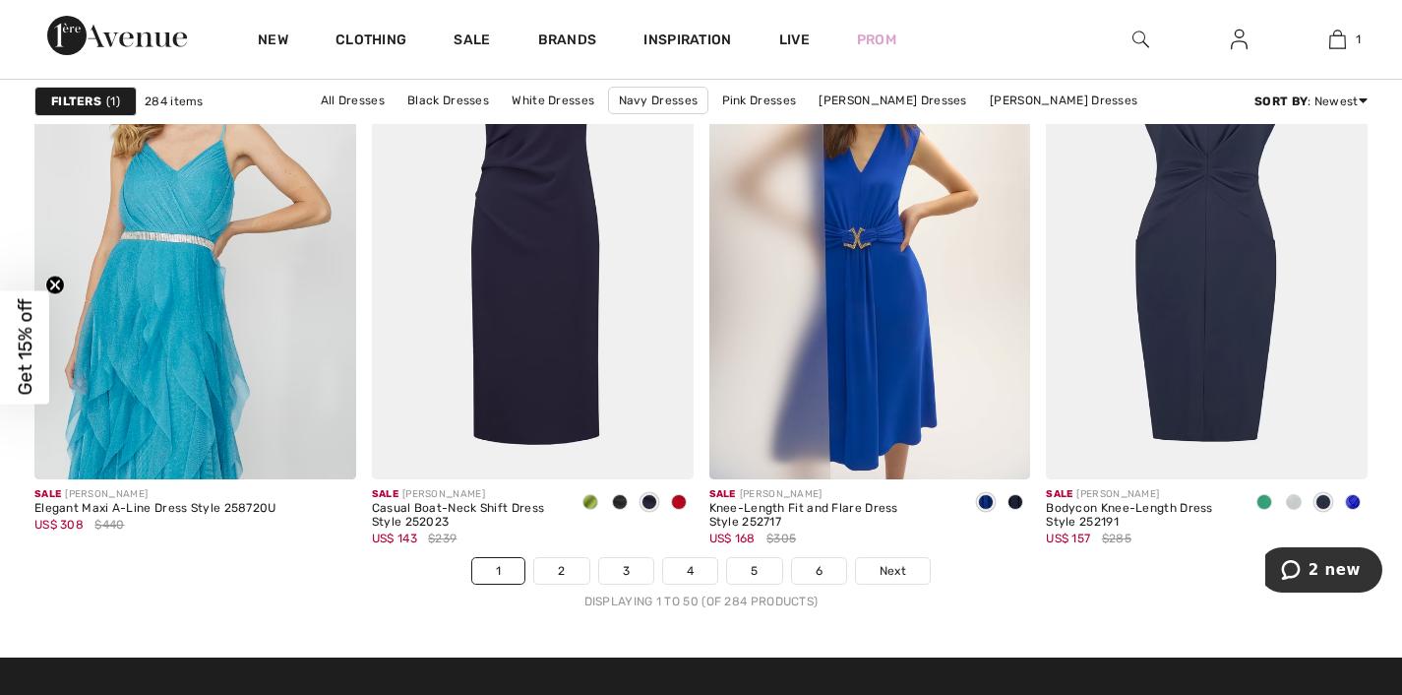
scroll to position [8526, 0]
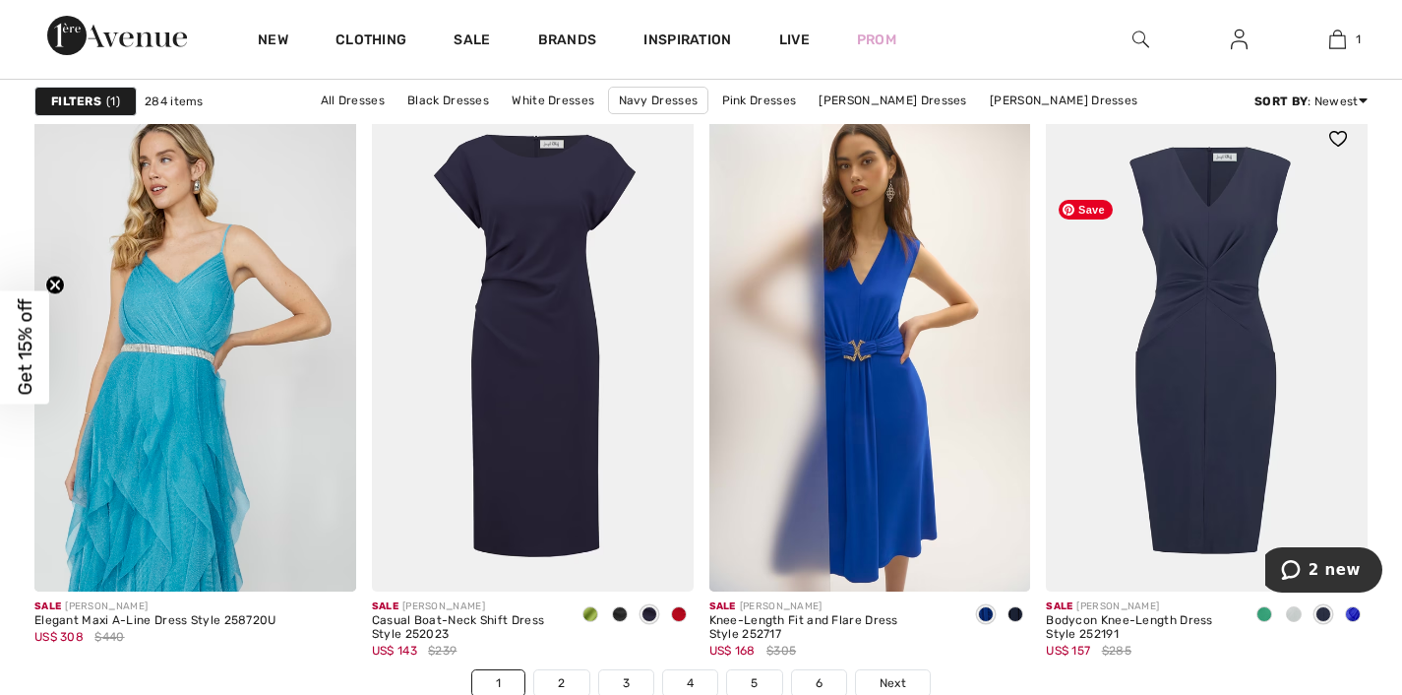
click at [1205, 366] on img at bounding box center [1207, 350] width 322 height 482
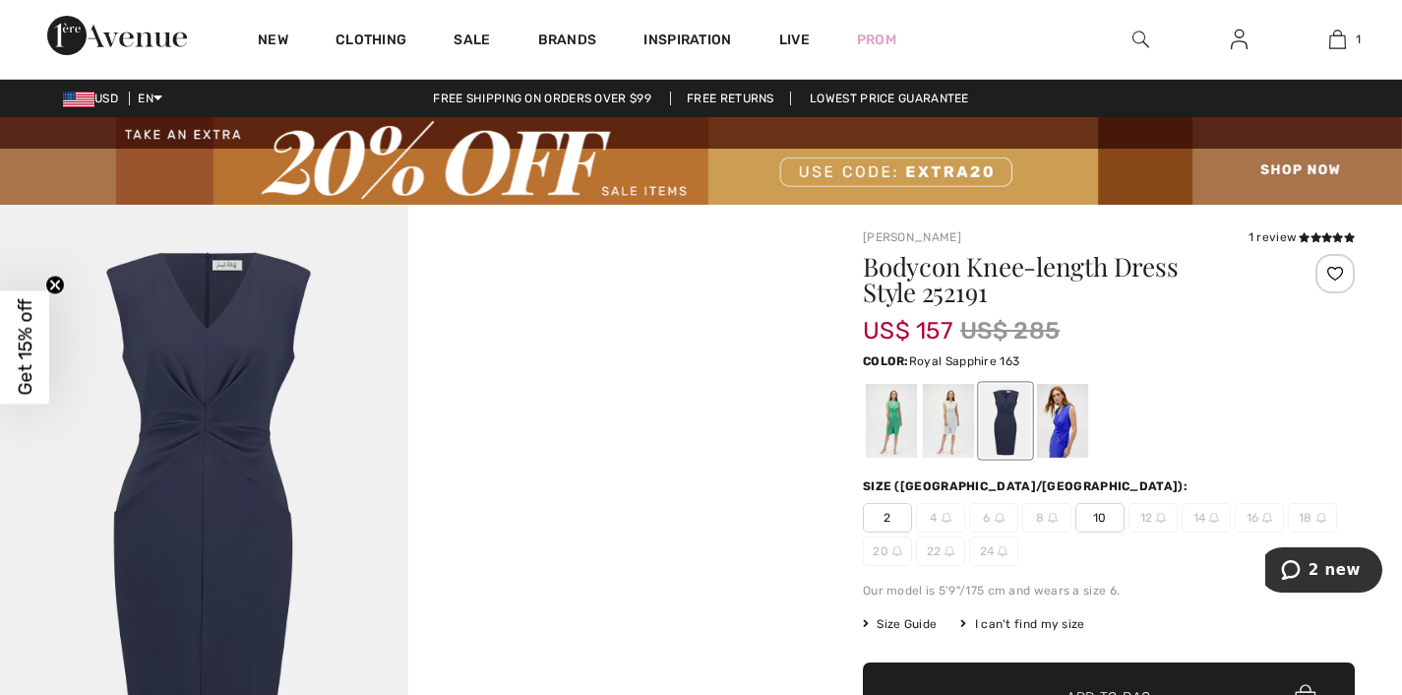
click at [1079, 434] on div at bounding box center [1062, 421] width 51 height 74
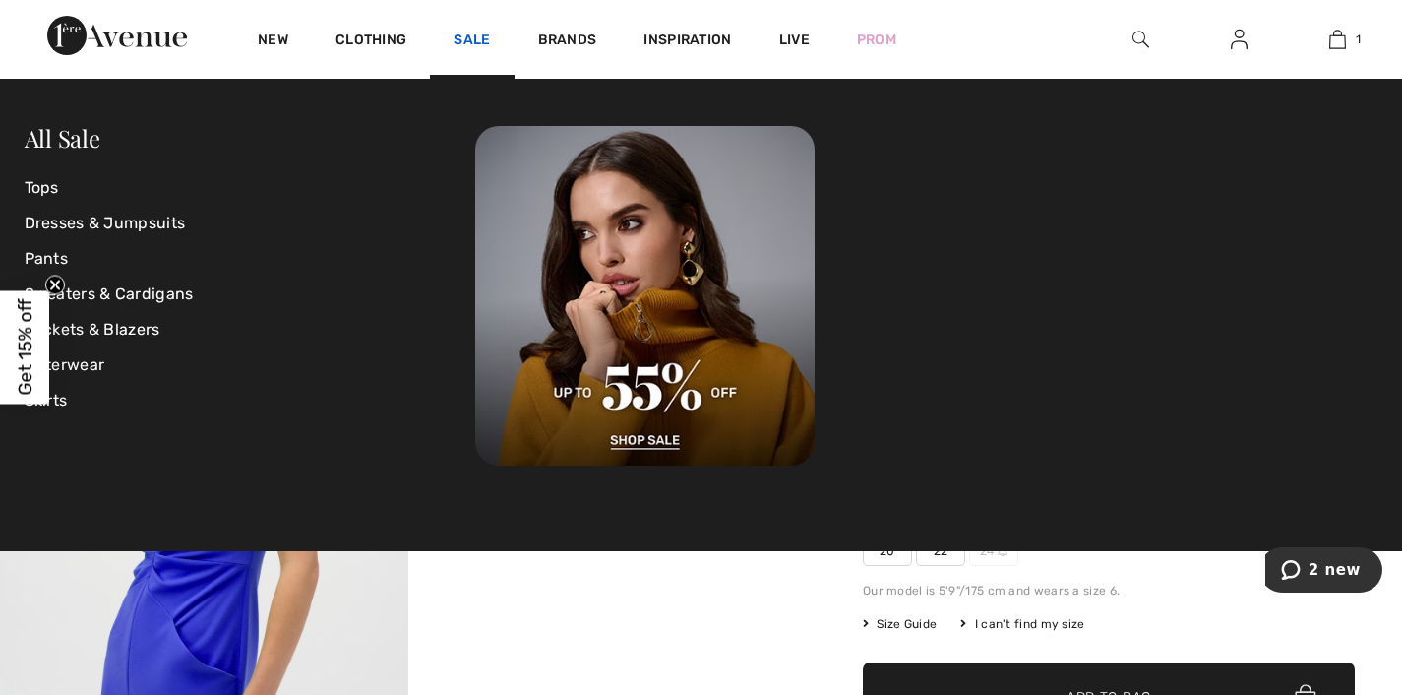
click at [490, 33] on link "Sale" at bounding box center [472, 41] width 36 height 21
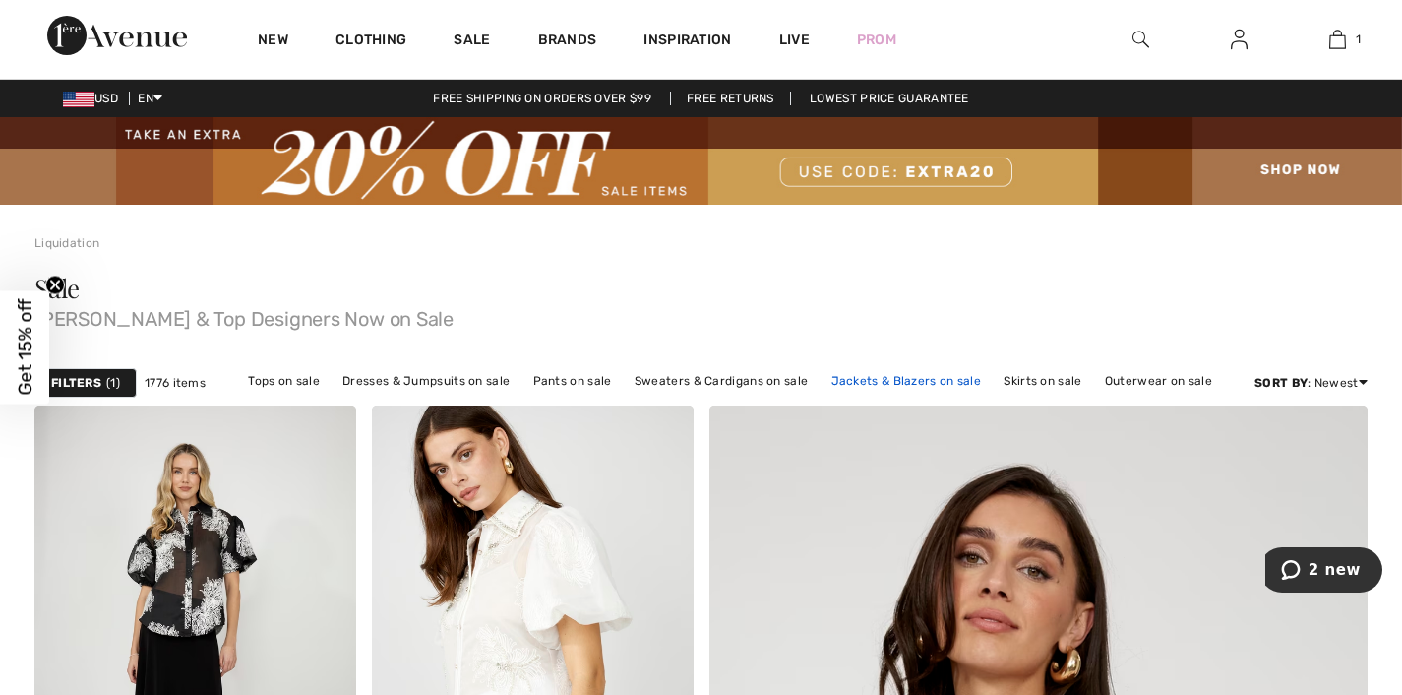
click at [876, 394] on link "Jackets & Blazers on sale" at bounding box center [907, 381] width 170 height 26
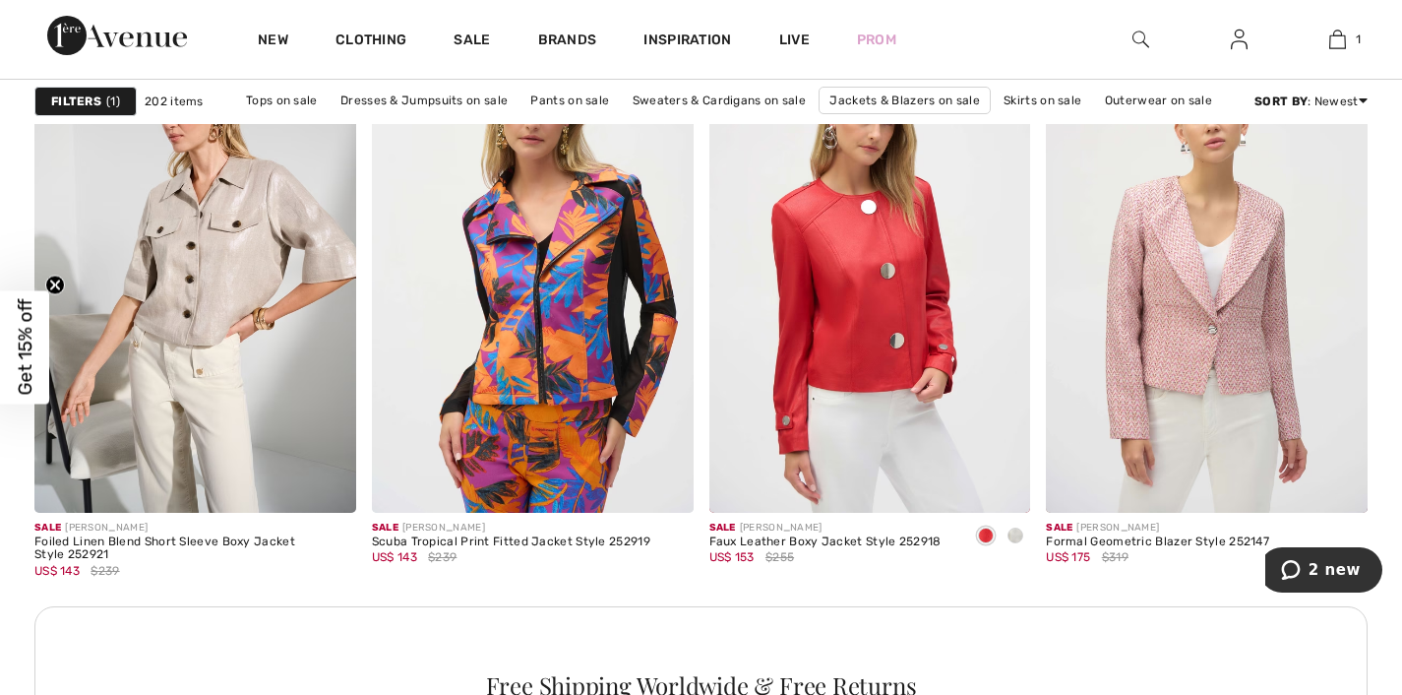
scroll to position [2071, 0]
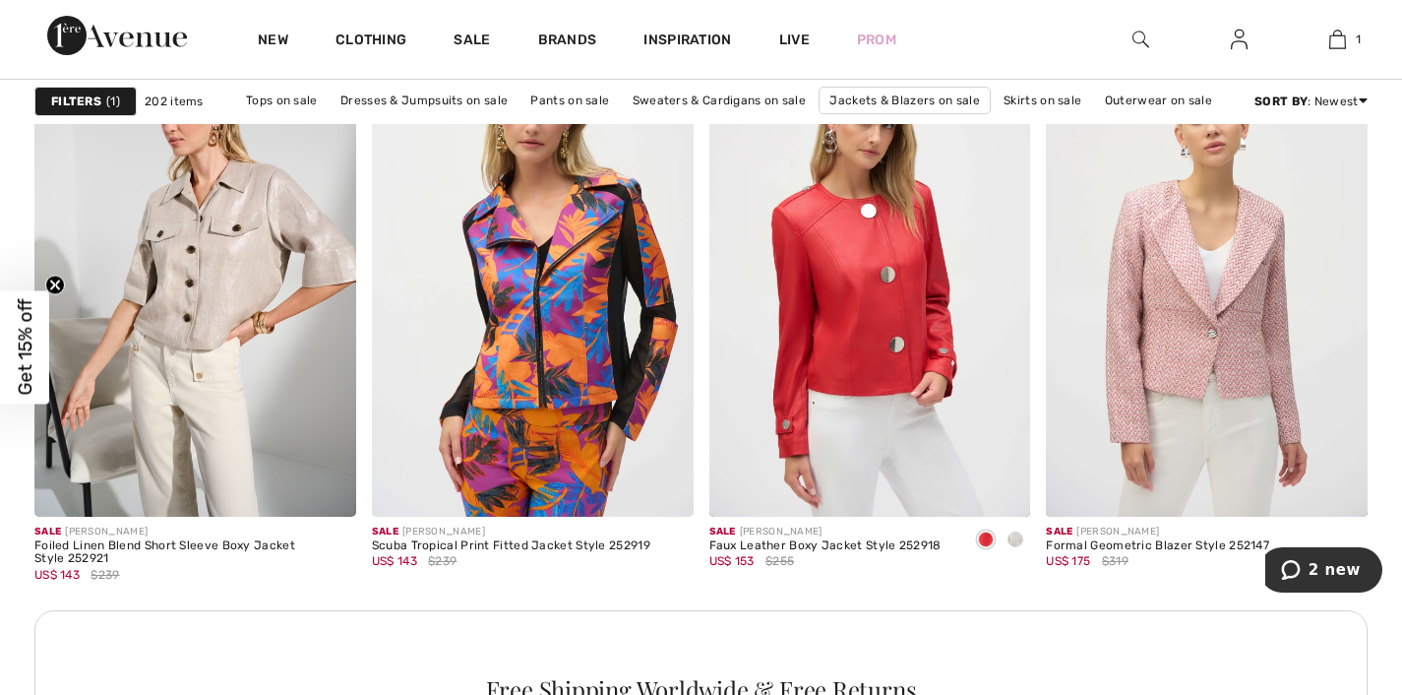
click at [118, 108] on span "1" at bounding box center [113, 102] width 14 height 18
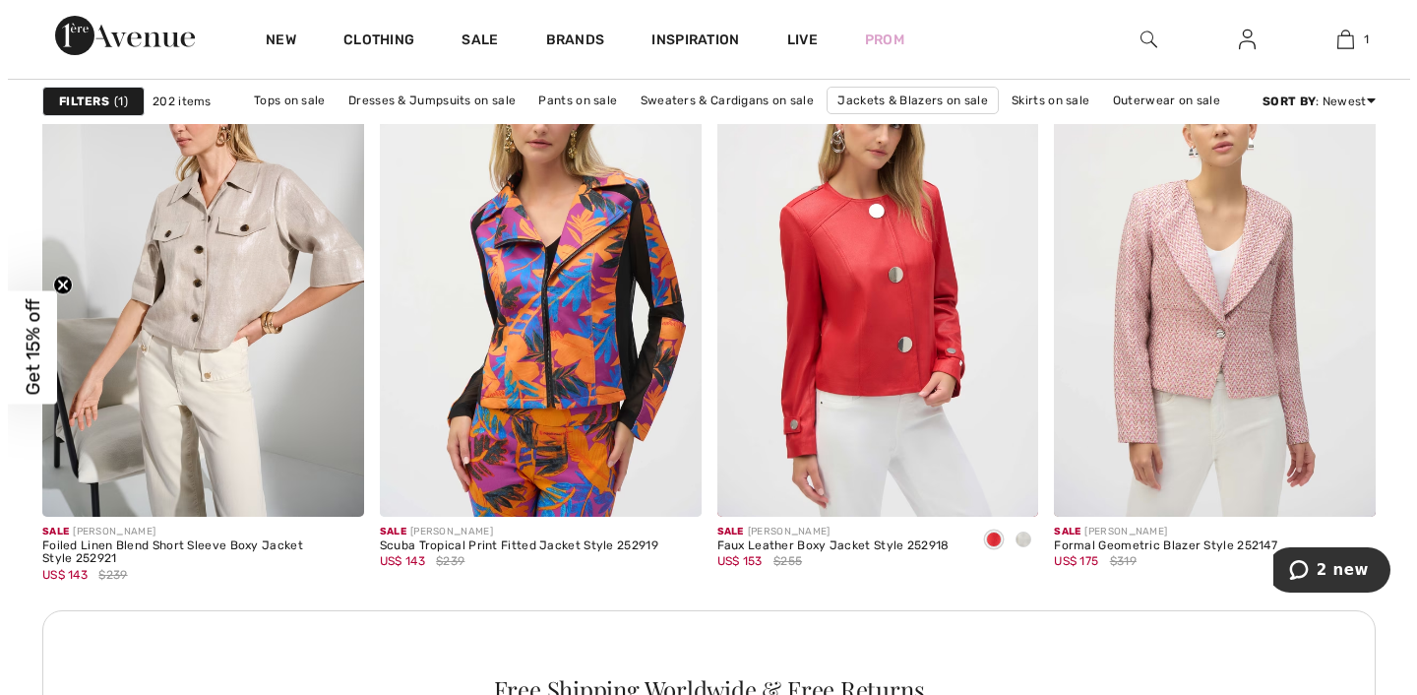
scroll to position [2089, 0]
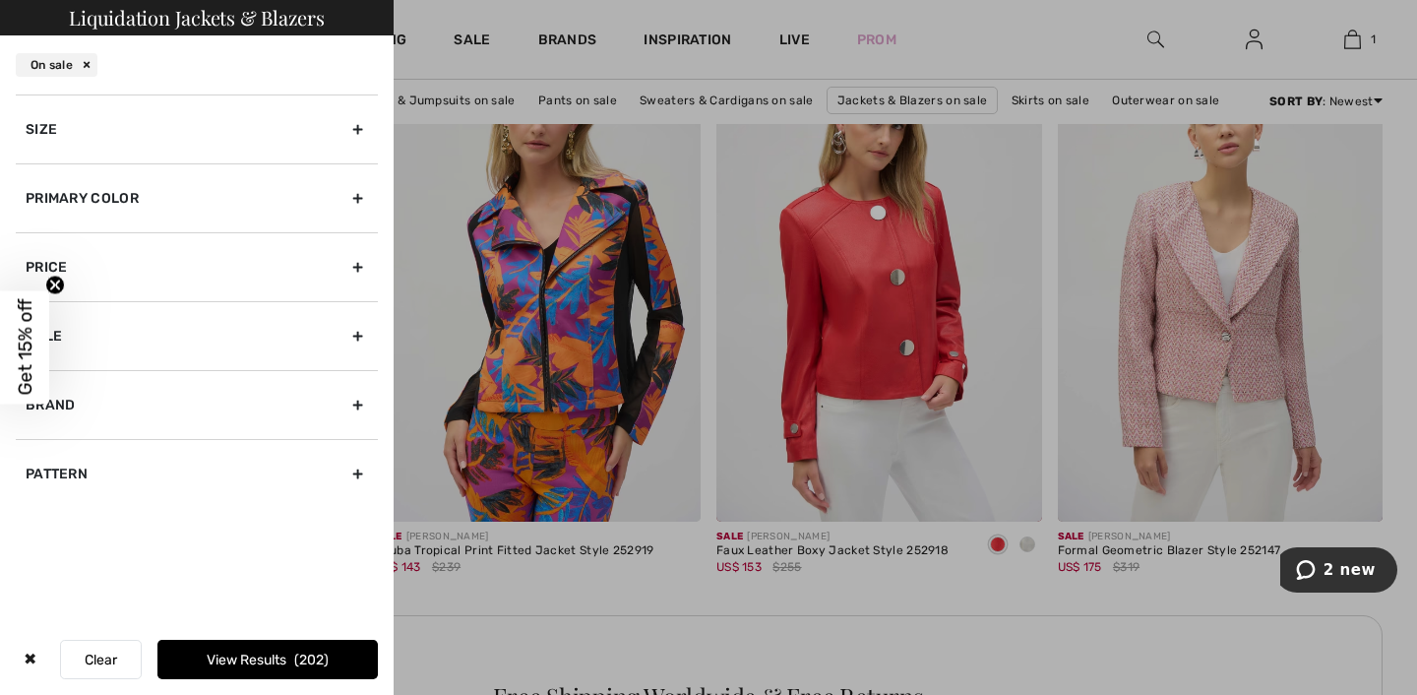
click at [49, 143] on div "Size" at bounding box center [197, 128] width 362 height 69
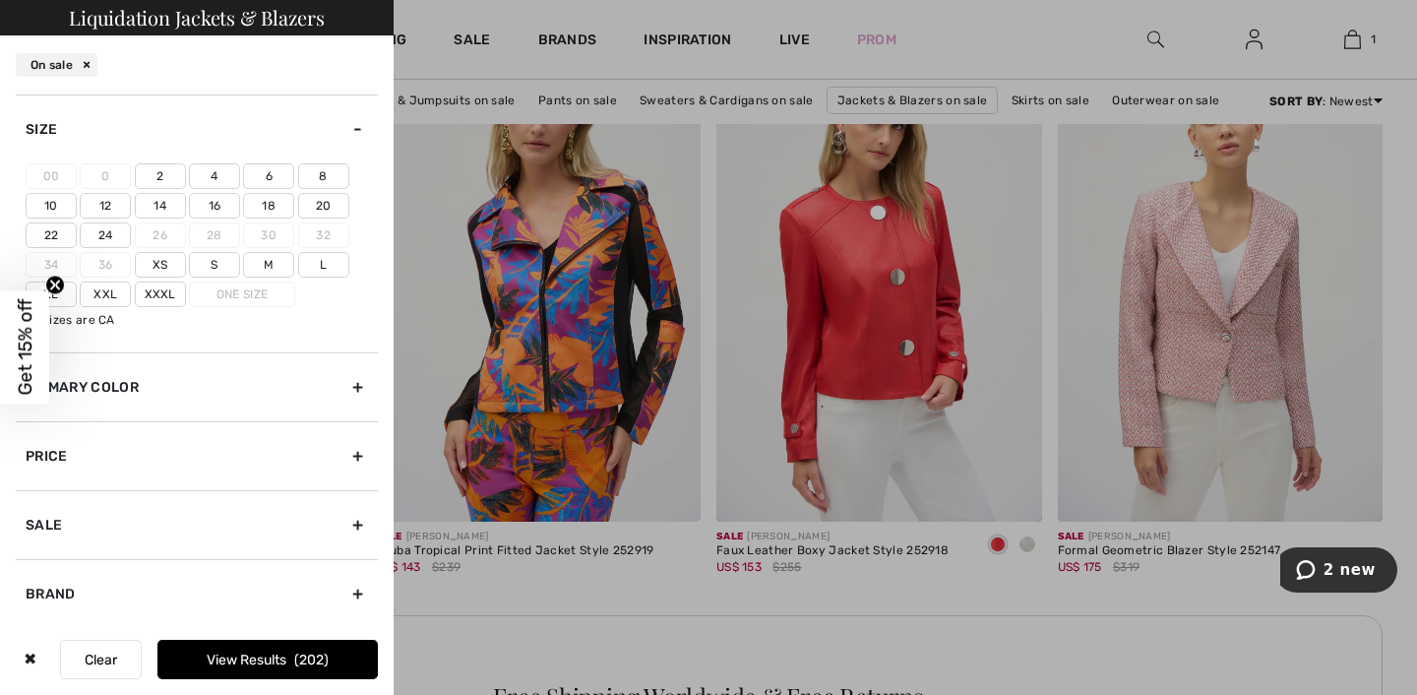
drag, startPoint x: 264, startPoint y: 201, endPoint x: 296, endPoint y: 204, distance: 32.6
click at [265, 189] on label "6" at bounding box center [268, 176] width 51 height 26
click at [0, 0] on input"] "6" at bounding box center [0, 0] width 0 height 0
click at [330, 189] on label "8" at bounding box center [323, 176] width 51 height 26
click at [0, 0] on input"] "8" at bounding box center [0, 0] width 0 height 0
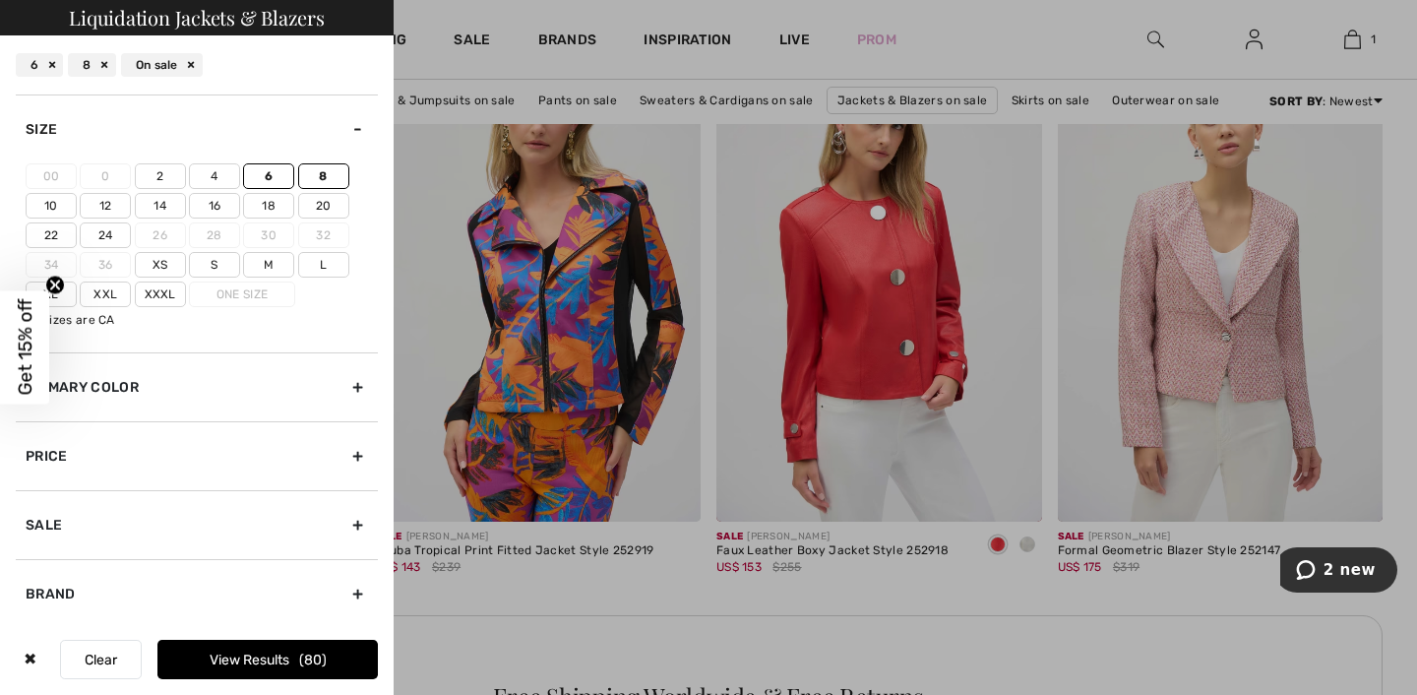
click at [115, 421] on div "Primary Color" at bounding box center [197, 386] width 362 height 69
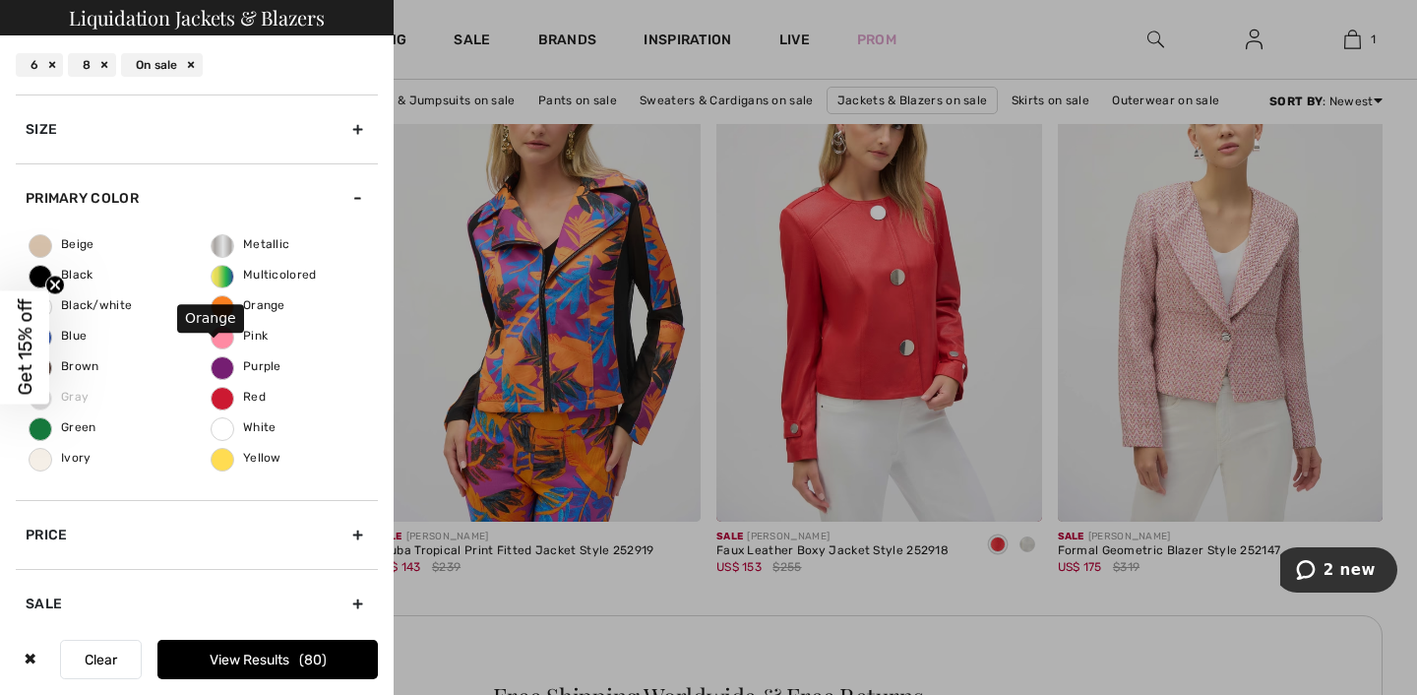
drag, startPoint x: 216, startPoint y: 353, endPoint x: 203, endPoint y: 349, distance: 14.3
click at [216, 312] on span "Orange" at bounding box center [249, 305] width 74 height 14
click at [0, 0] on input "Orange" at bounding box center [0, 0] width 0 height 0
click at [84, 373] on span "Brown" at bounding box center [65, 366] width 70 height 14
click at [0, 0] on input "Brown" at bounding box center [0, 0] width 0 height 0
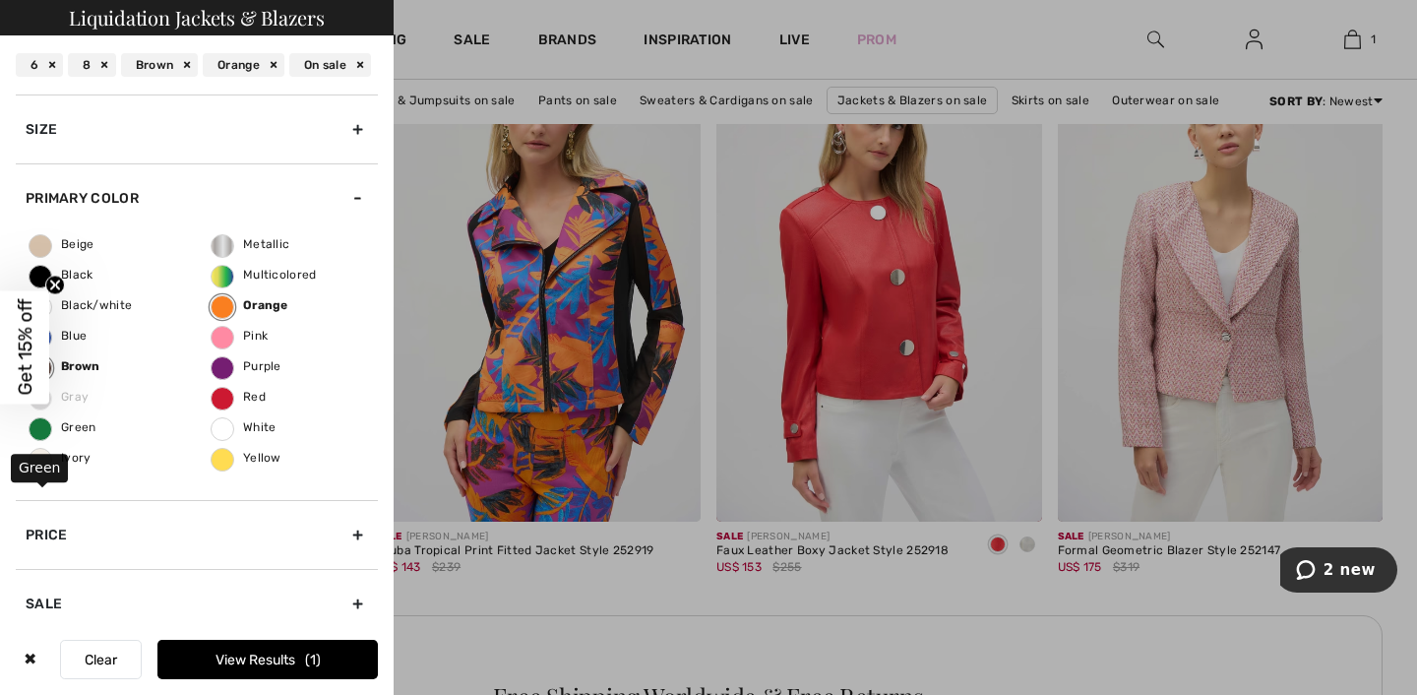
click at [45, 434] on span "Green" at bounding box center [63, 427] width 67 height 14
click at [0, 0] on input "Green" at bounding box center [0, 0] width 0 height 0
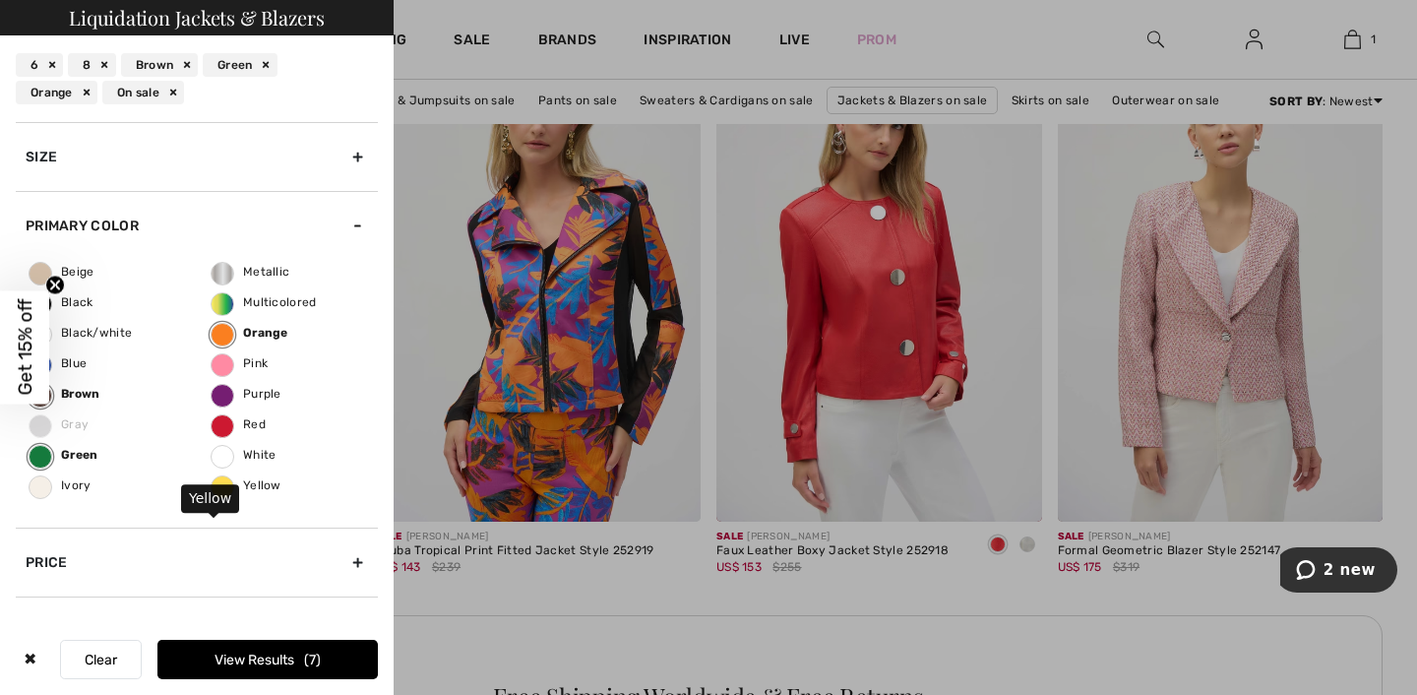
click at [214, 492] on span "Yellow" at bounding box center [247, 485] width 70 height 14
click at [0, 0] on input "Yellow" at bounding box center [0, 0] width 0 height 0
click at [218, 401] on span "Purple" at bounding box center [247, 394] width 70 height 14
click at [0, 0] on input "Purple" at bounding box center [0, 0] width 0 height 0
click at [48, 492] on span "Ivory" at bounding box center [61, 485] width 62 height 14
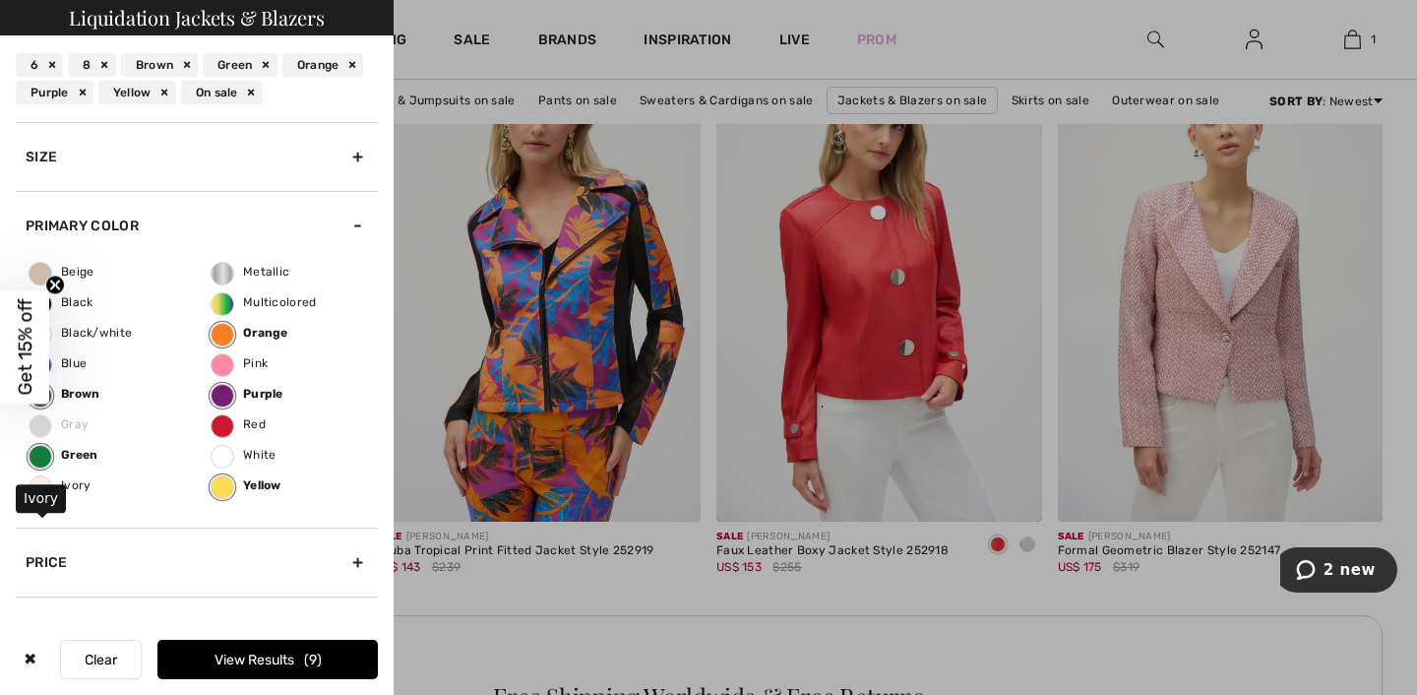
click at [0, 0] on input "Ivory" at bounding box center [0, 0] width 0 height 0
click at [279, 653] on button "View Results 19" at bounding box center [267, 659] width 220 height 39
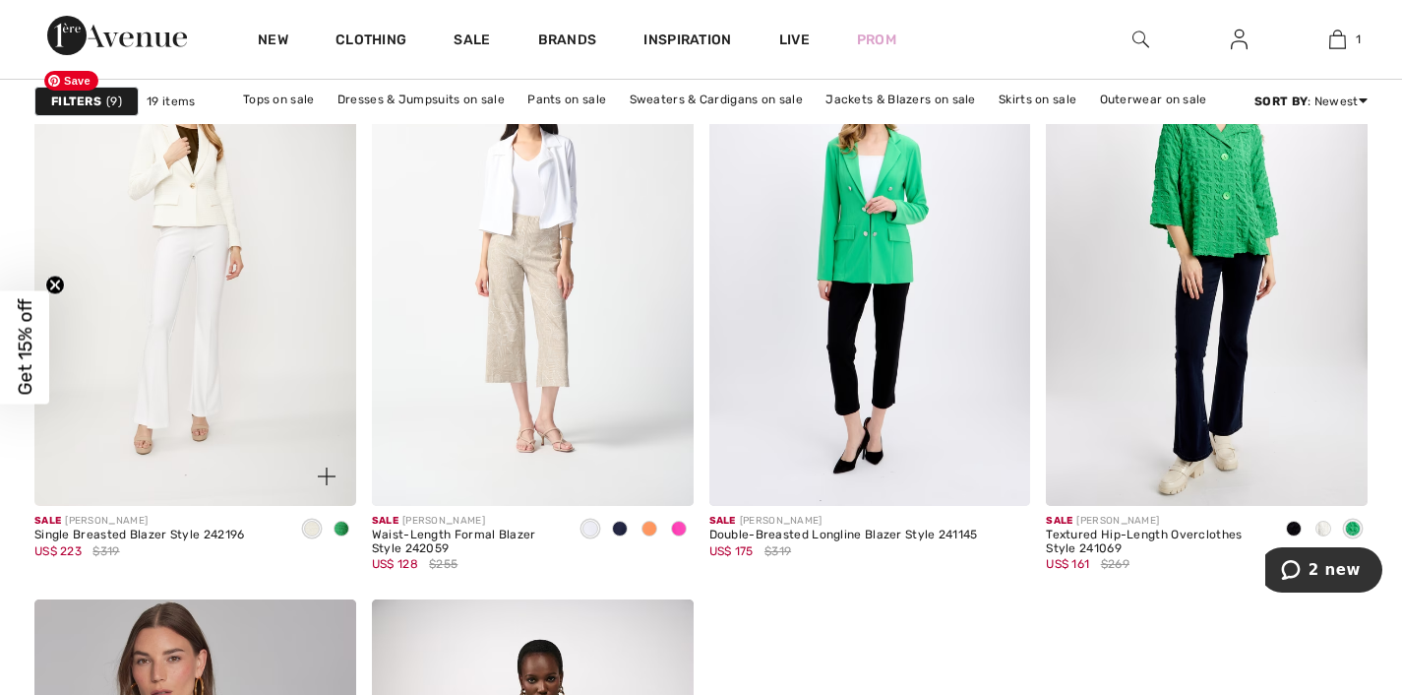
scroll to position [2879, 0]
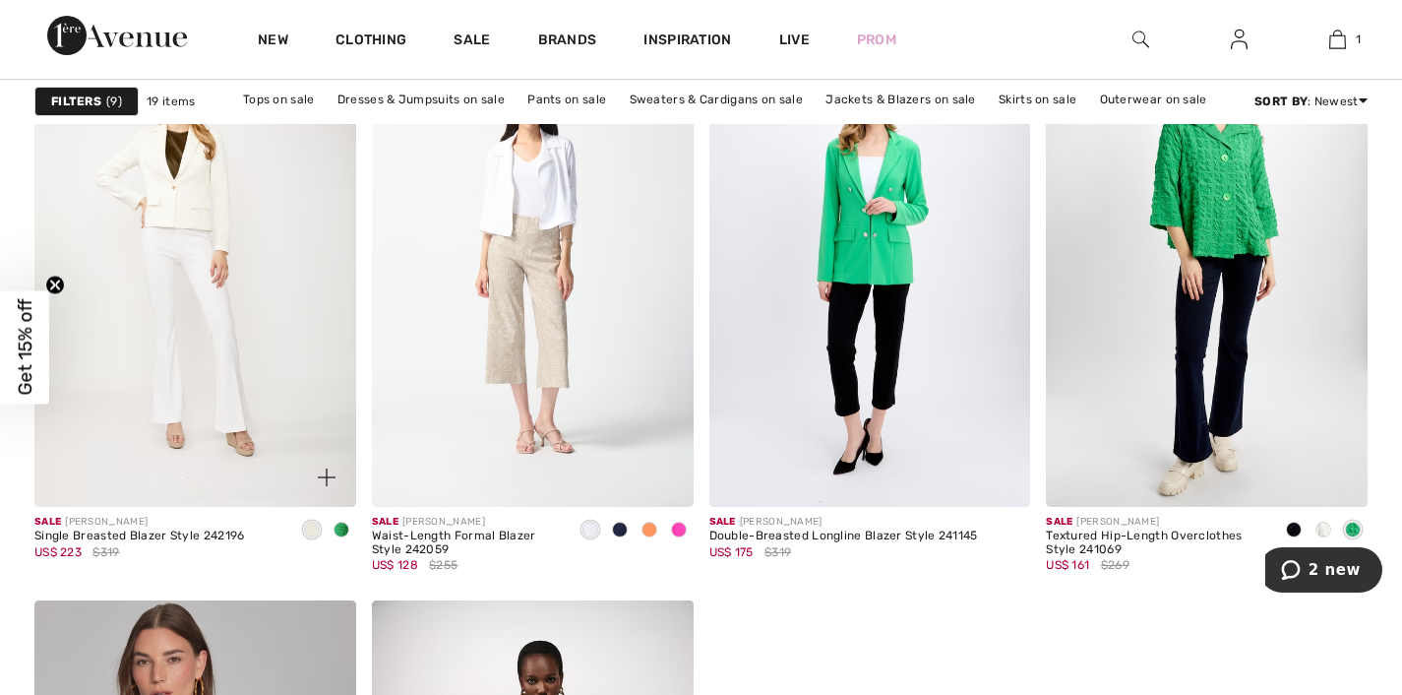
click at [337, 537] on span at bounding box center [342, 530] width 16 height 16
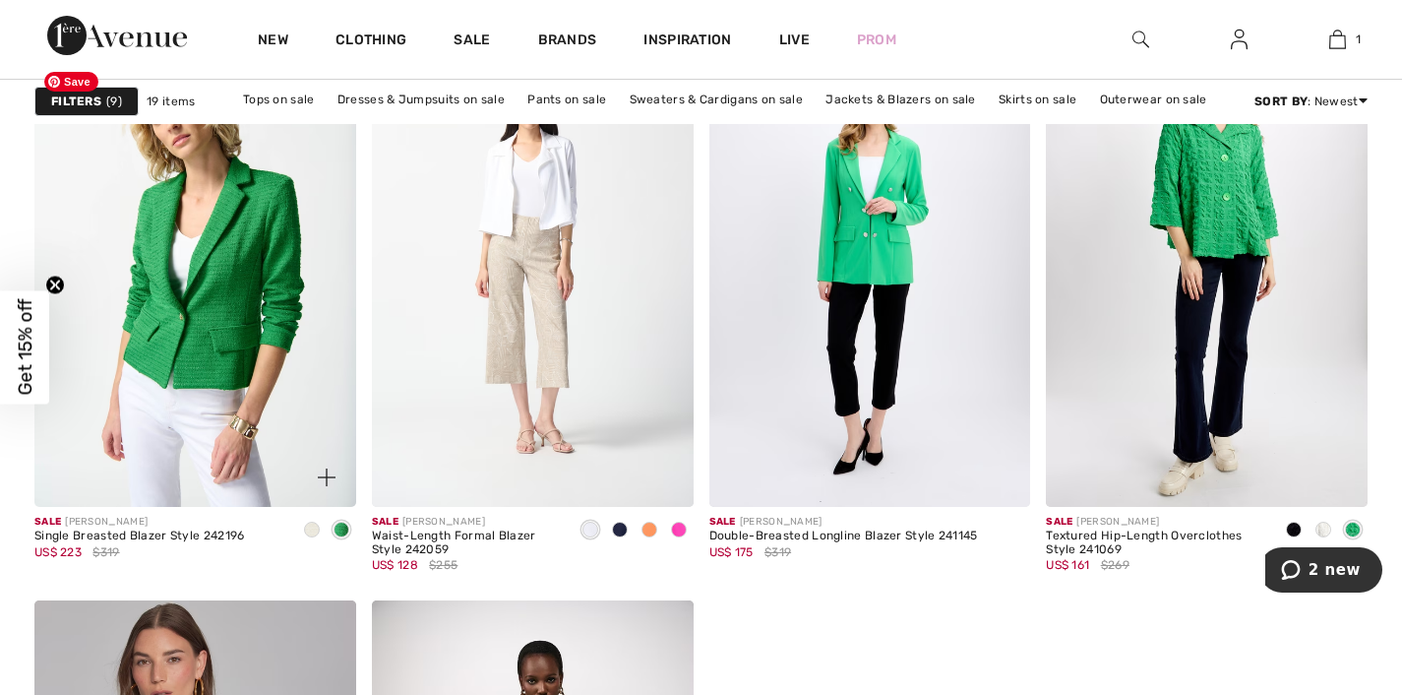
click at [171, 325] on img at bounding box center [195, 266] width 322 height 482
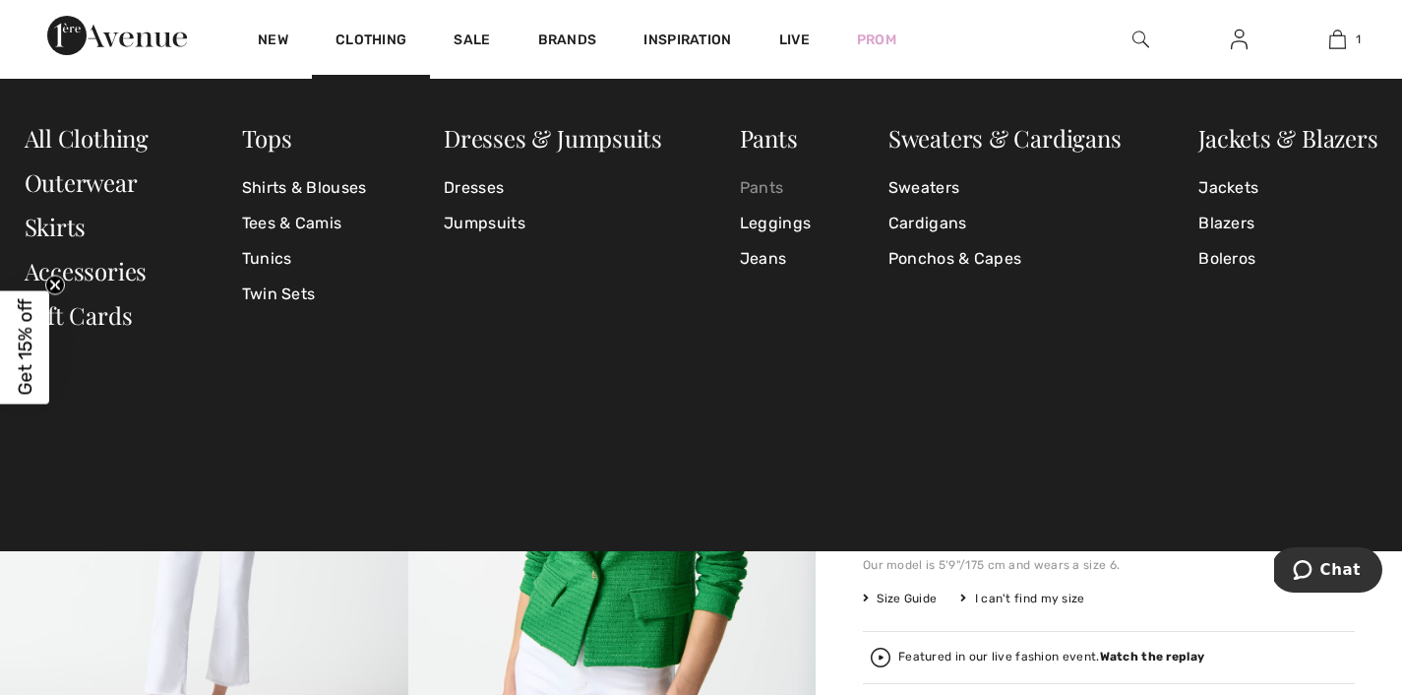
click at [764, 187] on link "Pants" at bounding box center [775, 187] width 71 height 35
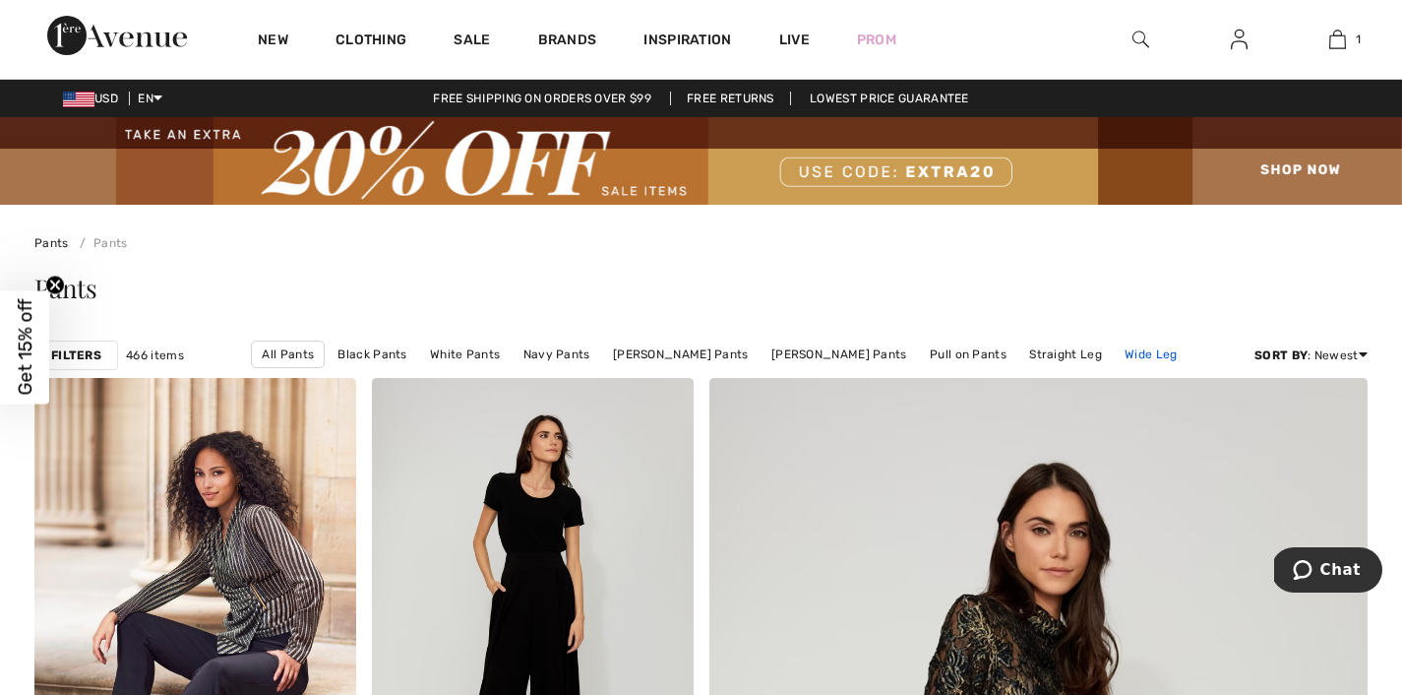
click at [1136, 366] on link "Wide Leg" at bounding box center [1151, 354] width 72 height 26
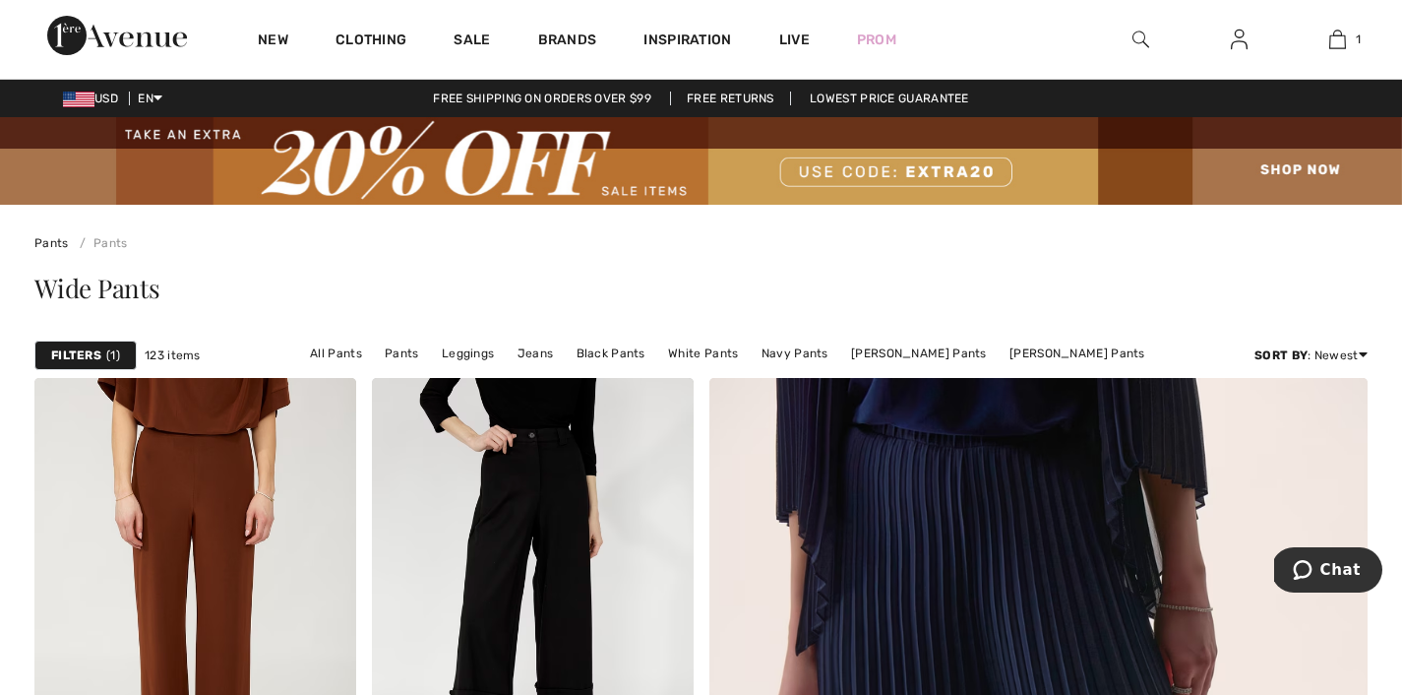
click at [79, 364] on strong "Filters" at bounding box center [76, 355] width 50 height 18
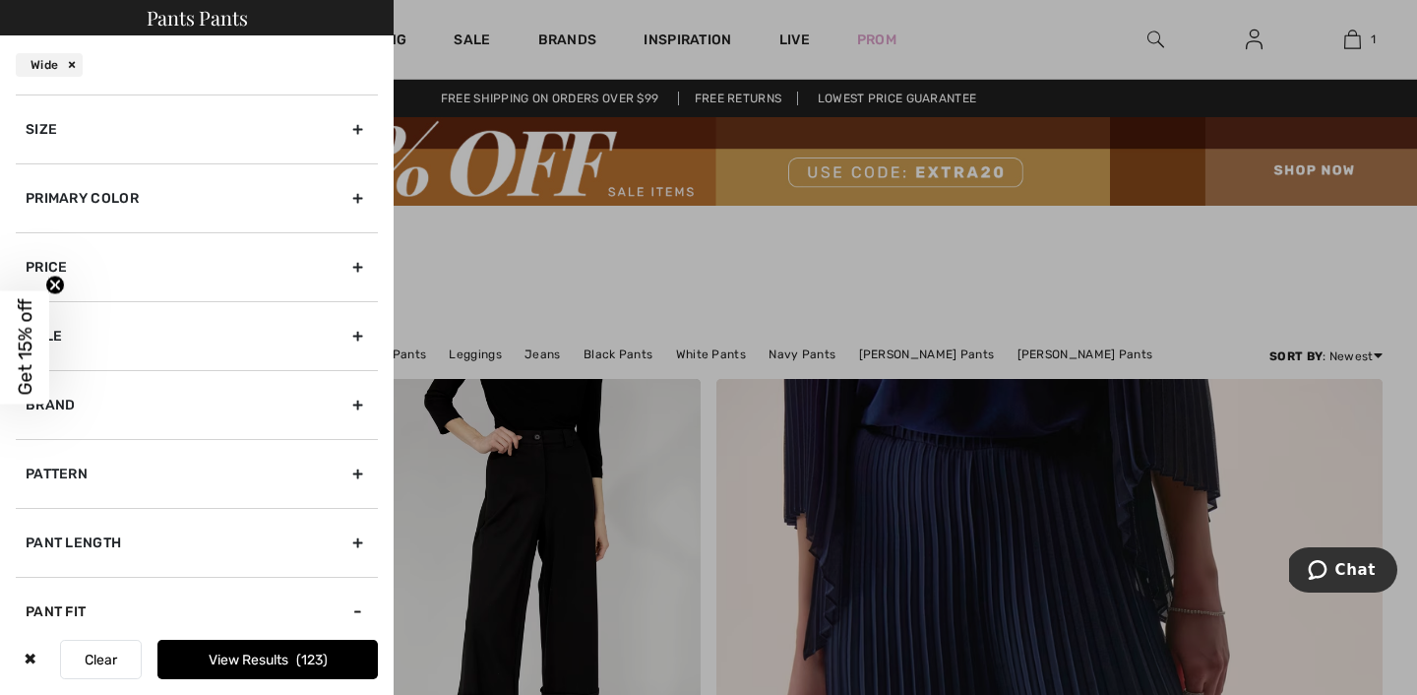
click at [121, 150] on div "Size" at bounding box center [197, 128] width 362 height 69
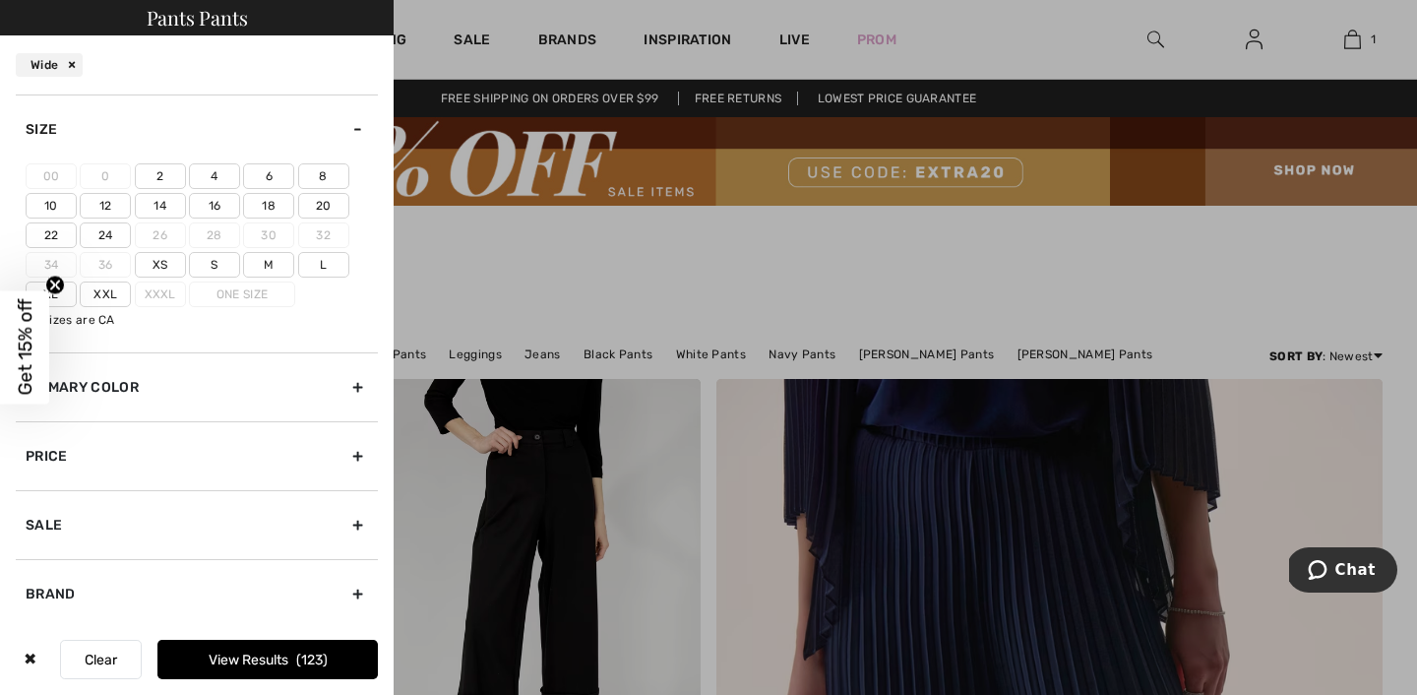
click at [219, 189] on label "4" at bounding box center [214, 176] width 51 height 26
click at [0, 0] on input"] "4" at bounding box center [0, 0] width 0 height 0
click at [159, 189] on label "2" at bounding box center [160, 176] width 51 height 26
click at [0, 0] on input"] "2" at bounding box center [0, 0] width 0 height 0
click at [152, 421] on div "Primary Color" at bounding box center [197, 386] width 362 height 69
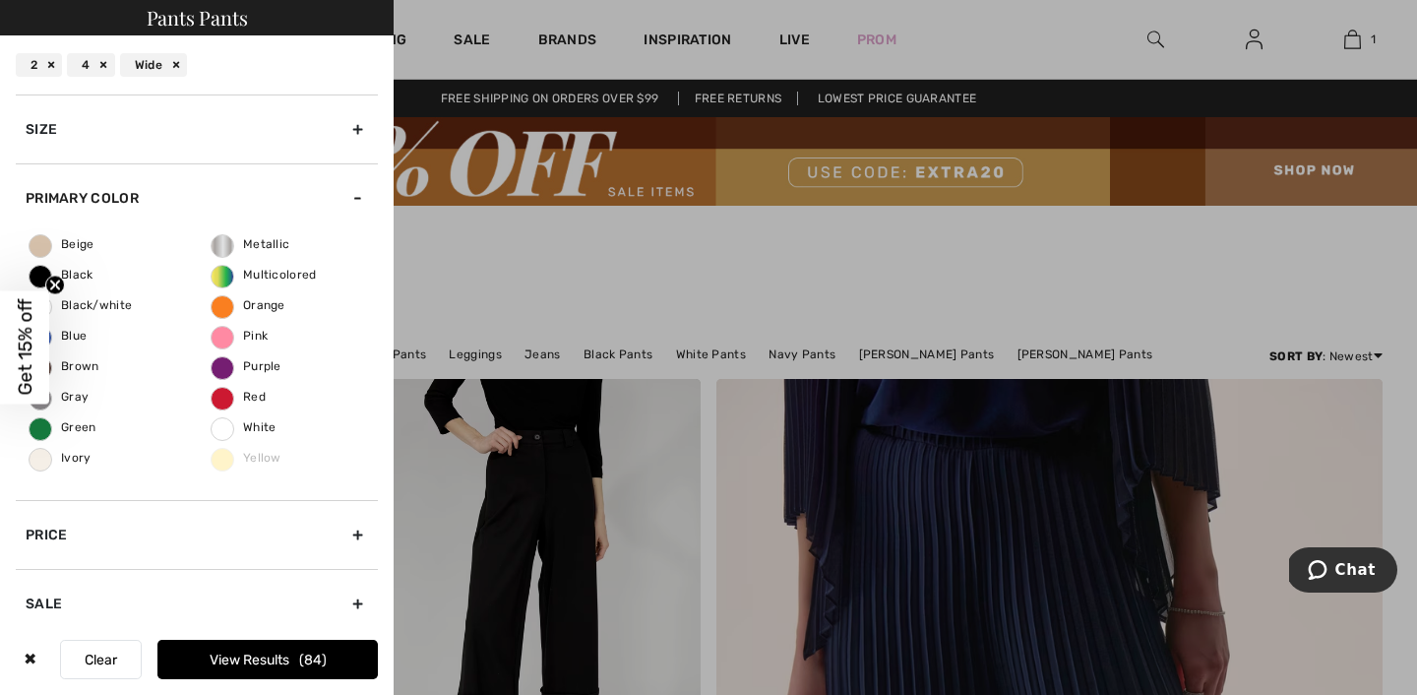
click at [294, 646] on button "View Results 84" at bounding box center [267, 659] width 220 height 39
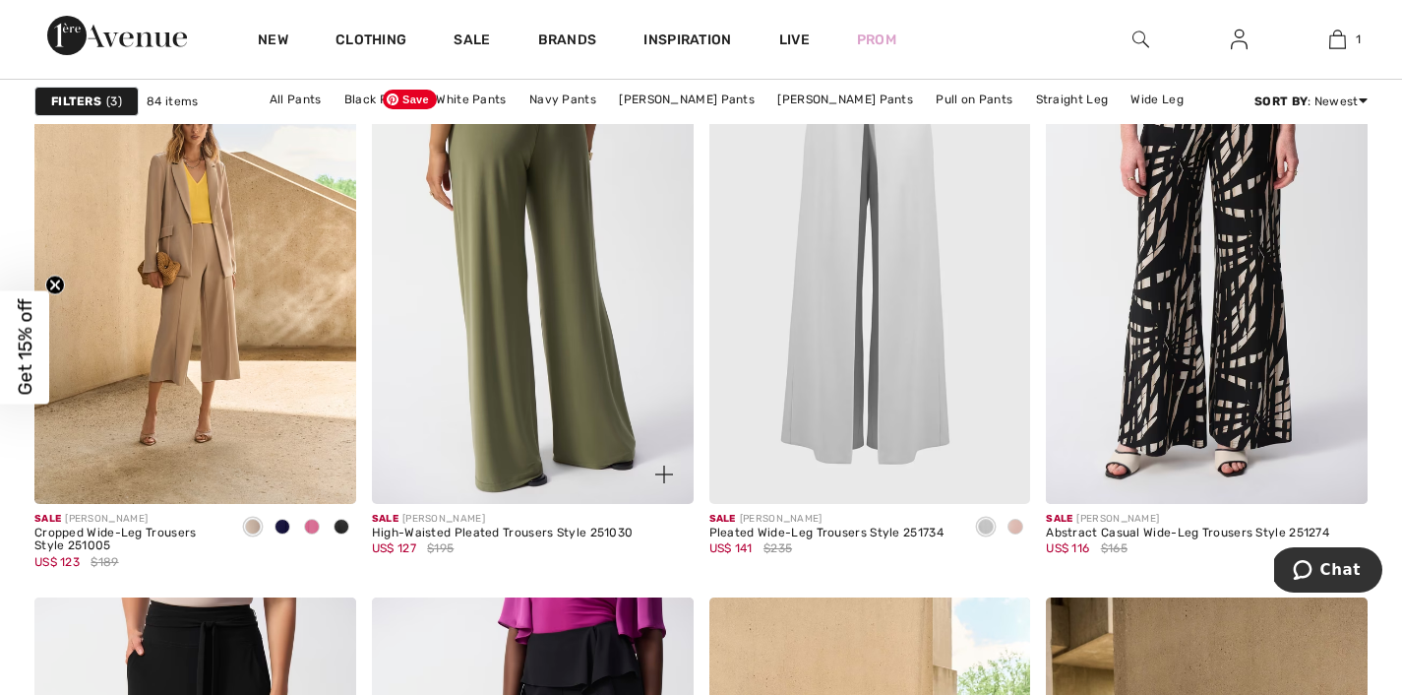
scroll to position [6037, 0]
click at [495, 320] on img at bounding box center [533, 262] width 322 height 482
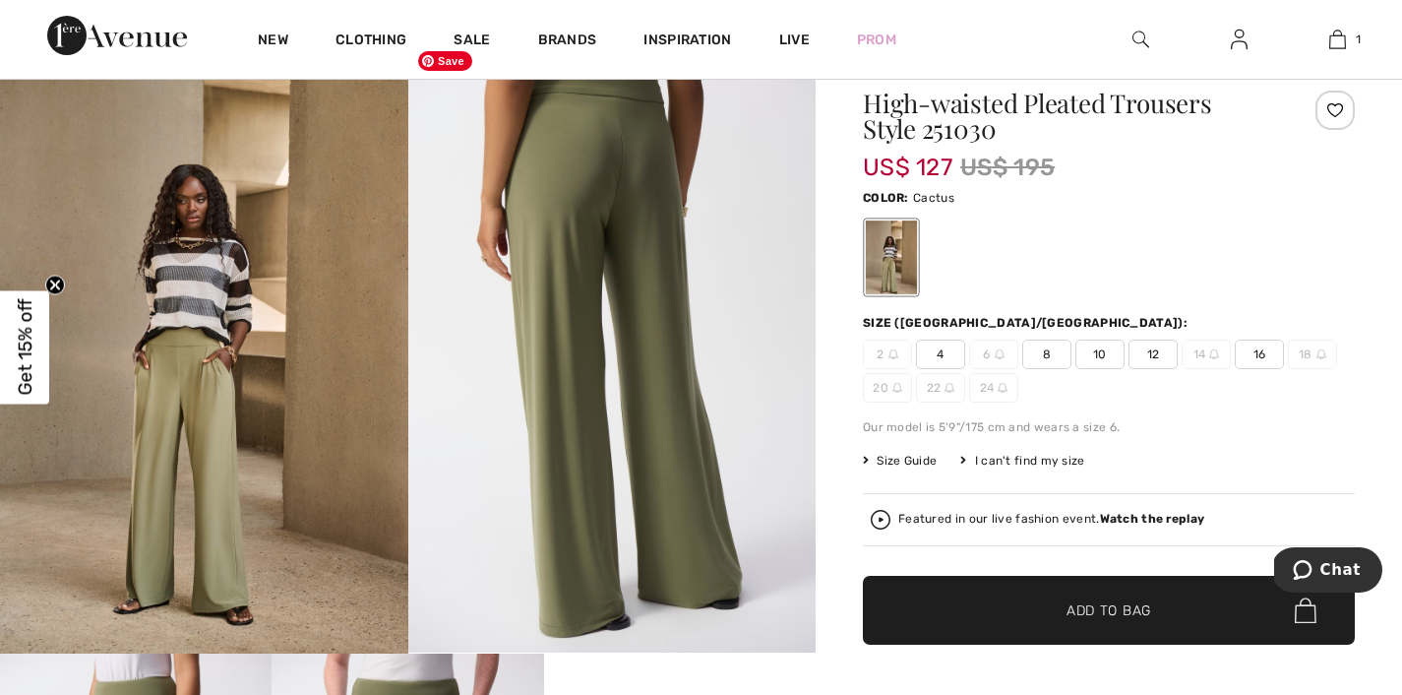
scroll to position [131, 0]
